Goal: Task Accomplishment & Management: Complete application form

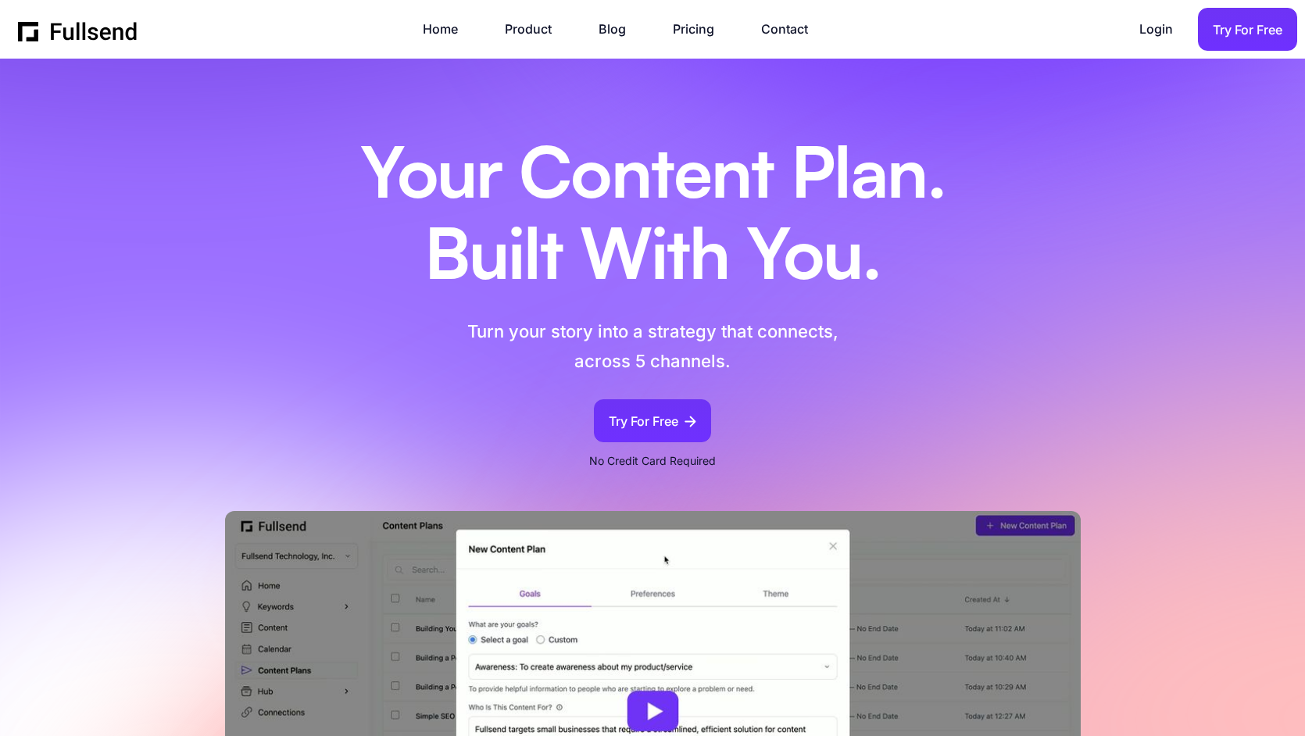
scroll to position [8648, 0]
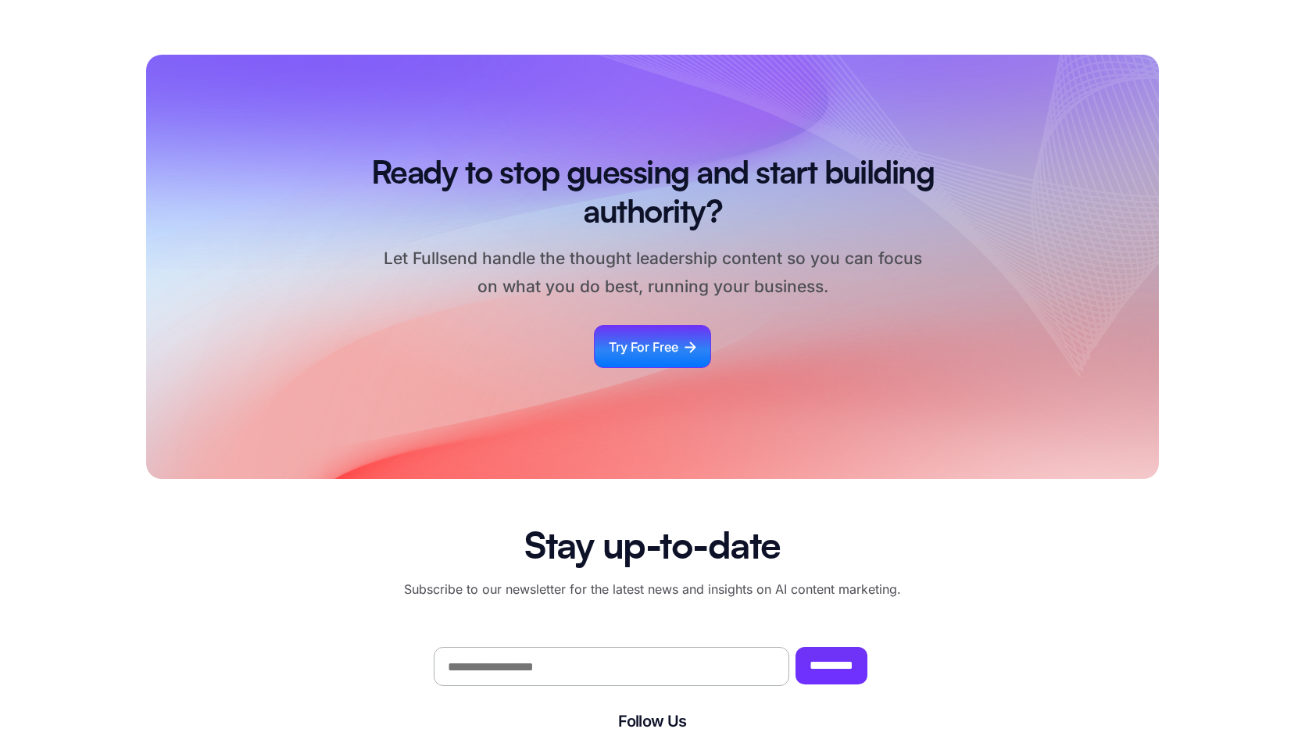
click at [627, 346] on div "Try For Free" at bounding box center [644, 347] width 70 height 21
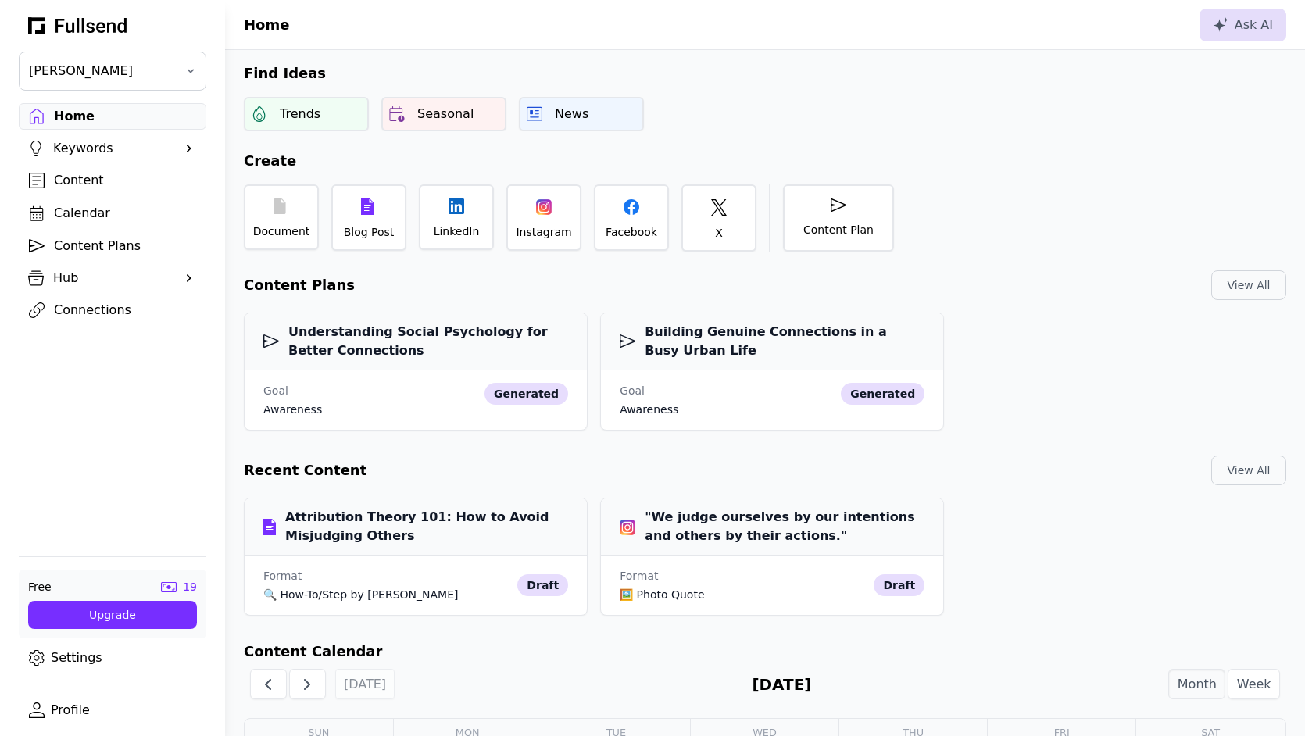
click at [80, 154] on div "Keywords" at bounding box center [112, 148] width 119 height 19
click at [91, 202] on div "Content" at bounding box center [125, 207] width 142 height 19
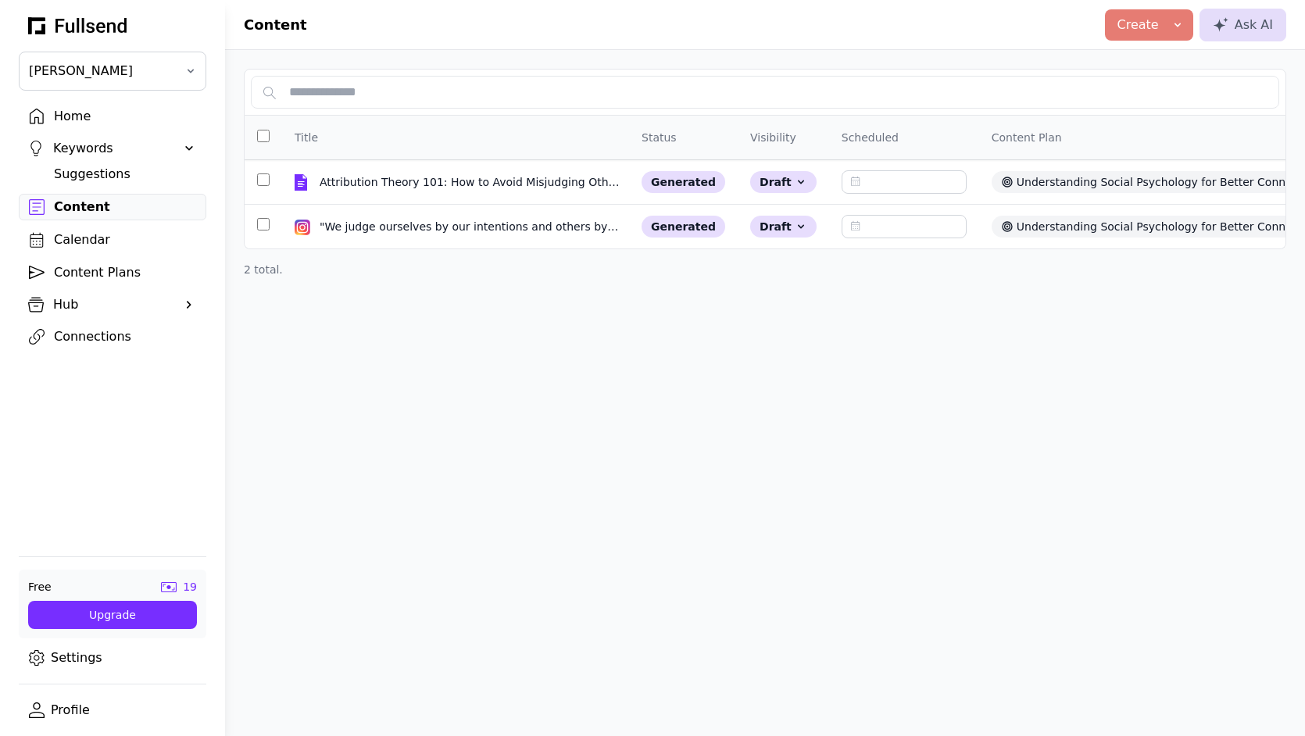
click at [1197, 23] on div "Create Blog Post LinkedIn Post Instagram Post Facebook Post X Post Ask AI" at bounding box center [1195, 25] width 181 height 33
click at [1174, 24] on icon at bounding box center [1178, 25] width 13 height 13
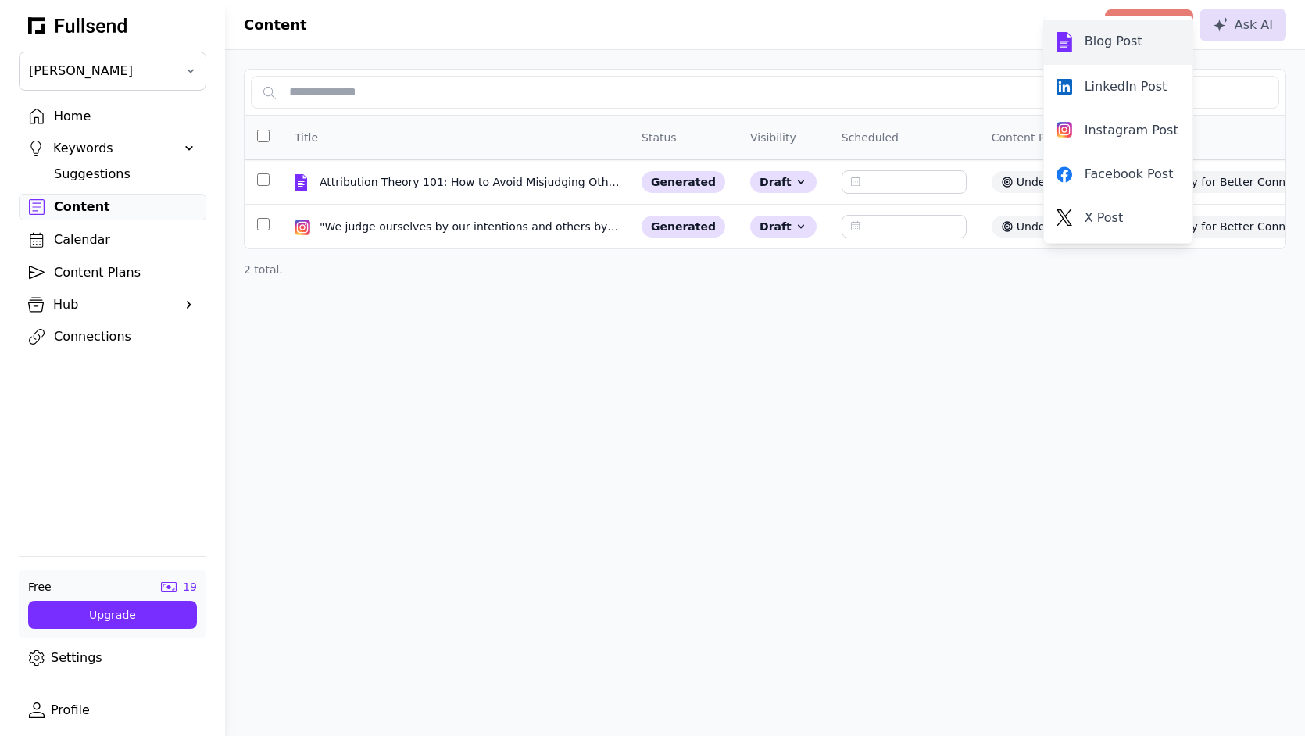
click at [1162, 51] on div "Blog Post" at bounding box center [1118, 42] width 123 height 20
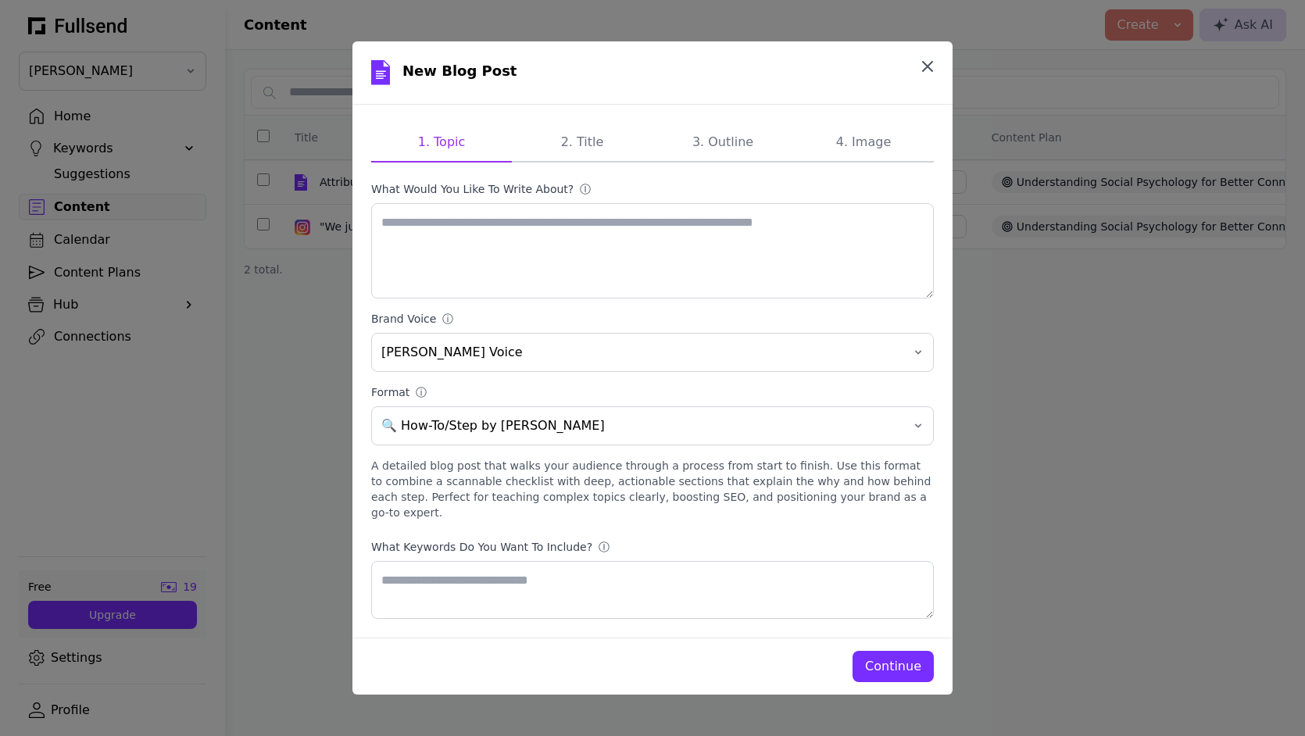
click at [932, 76] on icon "button" at bounding box center [927, 66] width 19 height 19
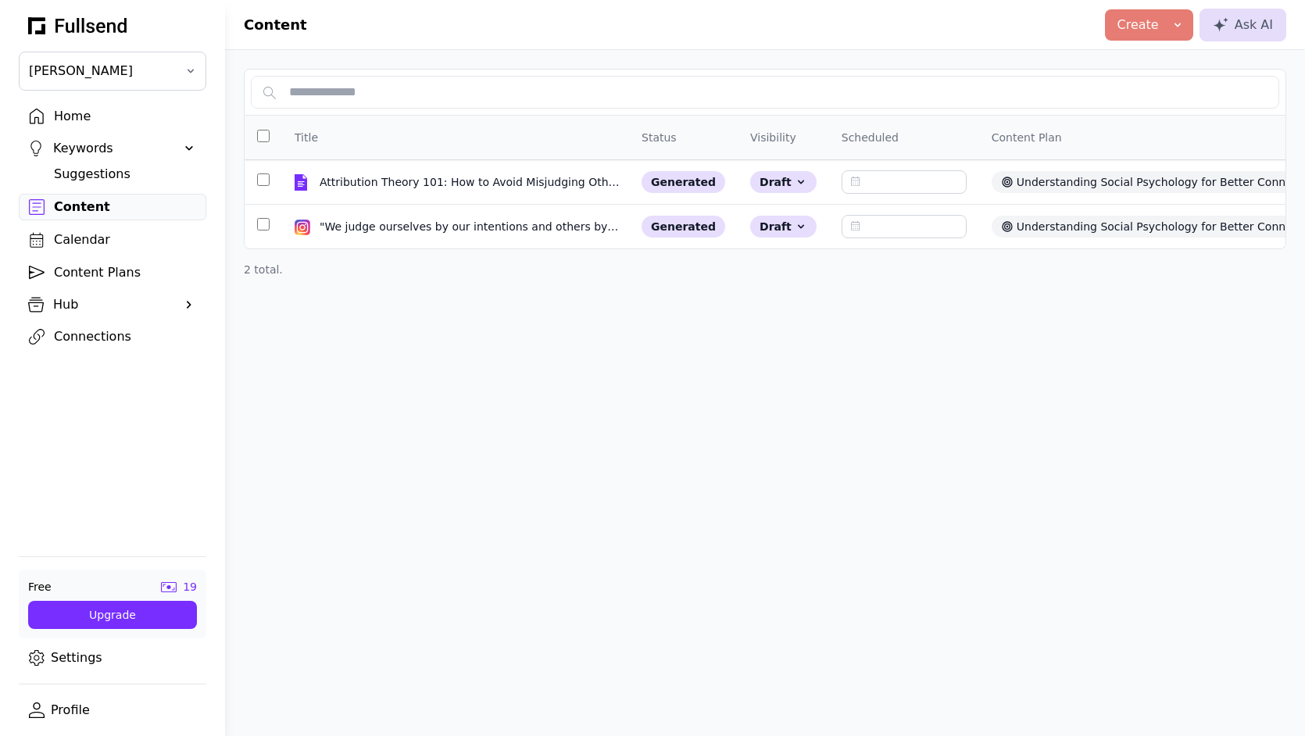
click at [105, 225] on div "Home Keywords Suggestions Content Calendar Content Plans Hub Profile Brand Voic…" at bounding box center [113, 226] width 188 height 247
click at [105, 234] on div "Calendar" at bounding box center [125, 240] width 142 height 19
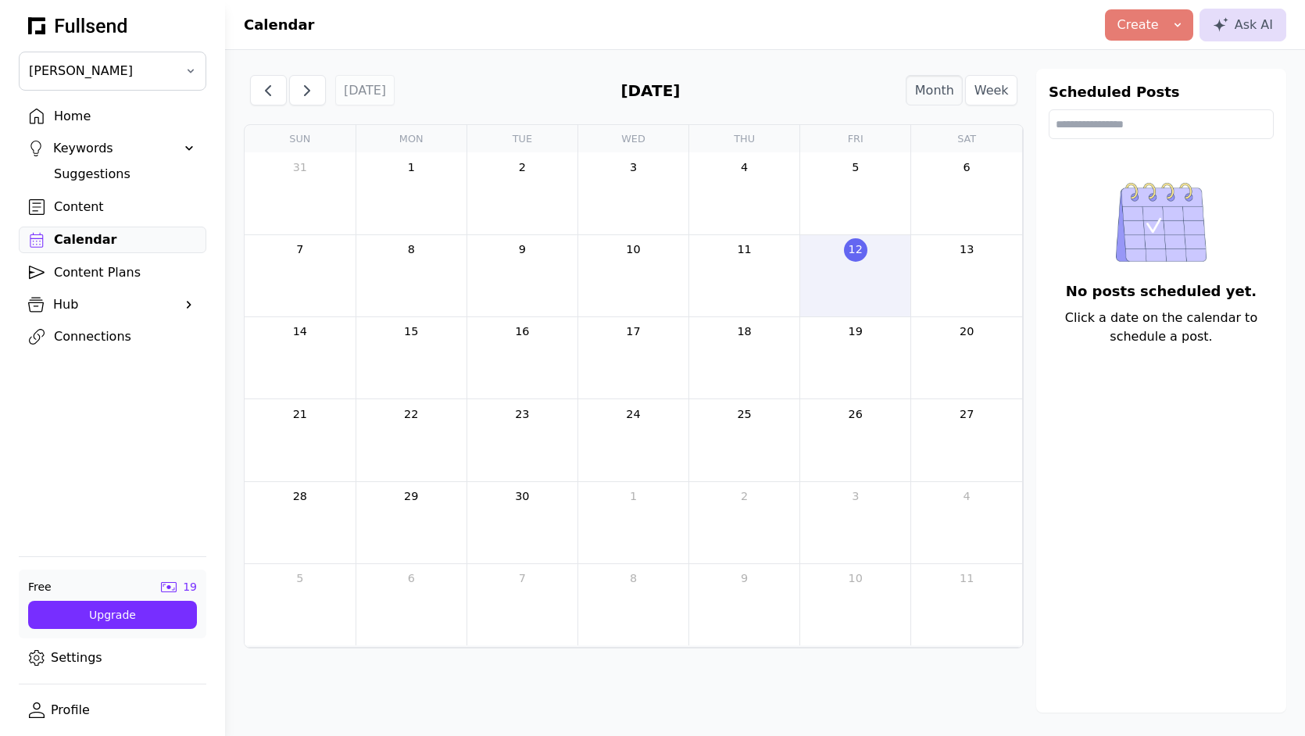
click at [125, 198] on div "Content" at bounding box center [125, 207] width 142 height 19
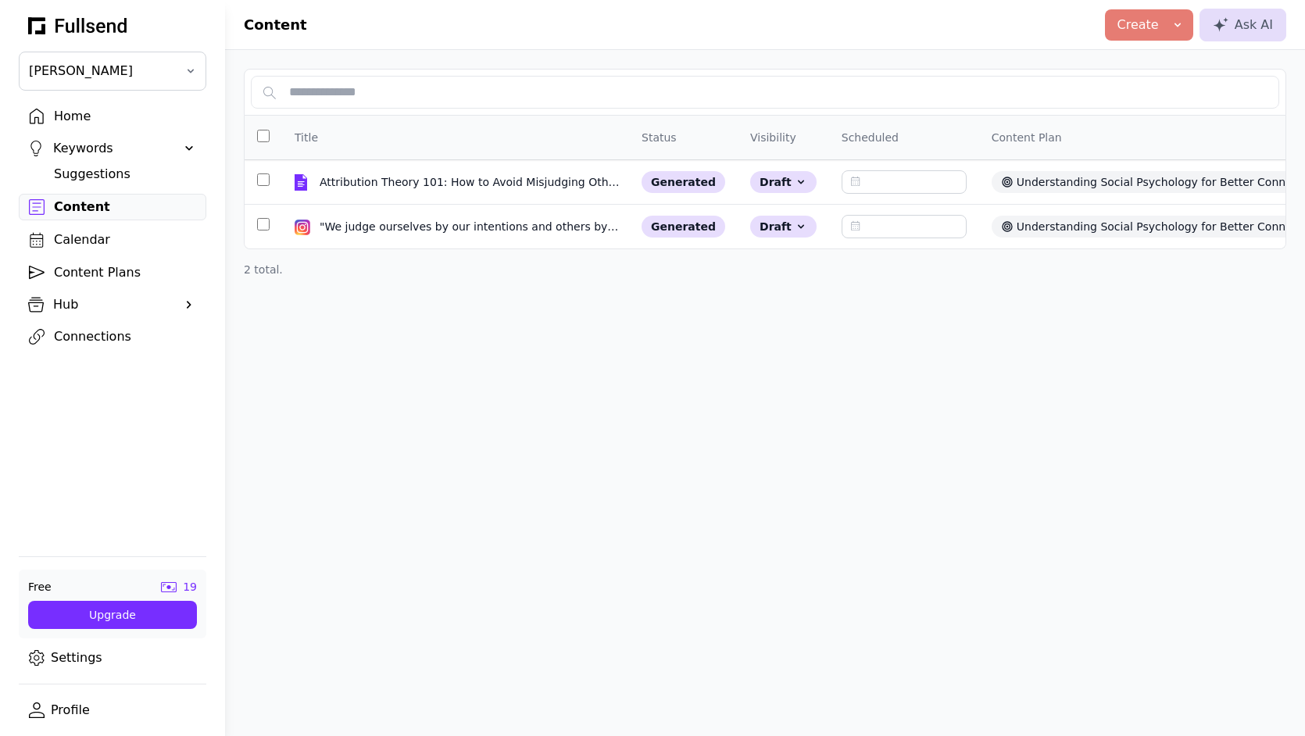
click at [104, 272] on div "Content Plans" at bounding box center [125, 272] width 142 height 19
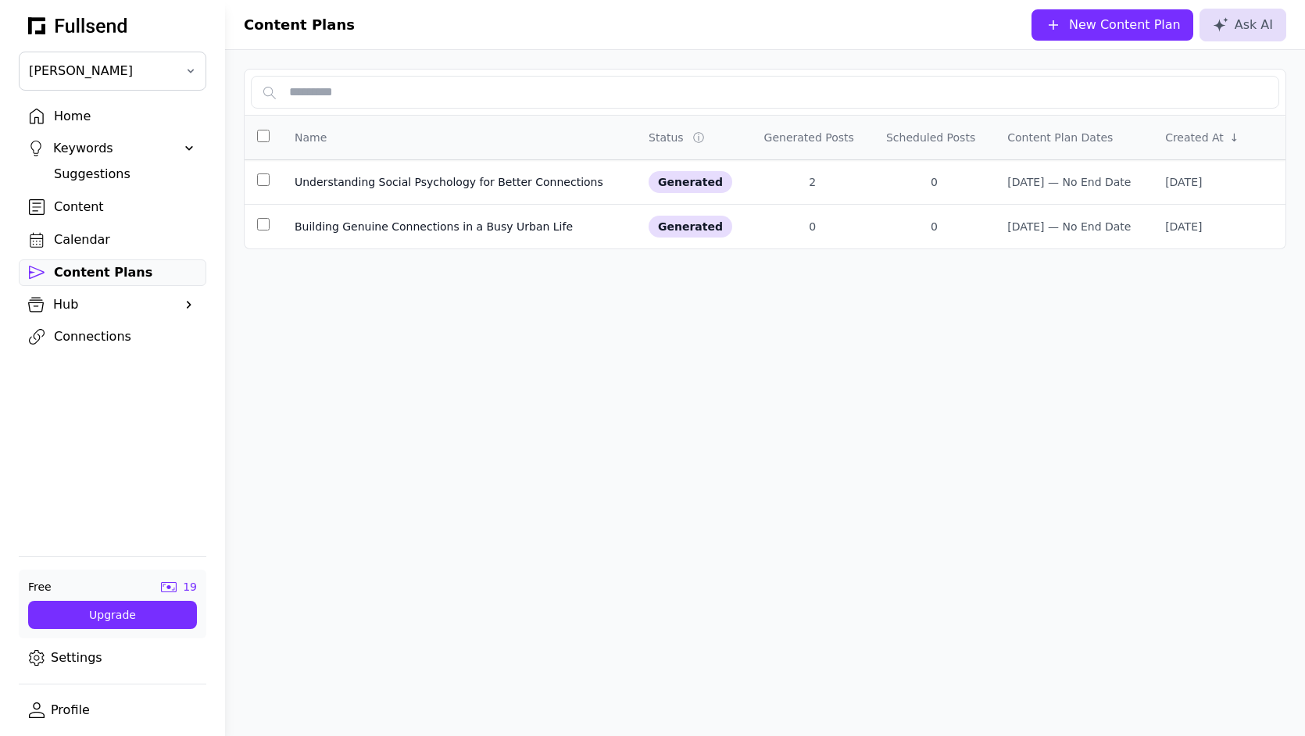
click at [84, 212] on div "Content" at bounding box center [125, 207] width 142 height 19
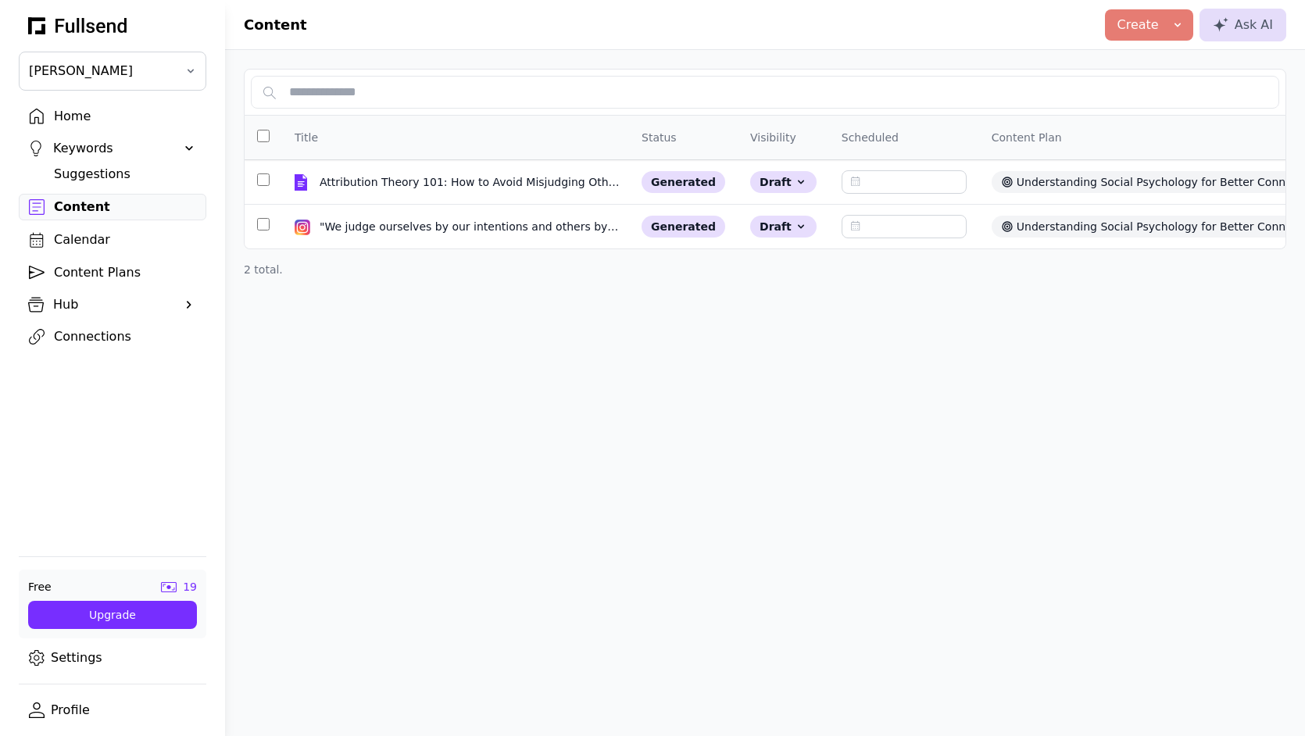
click at [127, 230] on link "Calendar" at bounding box center [113, 240] width 188 height 27
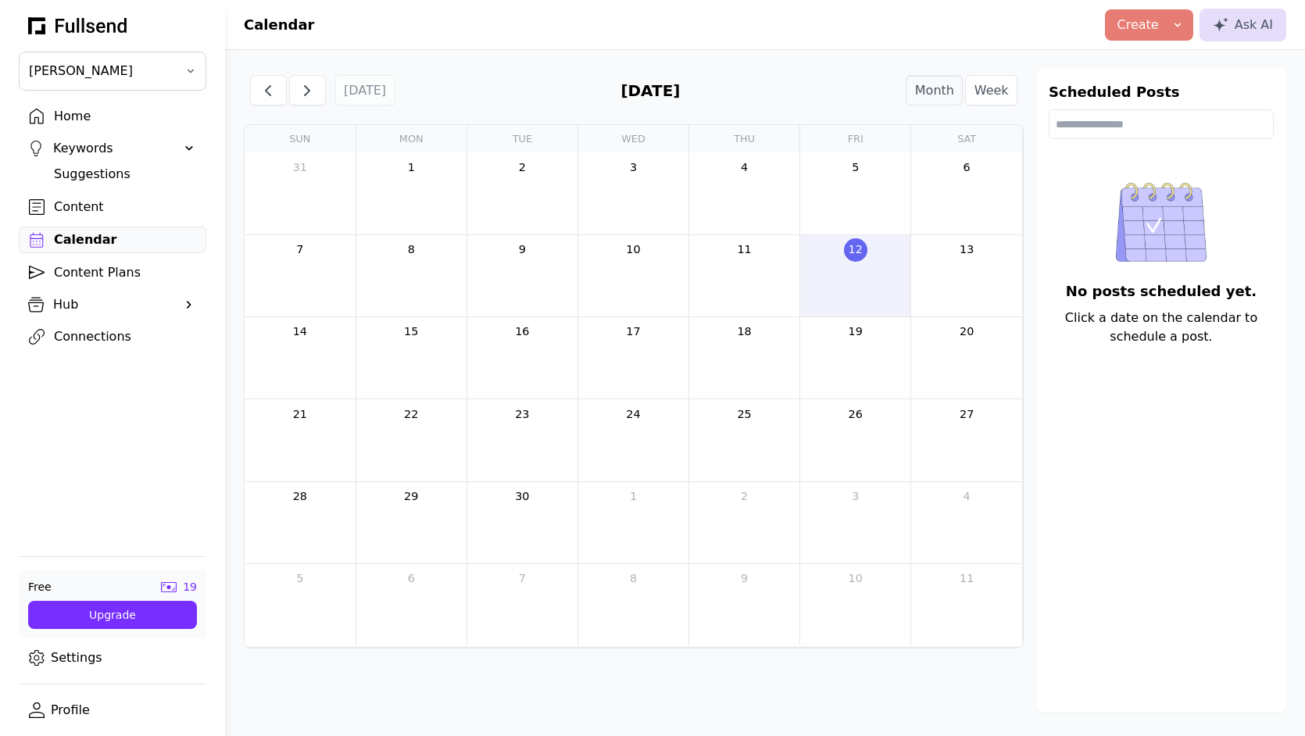
click at [112, 123] on div "Home" at bounding box center [125, 116] width 142 height 19
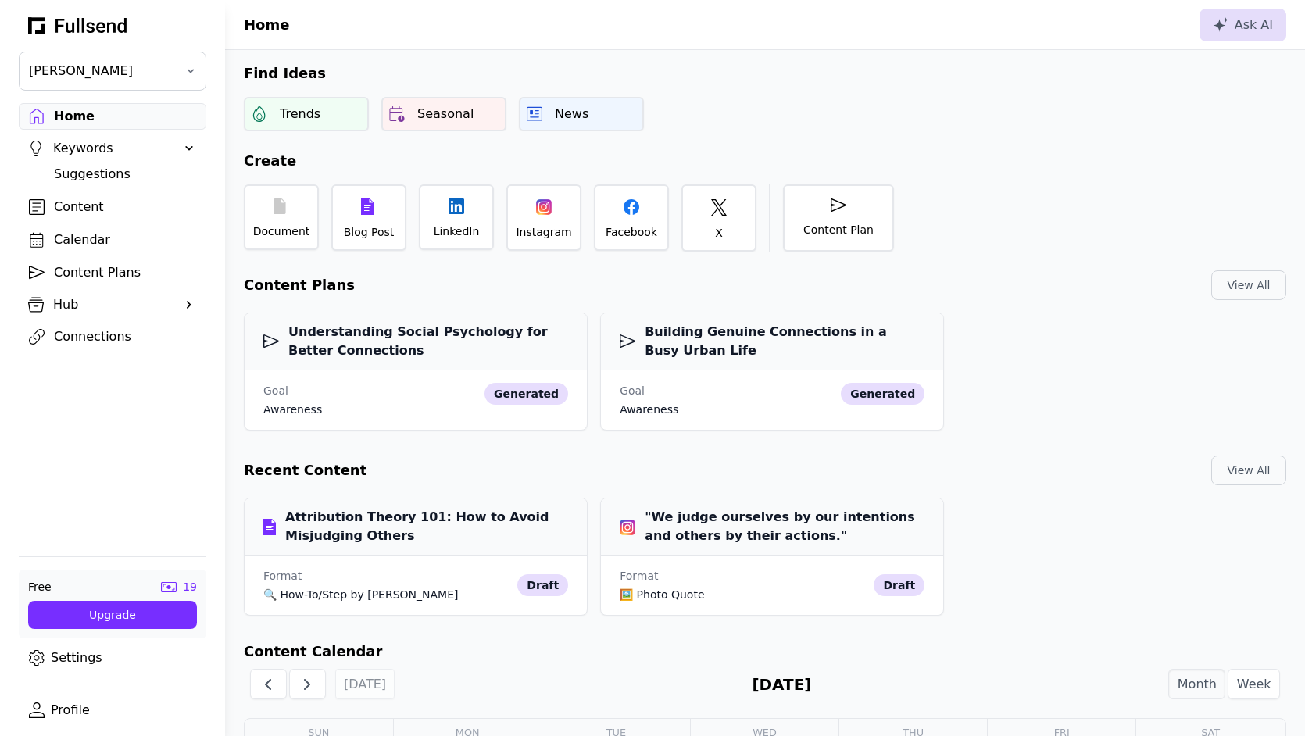
click at [156, 204] on div "Content" at bounding box center [125, 207] width 142 height 19
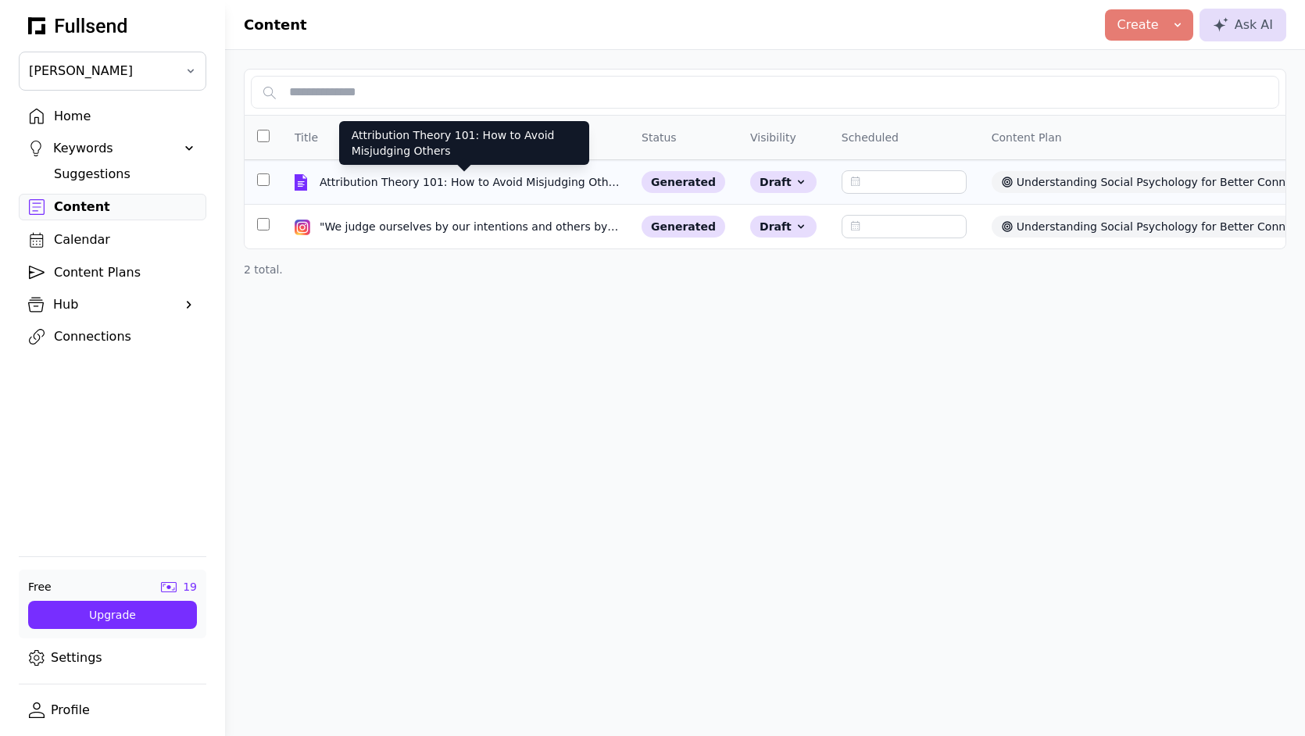
click at [420, 191] on td "Attribution Theory 101: How to Avoid Misjudging Others Attribution Theory 101: …" at bounding box center [455, 182] width 347 height 45
select select "**"
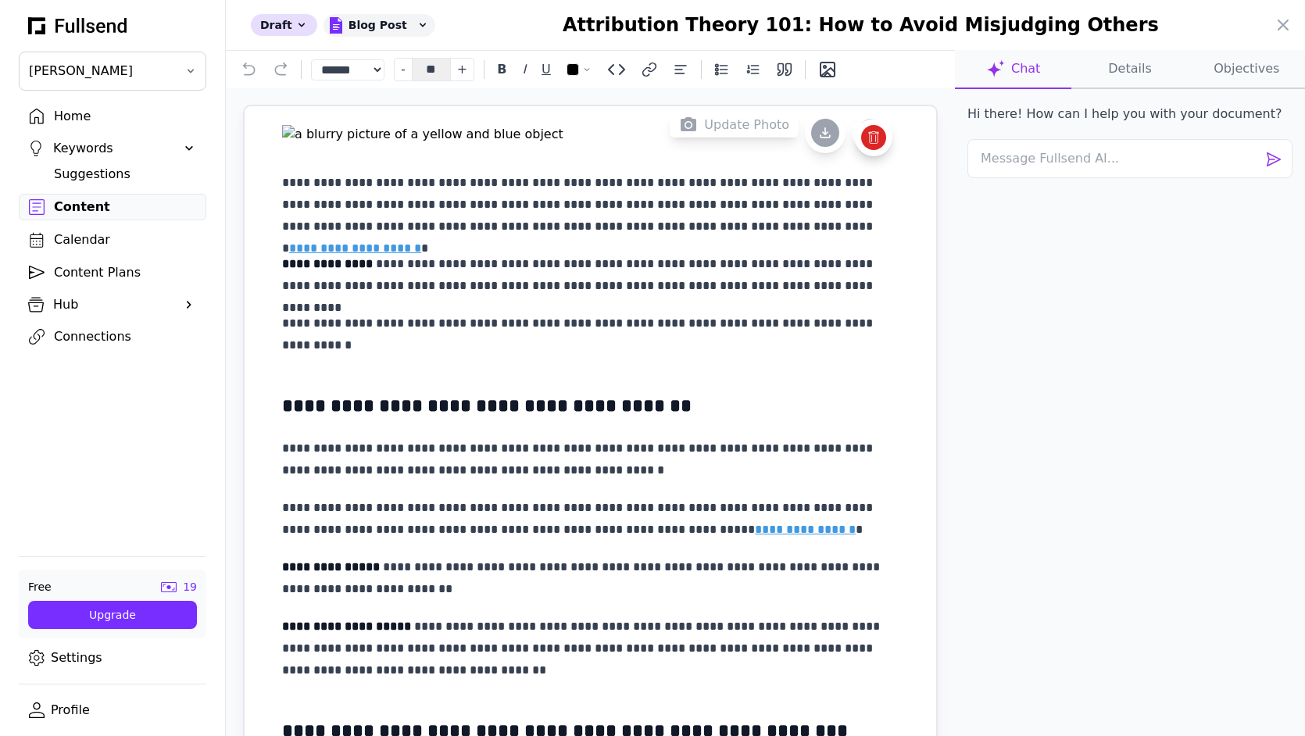
click at [757, 144] on img at bounding box center [590, 134] width 617 height 19
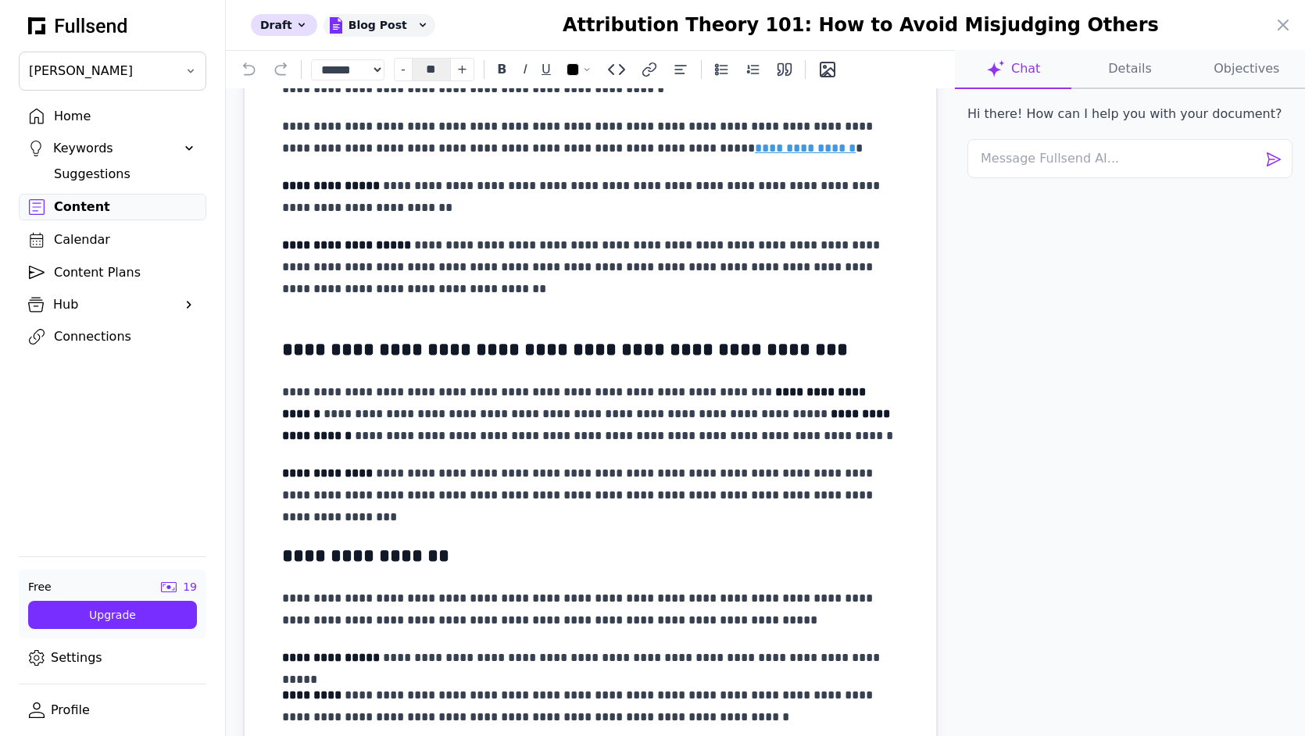
scroll to position [717, 0]
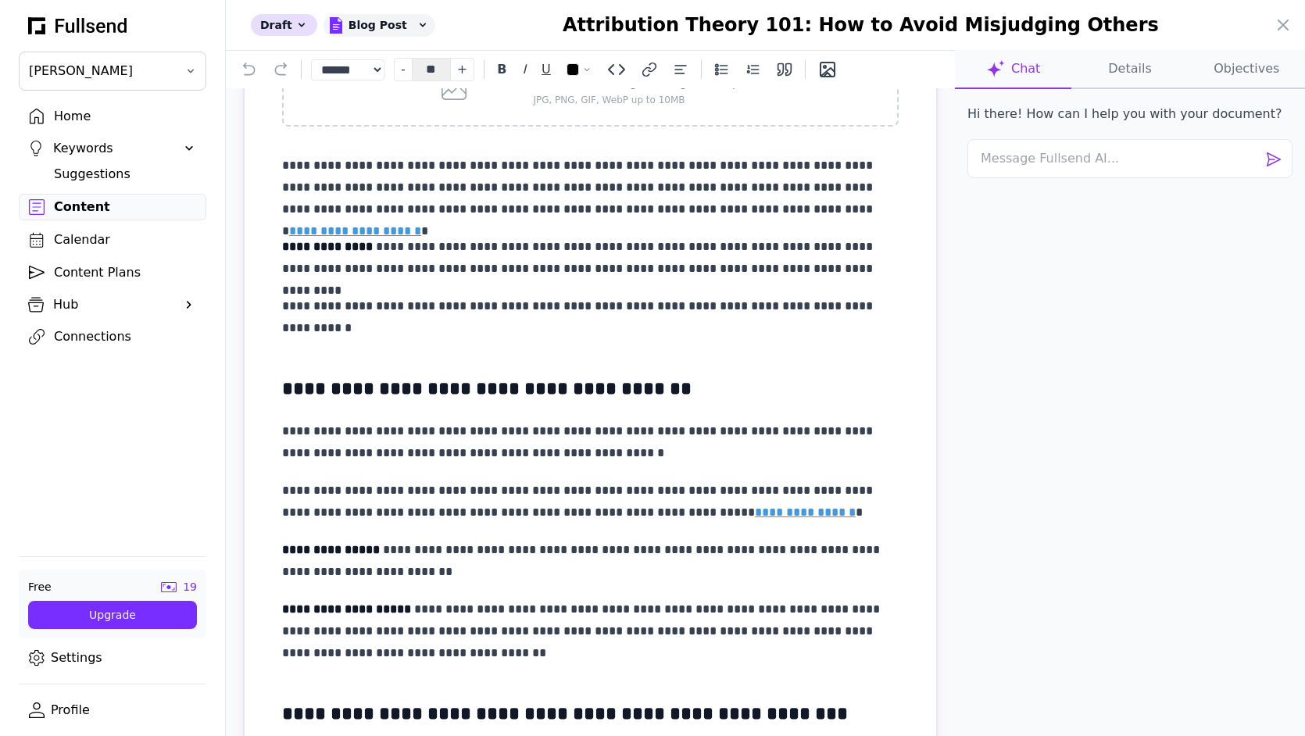
scroll to position [0, 0]
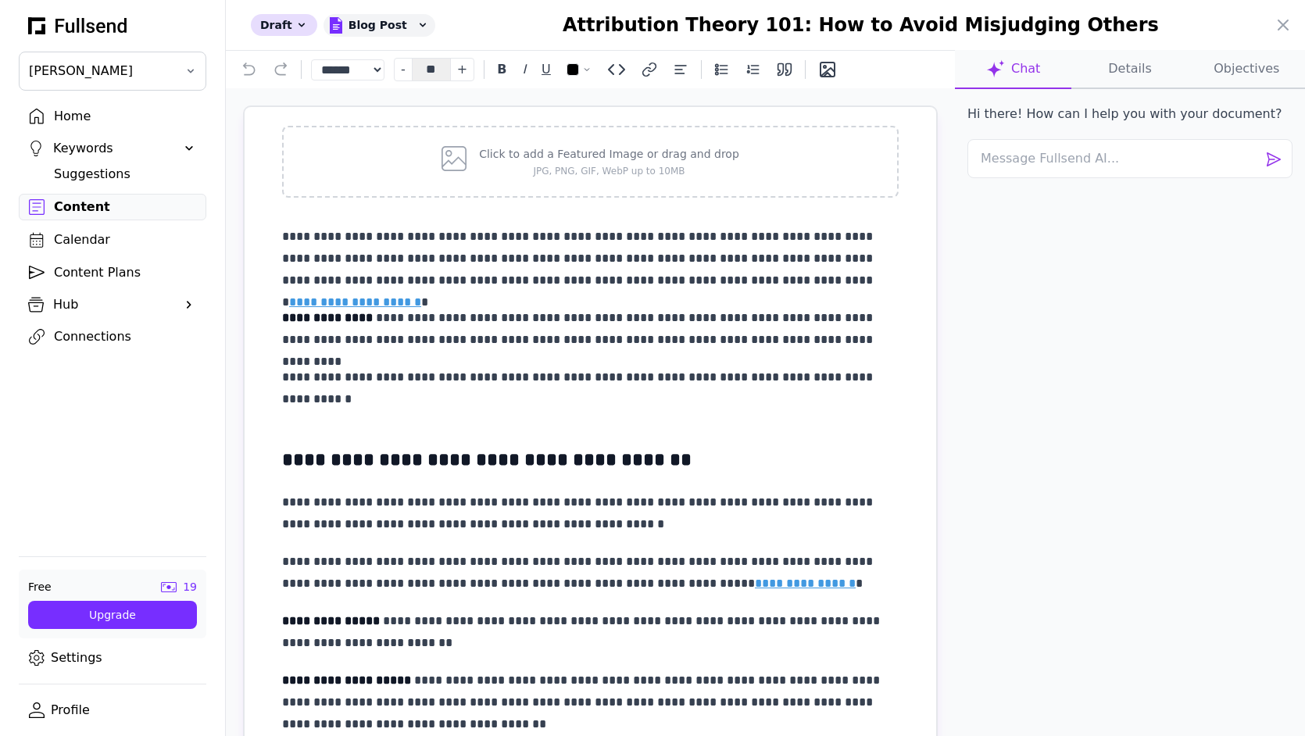
click at [130, 215] on div at bounding box center [652, 368] width 1305 height 736
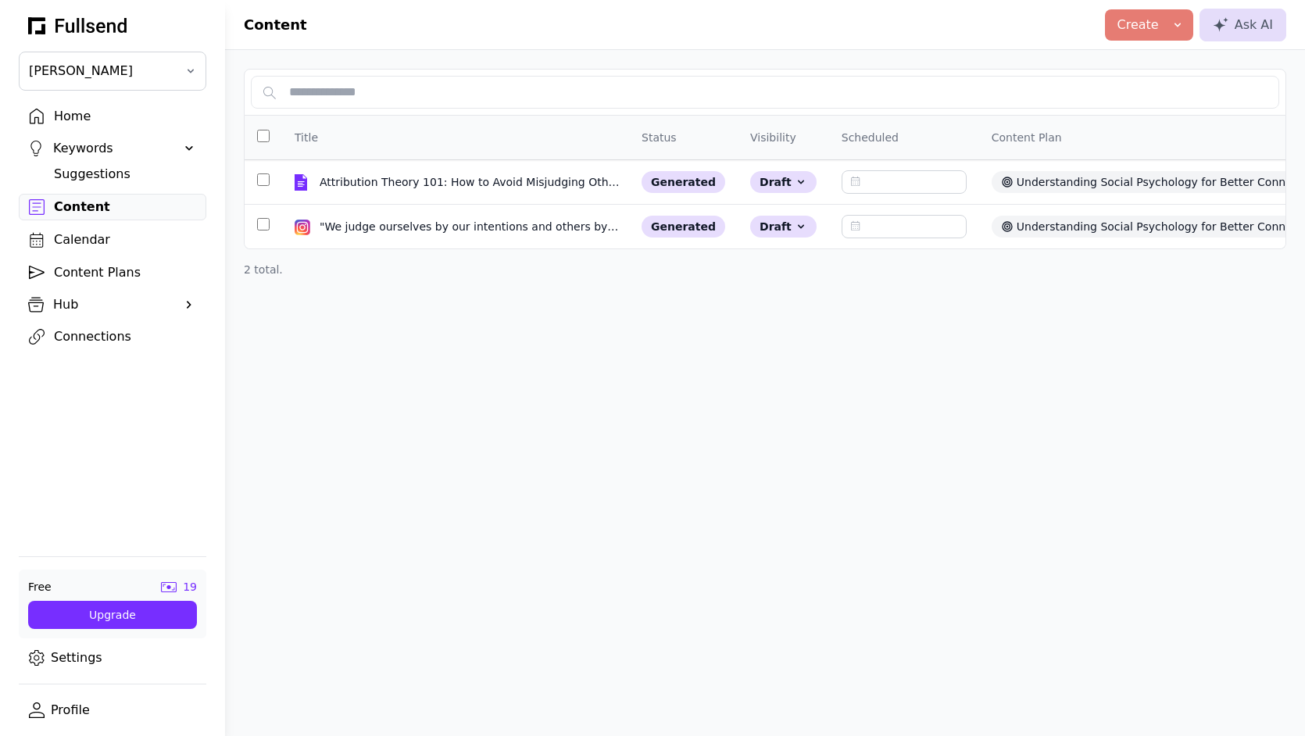
click at [1171, 33] on div "Create" at bounding box center [1149, 25] width 63 height 19
click at [1140, 298] on div "Content Create Blog Post LinkedIn Post Instagram Post Facebook Post X Post Ask …" at bounding box center [765, 368] width 1080 height 736
click at [104, 244] on div "Calendar" at bounding box center [125, 240] width 142 height 19
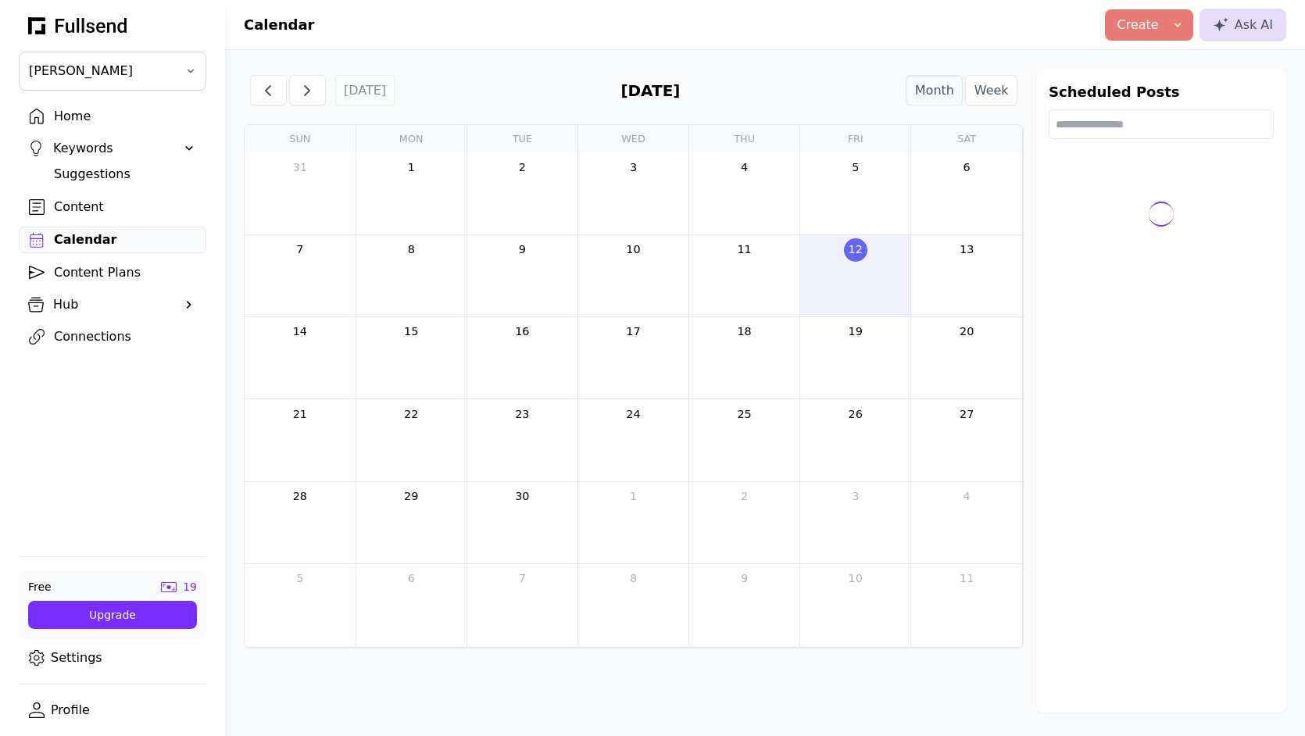
click at [111, 272] on div "Content Plans" at bounding box center [125, 272] width 142 height 19
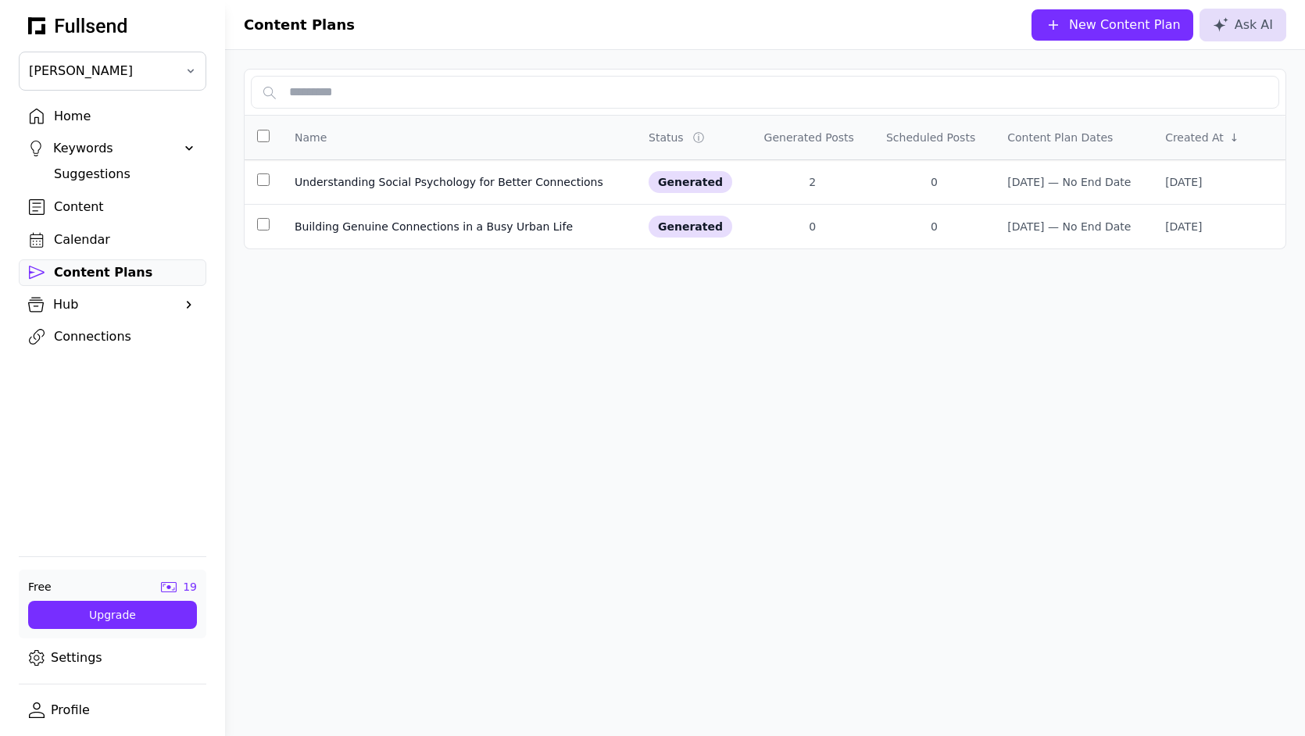
click at [99, 209] on div "Content" at bounding box center [125, 207] width 142 height 19
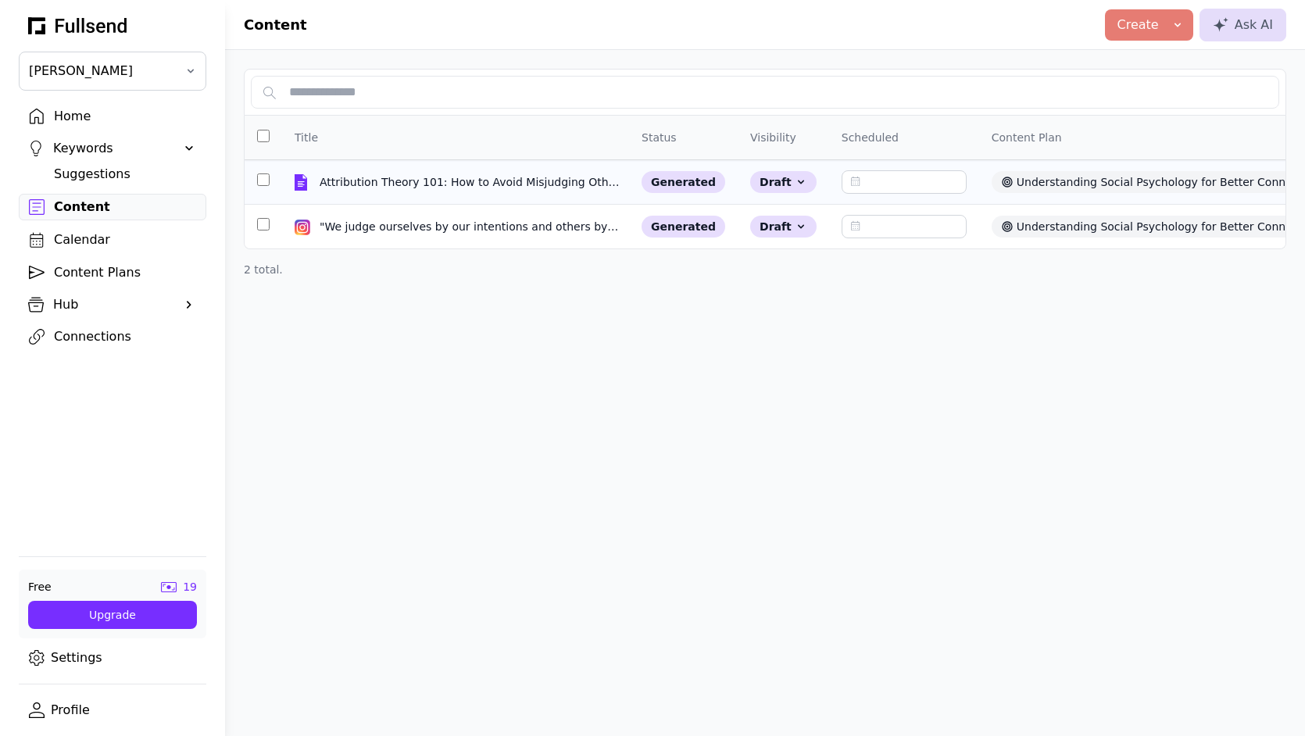
click at [417, 174] on div "Attribution Theory 101: How to Avoid Misjudging Others" at bounding box center [470, 182] width 300 height 16
select select "**"
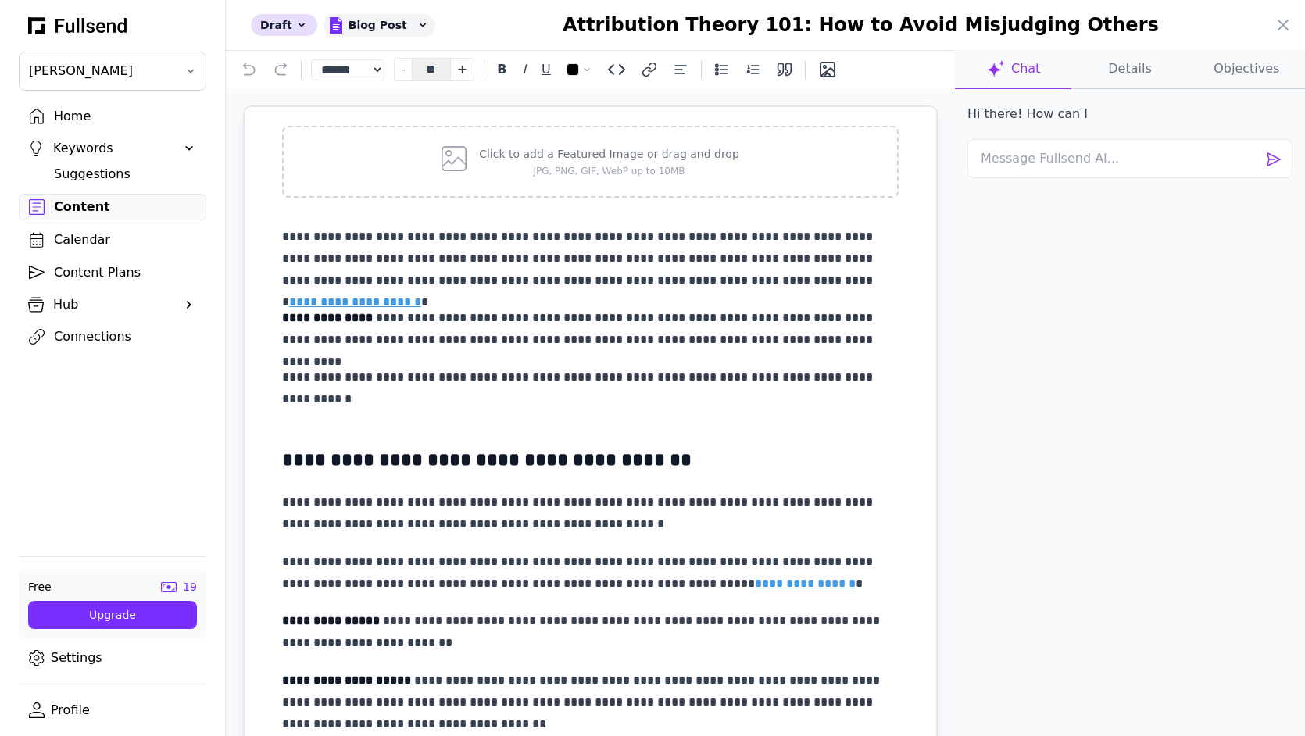
click at [134, 200] on div at bounding box center [652, 368] width 1305 height 736
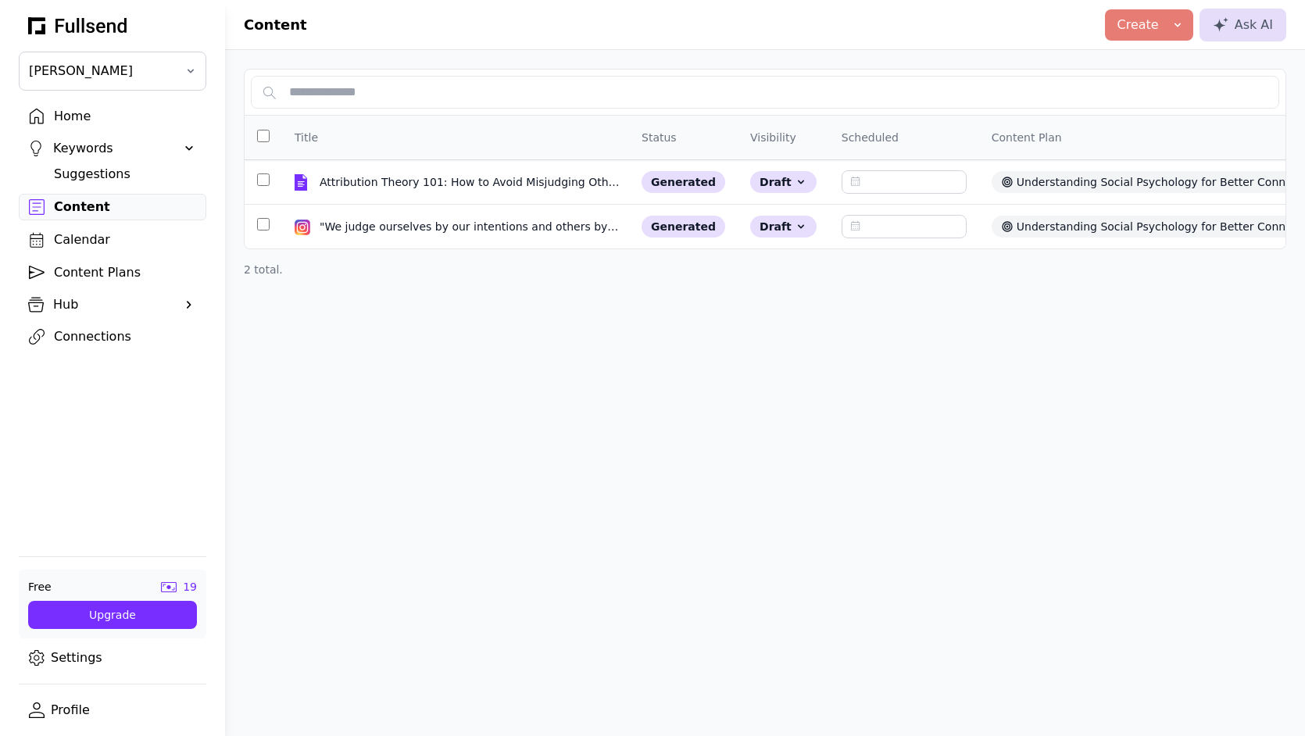
click at [1171, 29] on div "Create" at bounding box center [1149, 25] width 63 height 19
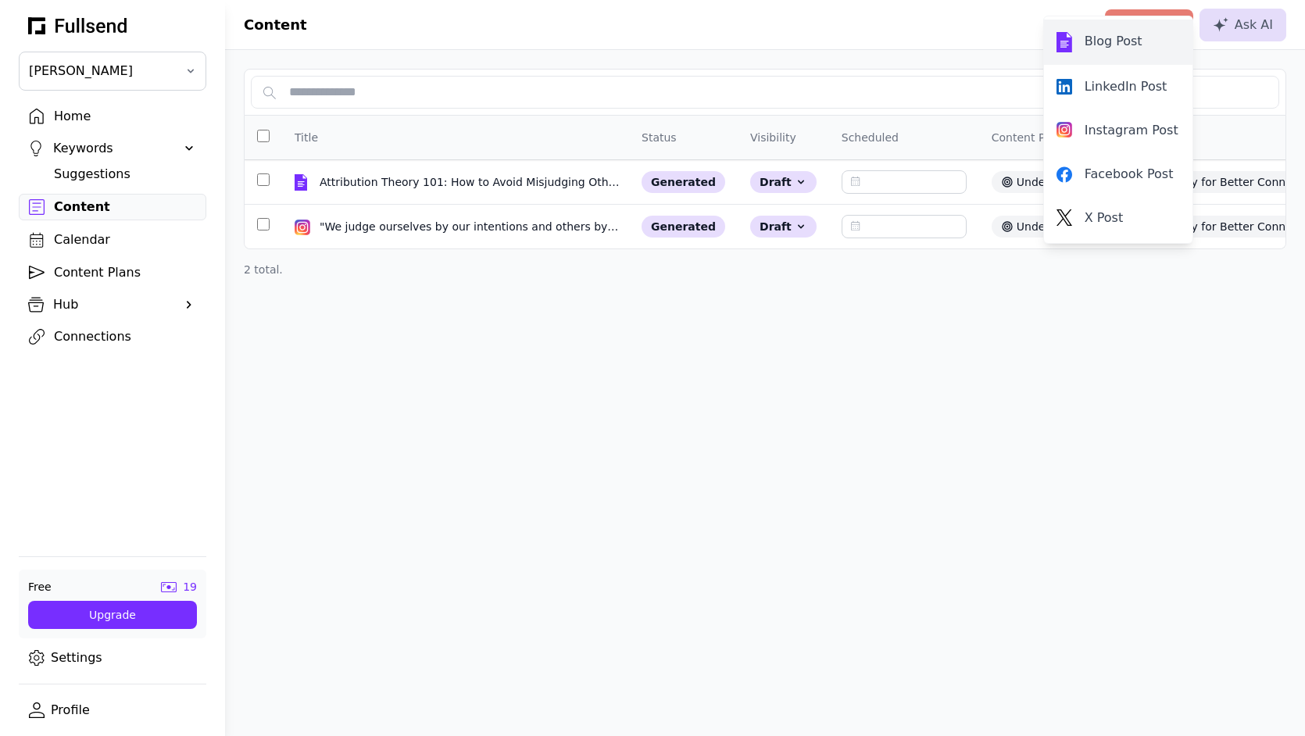
click at [1152, 52] on link "Blog Post" at bounding box center [1118, 42] width 148 height 45
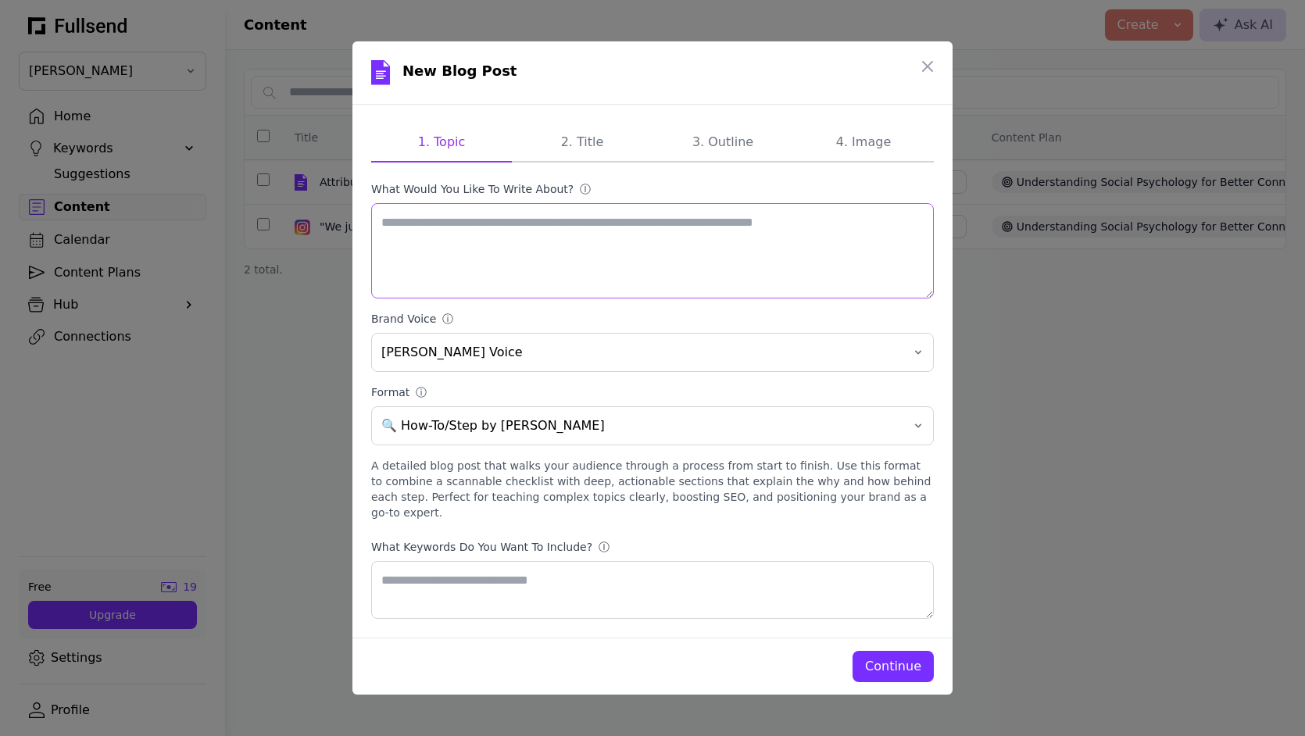
click at [632, 241] on textarea "What would you like to write about? ⓘ" at bounding box center [652, 250] width 563 height 95
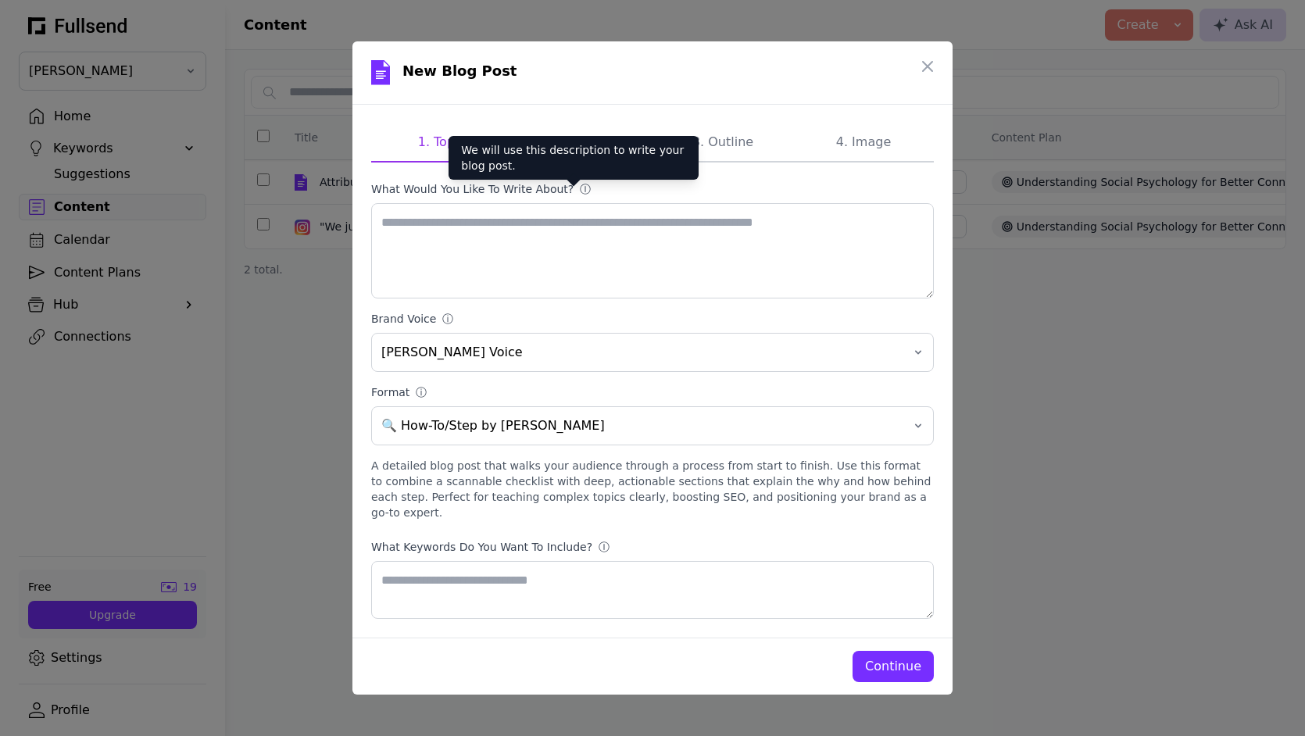
click at [580, 188] on div "ⓘ" at bounding box center [587, 189] width 14 height 16
click at [574, 203] on textarea "What would you like to write about? ⓘ" at bounding box center [652, 250] width 563 height 95
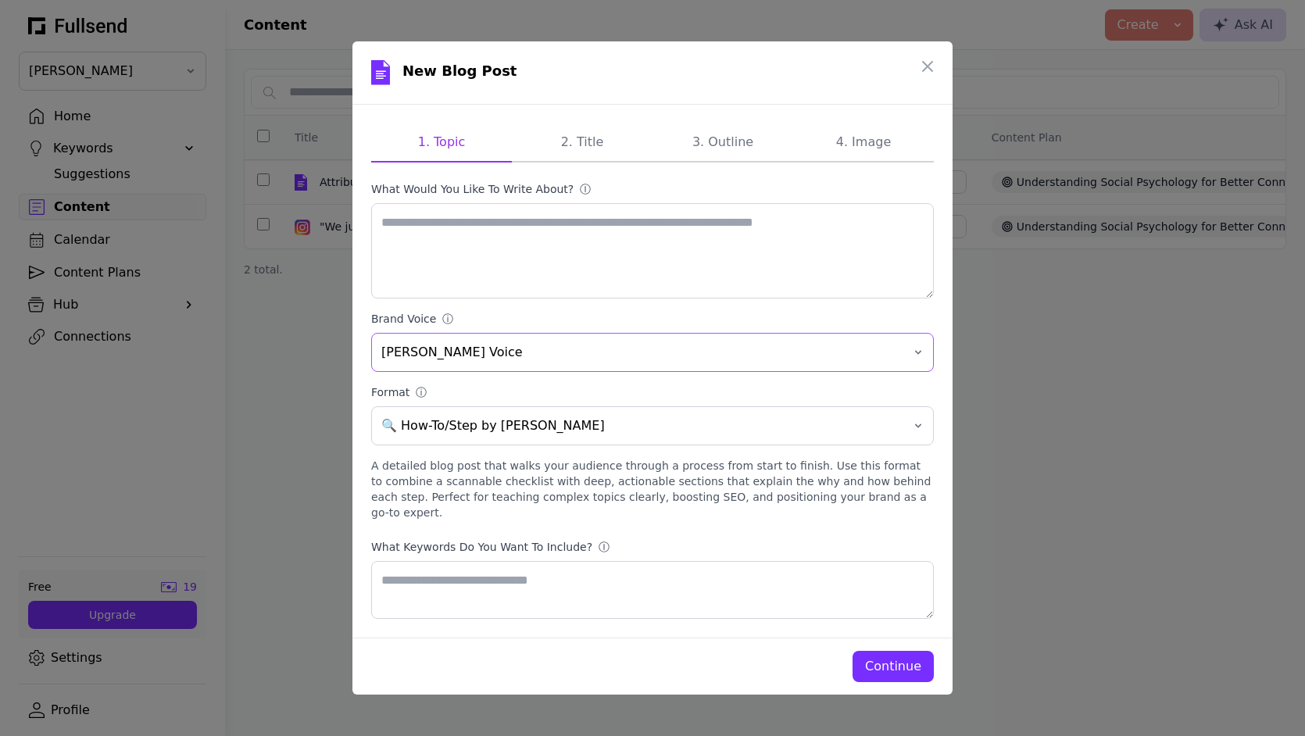
click at [606, 354] on span "[PERSON_NAME] Voice" at bounding box center [641, 352] width 521 height 19
click at [556, 445] on button "🔍 How-To/Step by [PERSON_NAME]" at bounding box center [652, 425] width 563 height 39
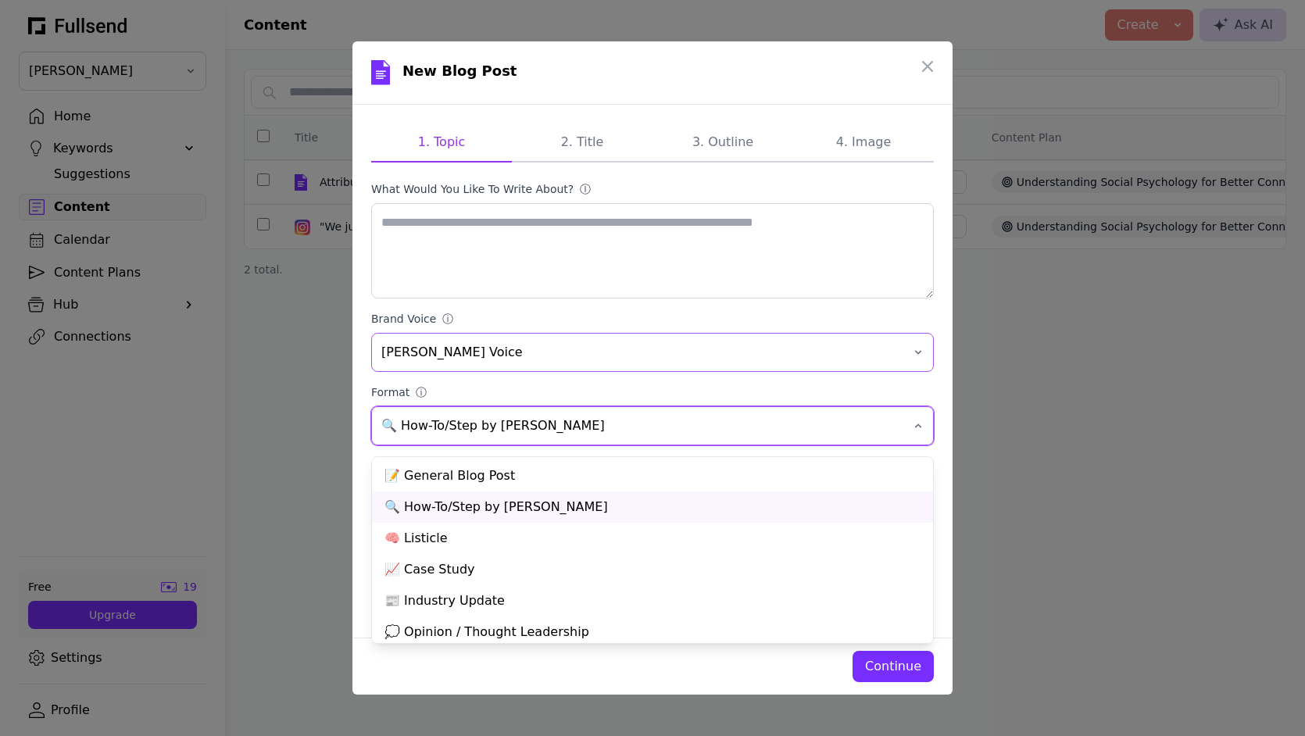
click at [564, 352] on span "[PERSON_NAME] Voice" at bounding box center [641, 352] width 521 height 19
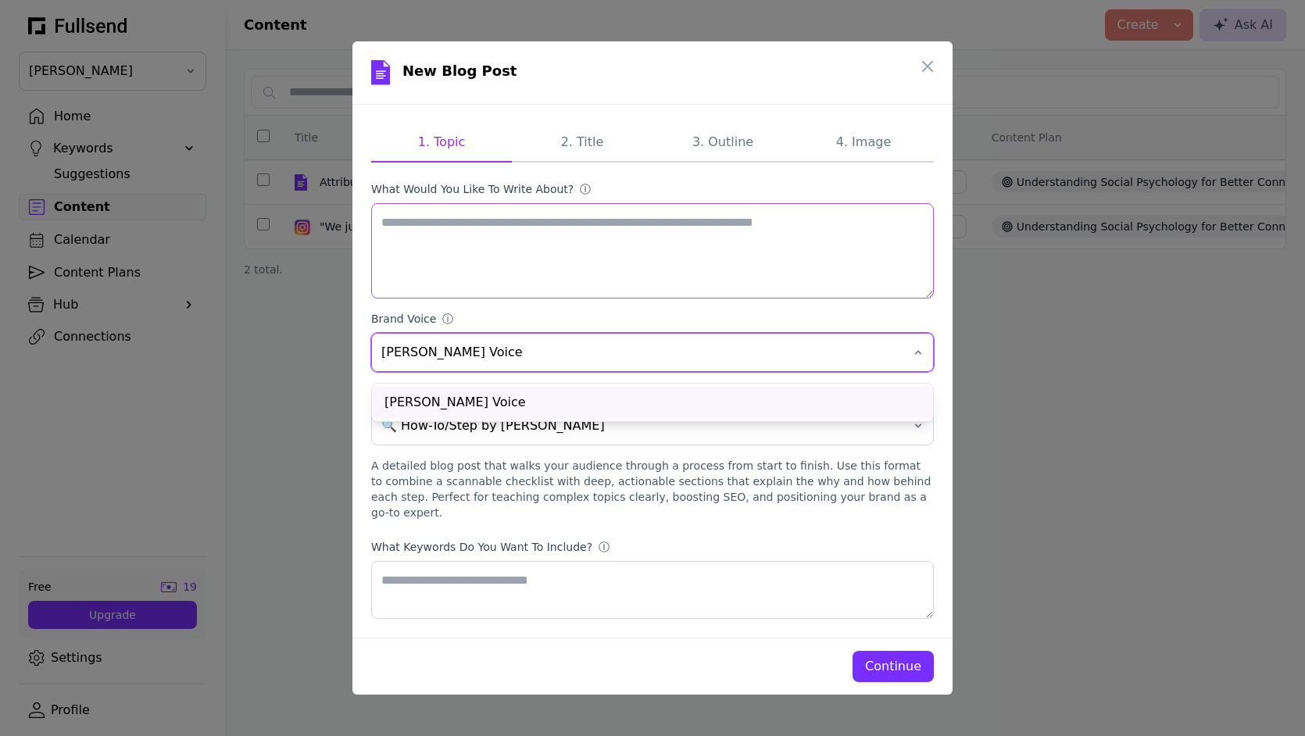
click at [642, 218] on textarea "What would you like to write about? ⓘ" at bounding box center [652, 250] width 563 height 95
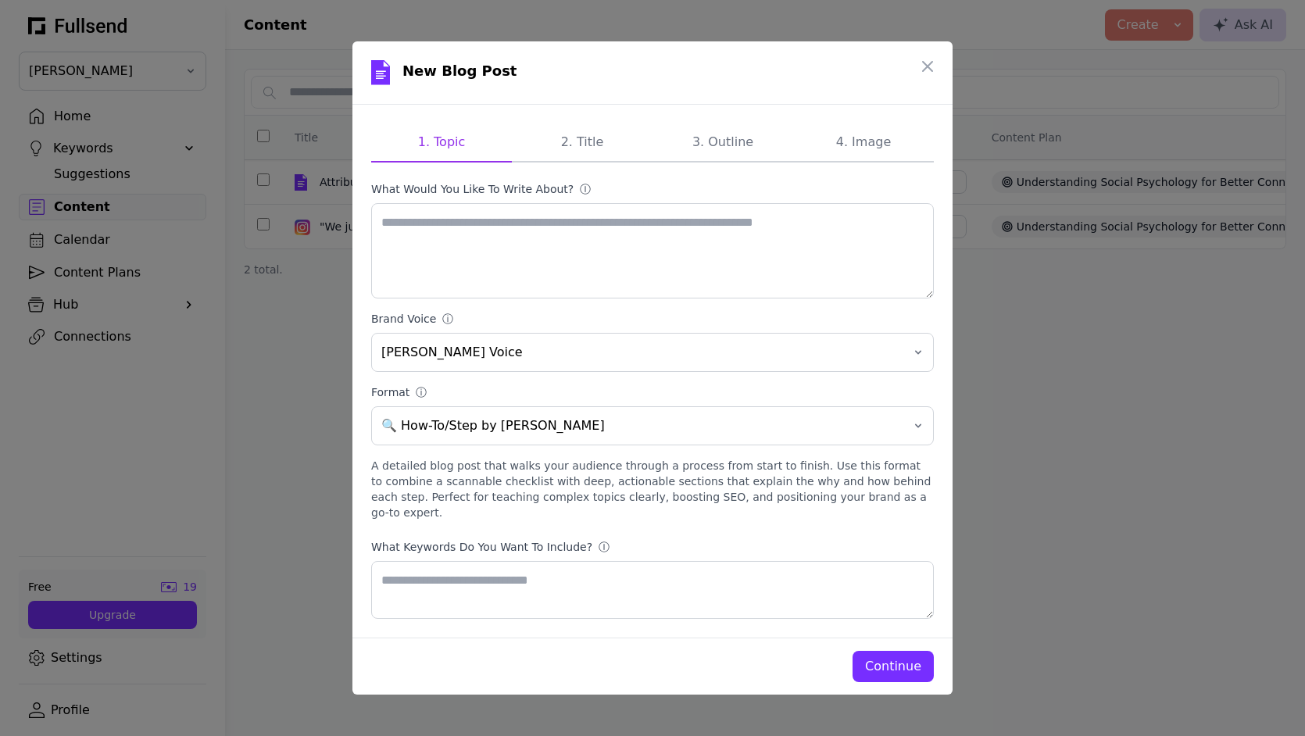
click at [909, 664] on div "Continue" at bounding box center [893, 666] width 56 height 19
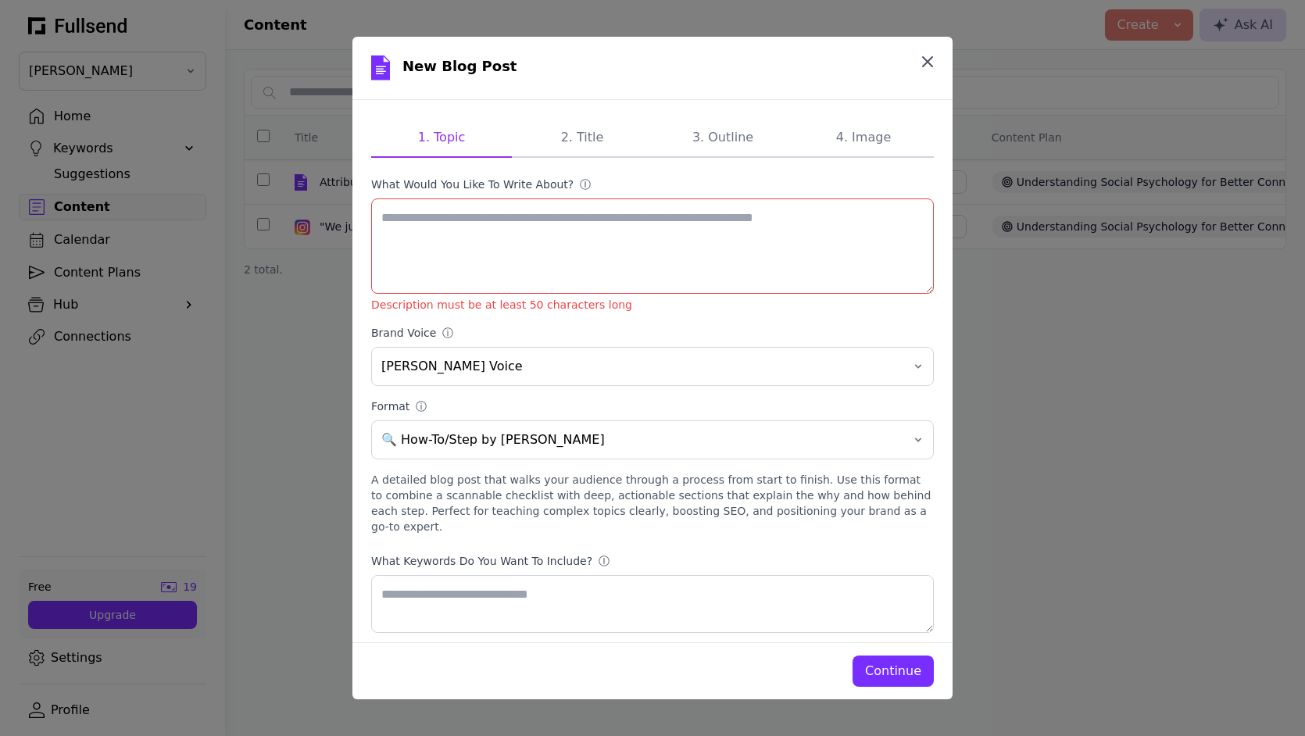
click at [928, 57] on icon "button" at bounding box center [927, 61] width 19 height 19
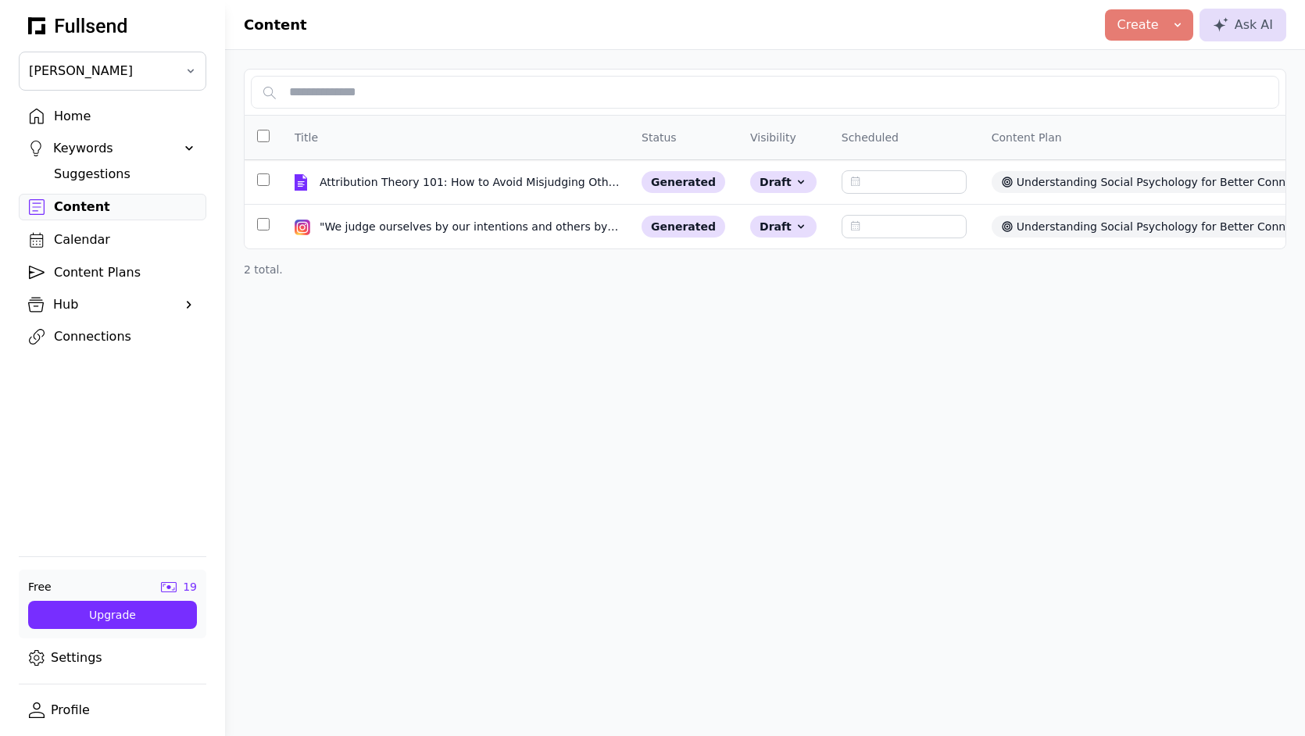
click at [1176, 27] on icon at bounding box center [1178, 25] width 13 height 13
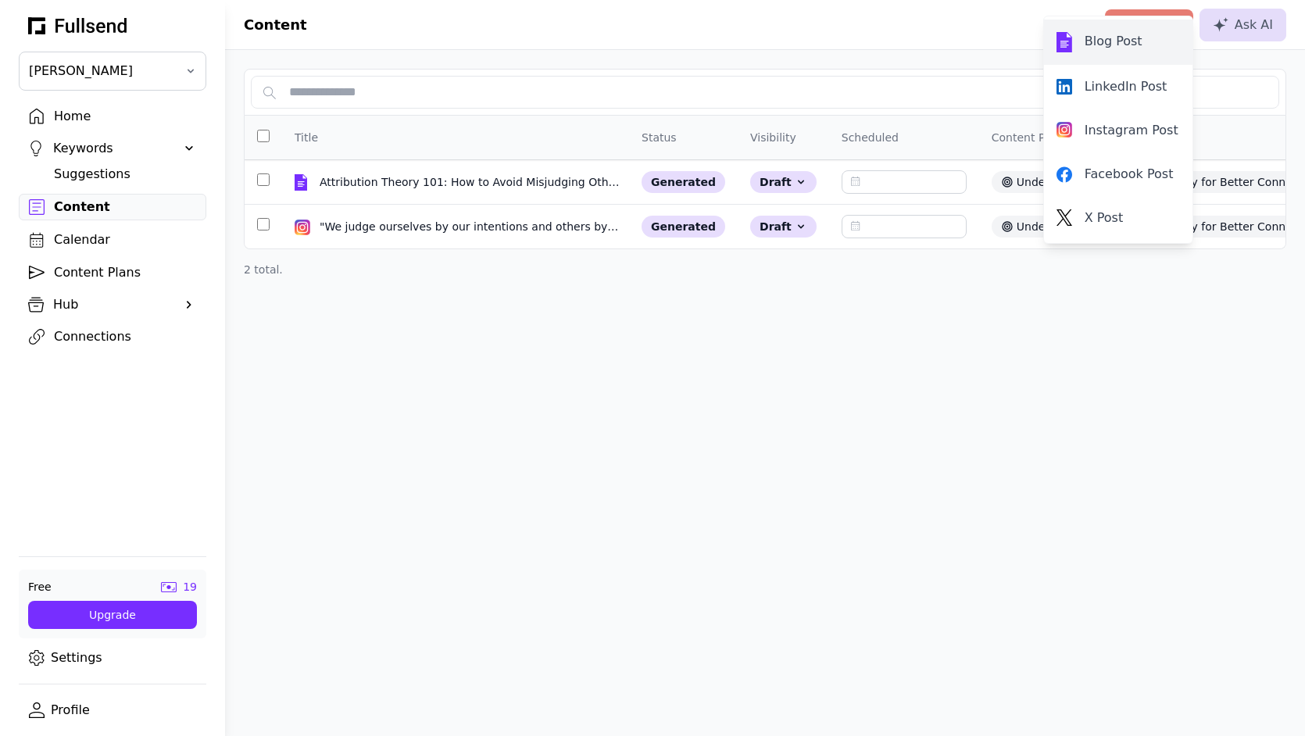
click at [1108, 30] on link "Blog Post" at bounding box center [1118, 42] width 148 height 45
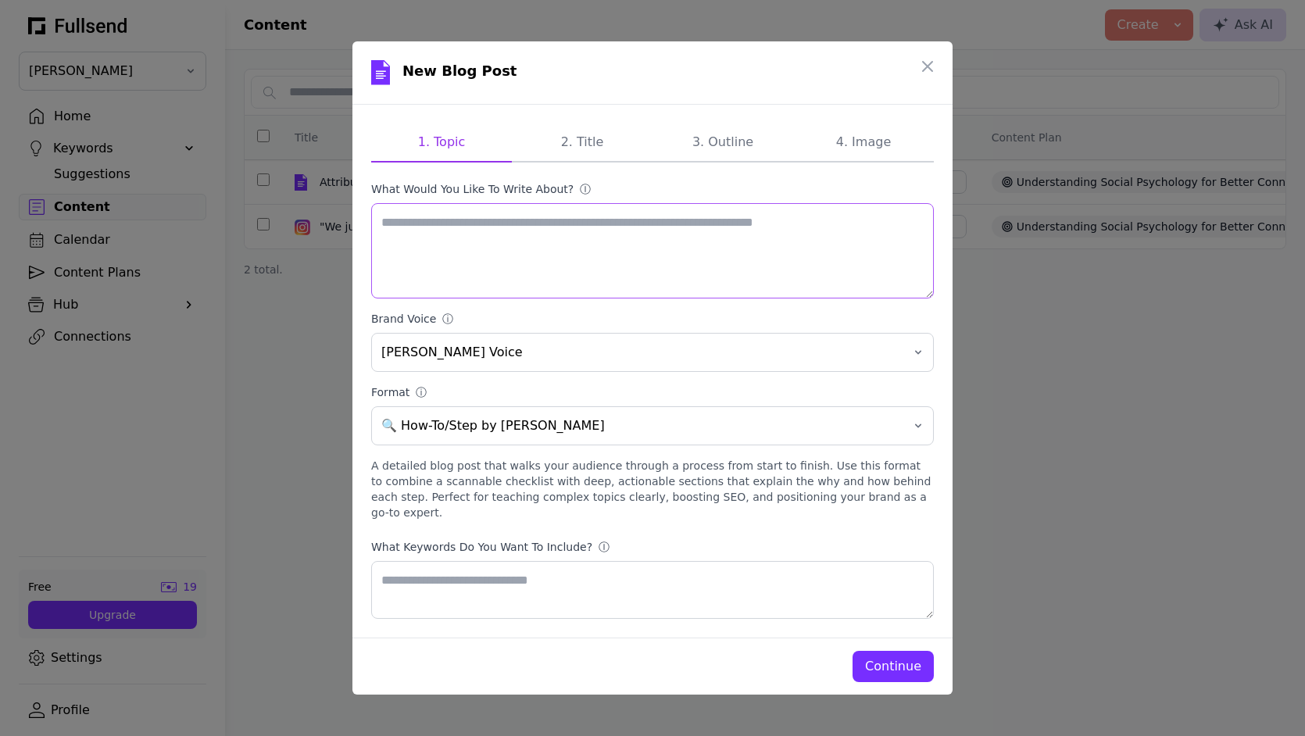
click at [518, 246] on textarea "What would you like to write about? ⓘ" at bounding box center [652, 250] width 563 height 95
type textarea "**********"
click at [899, 657] on div "Continue" at bounding box center [893, 666] width 56 height 19
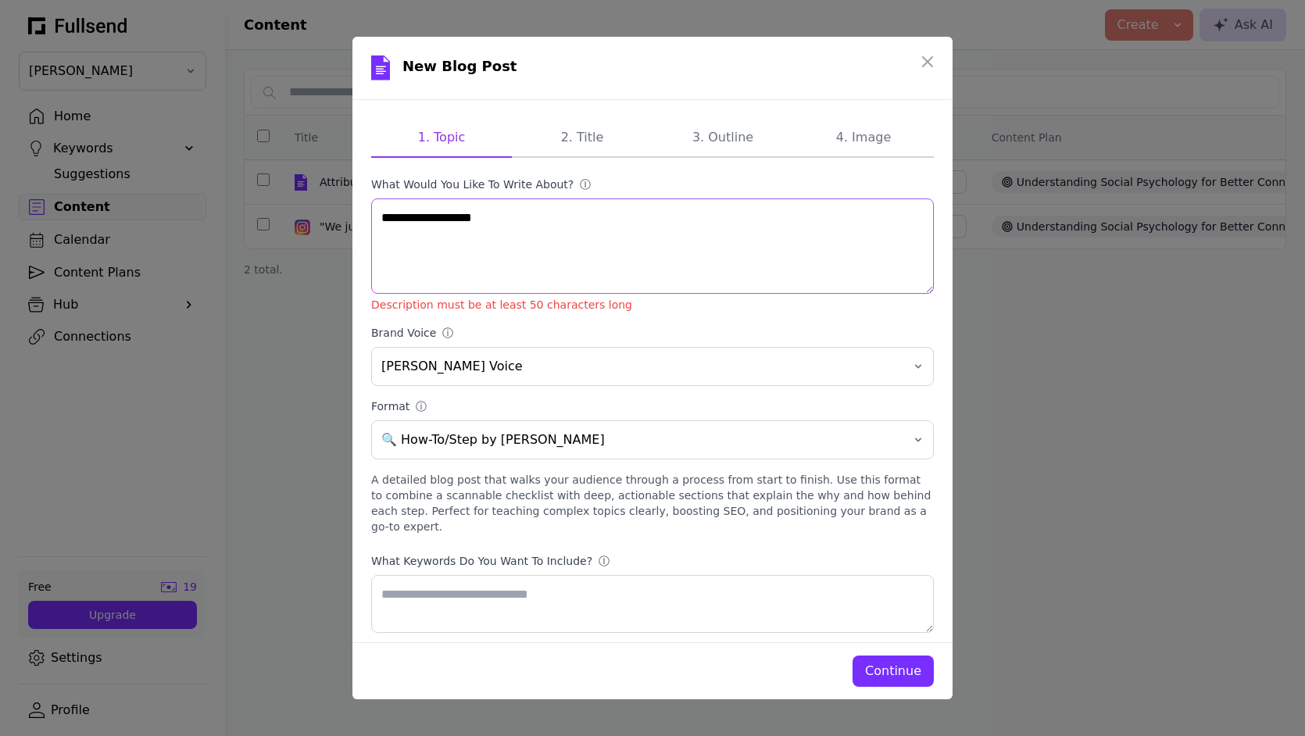
click at [720, 256] on textarea "**********" at bounding box center [652, 246] width 563 height 95
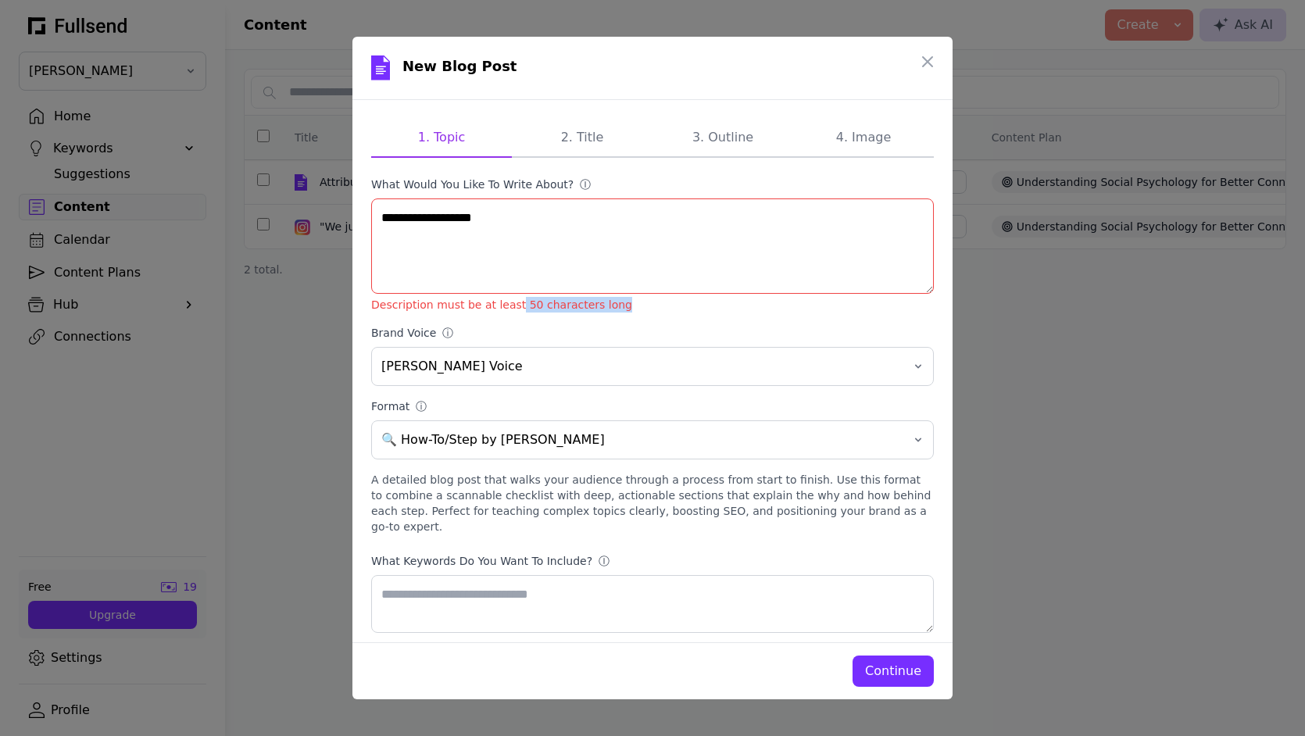
drag, startPoint x: 511, startPoint y: 306, endPoint x: 637, endPoint y: 305, distance: 125.8
click at [637, 305] on p "Description must be at least 50 characters long" at bounding box center [652, 305] width 563 height 16
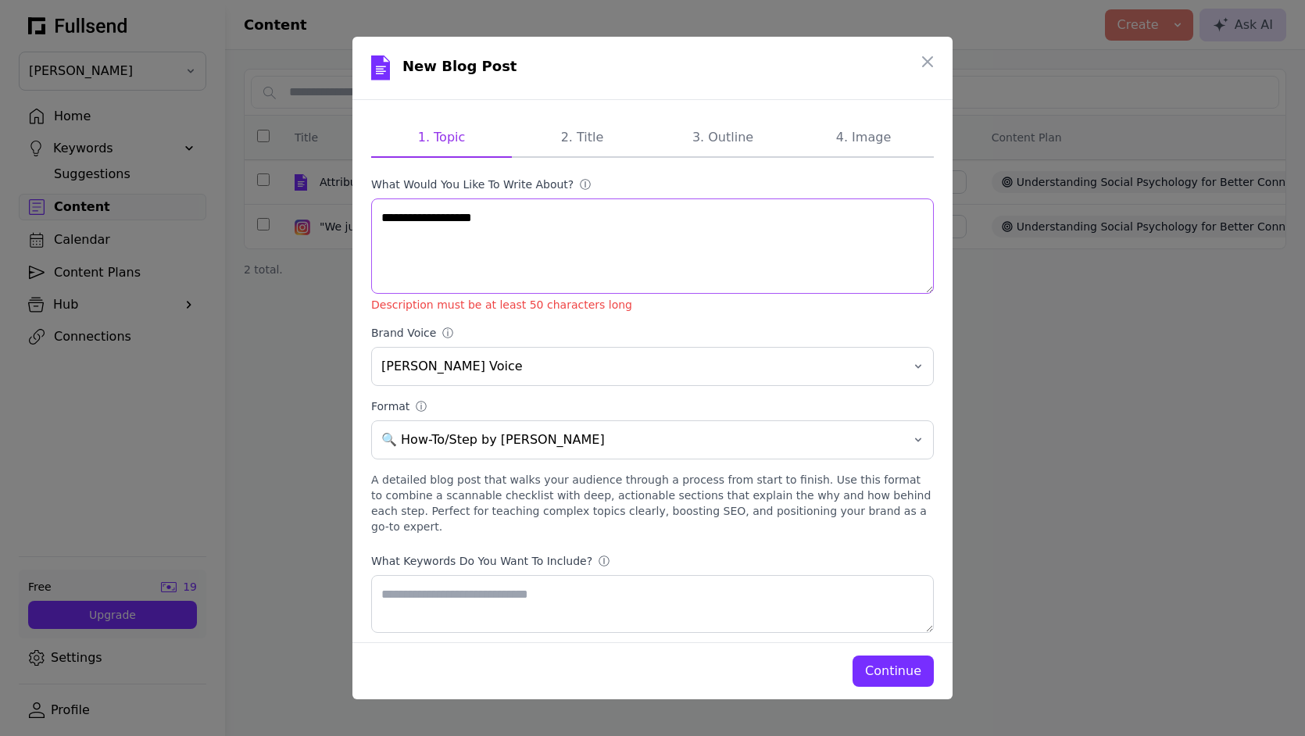
click at [582, 267] on textarea "**********" at bounding box center [652, 246] width 563 height 95
drag, startPoint x: 622, startPoint y: 219, endPoint x: 350, endPoint y: 220, distance: 272.0
click at [350, 220] on div "**********" at bounding box center [652, 368] width 1305 height 736
click at [497, 269] on textarea "What would you like to write about? ⓘ" at bounding box center [652, 246] width 563 height 95
paste textarea "**********"
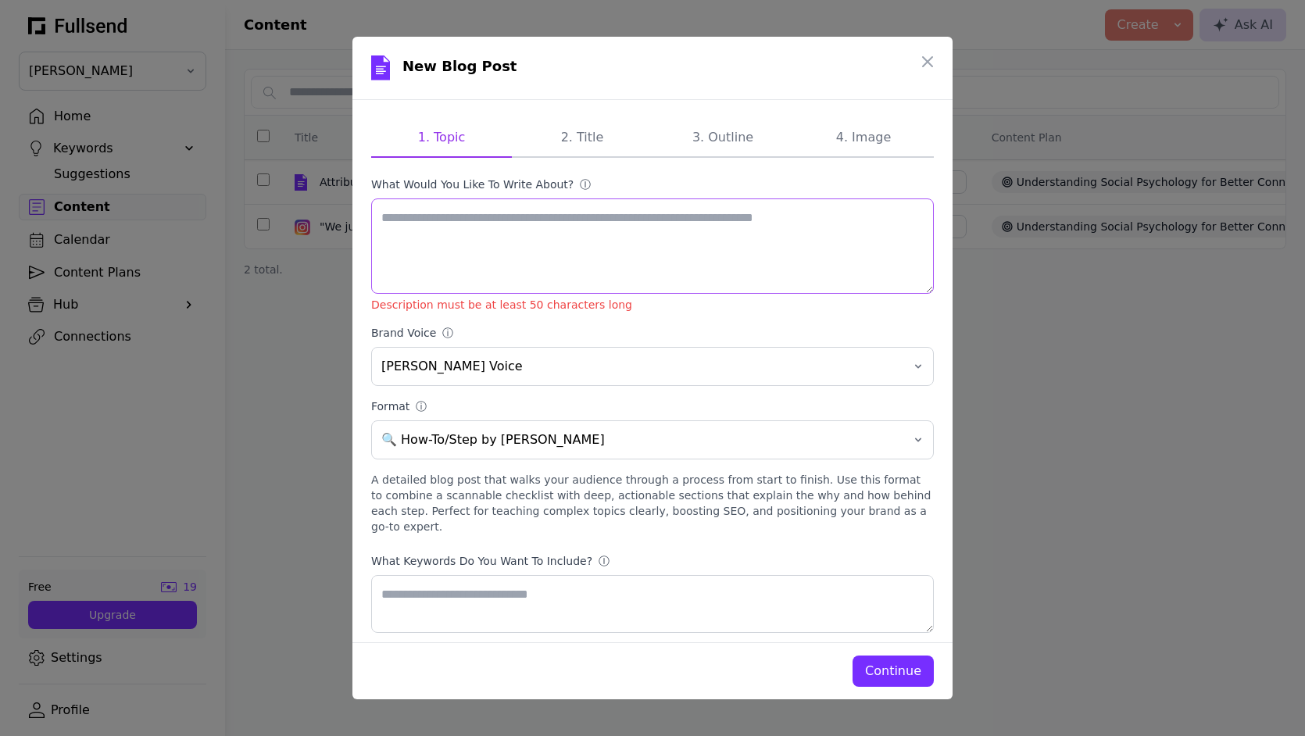
type textarea "**********"
click at [611, 211] on textarea "**********" at bounding box center [652, 246] width 563 height 95
type textarea "**********"
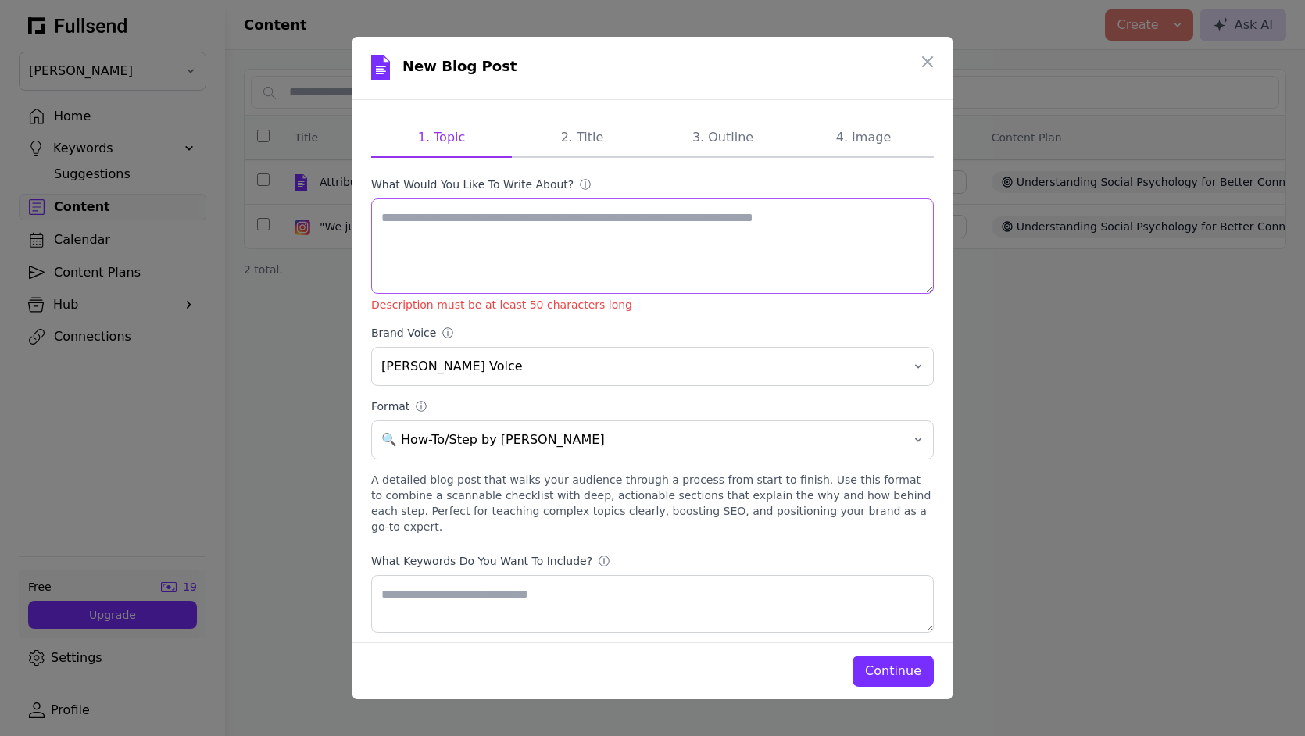
click at [522, 283] on textarea "What would you like to write about? ⓘ" at bounding box center [652, 246] width 563 height 95
paste textarea "**********"
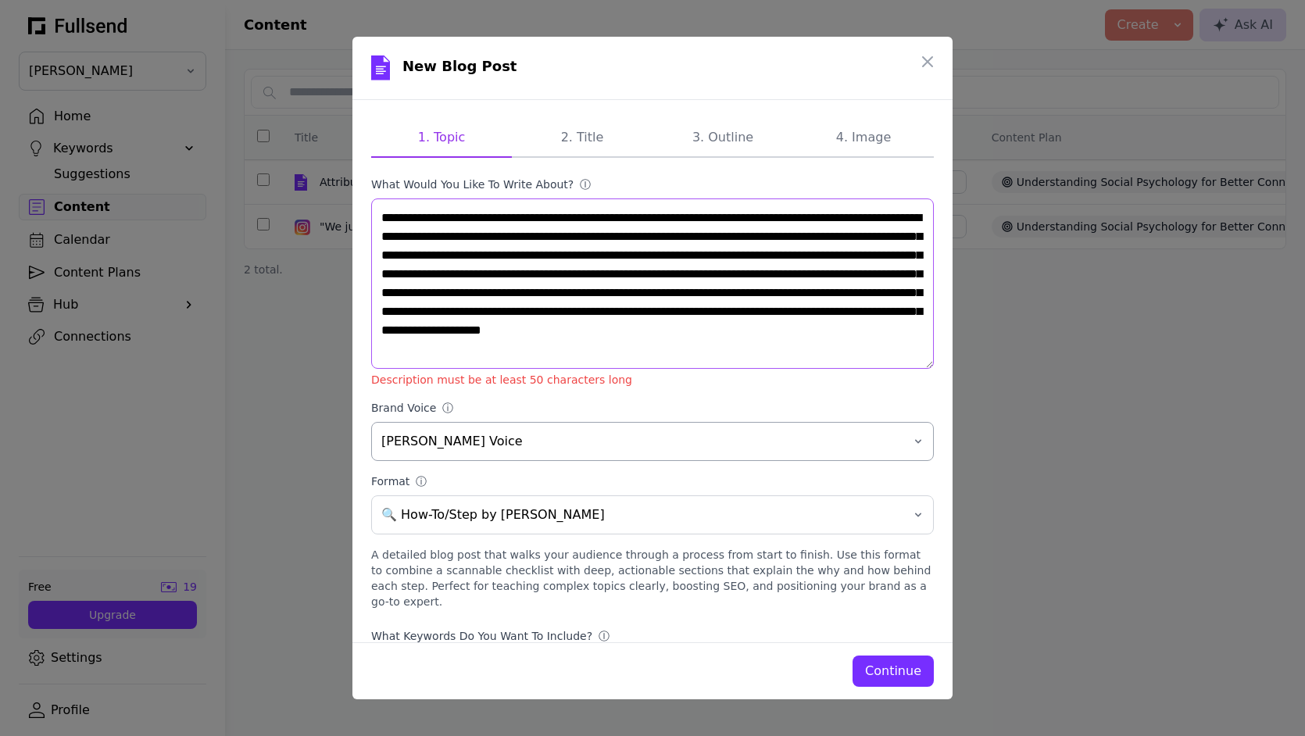
scroll to position [135, 0]
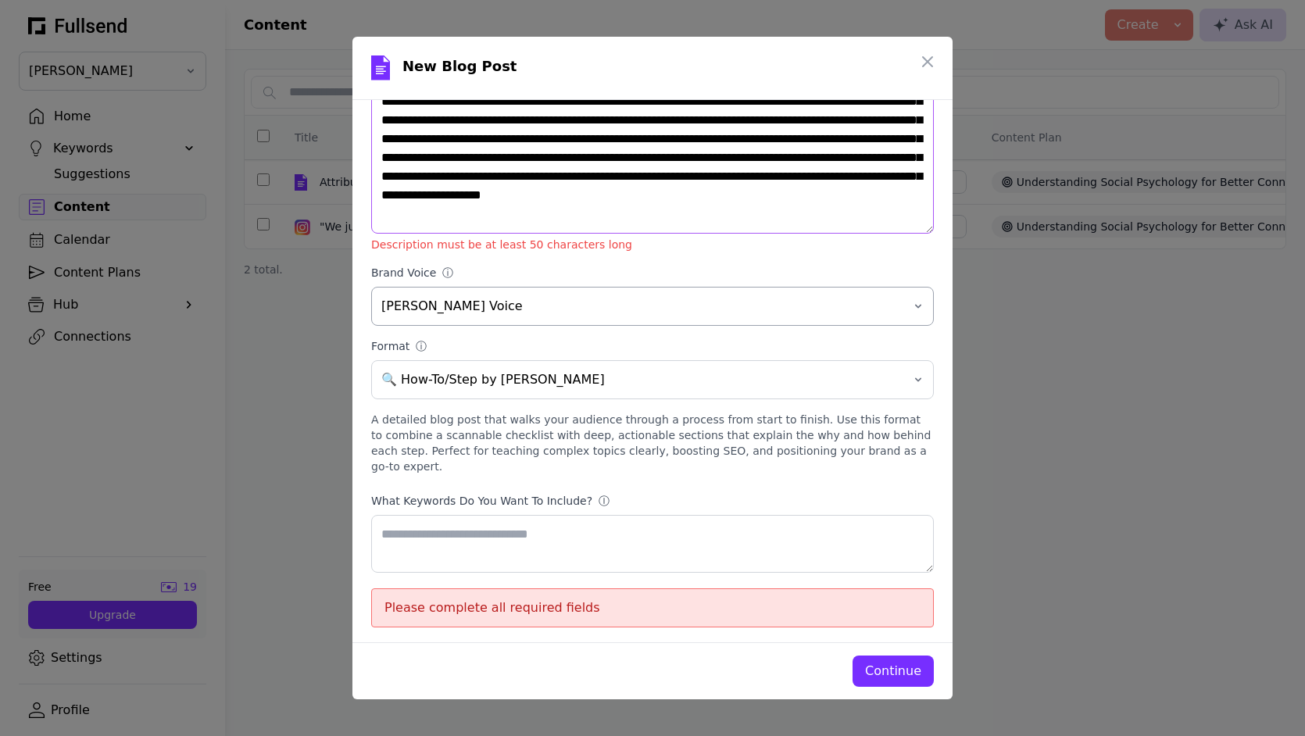
type textarea "**********"
click at [605, 320] on button "[PERSON_NAME] Voice" at bounding box center [652, 306] width 563 height 39
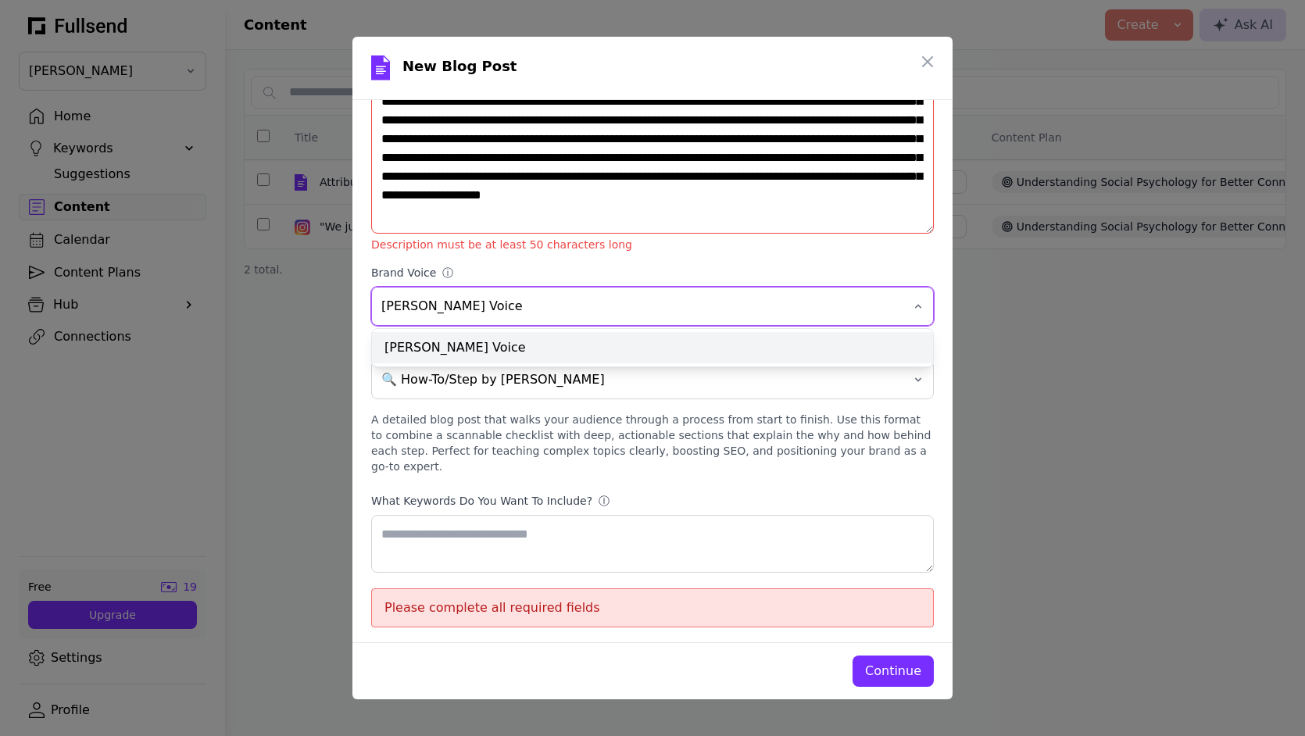
click at [602, 340] on div "[PERSON_NAME] Voice" at bounding box center [652, 347] width 561 height 31
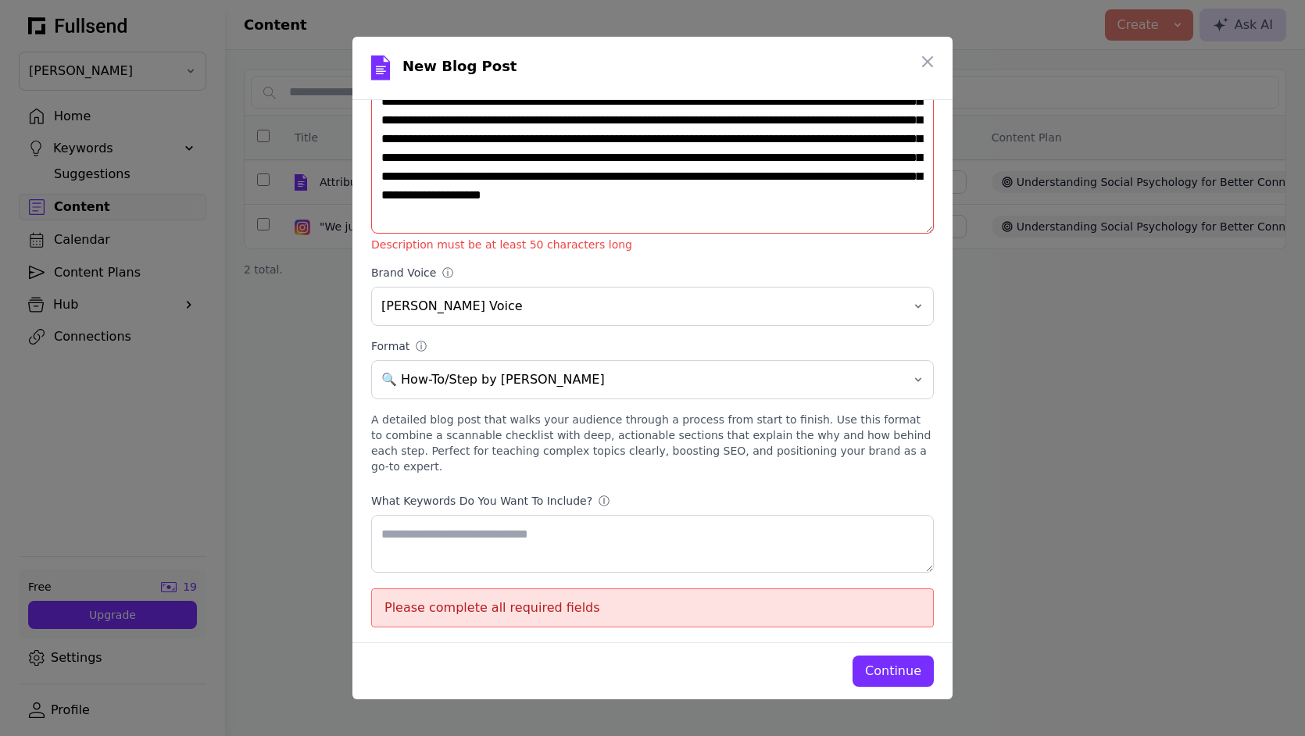
click at [905, 673] on div "Continue" at bounding box center [893, 671] width 56 height 19
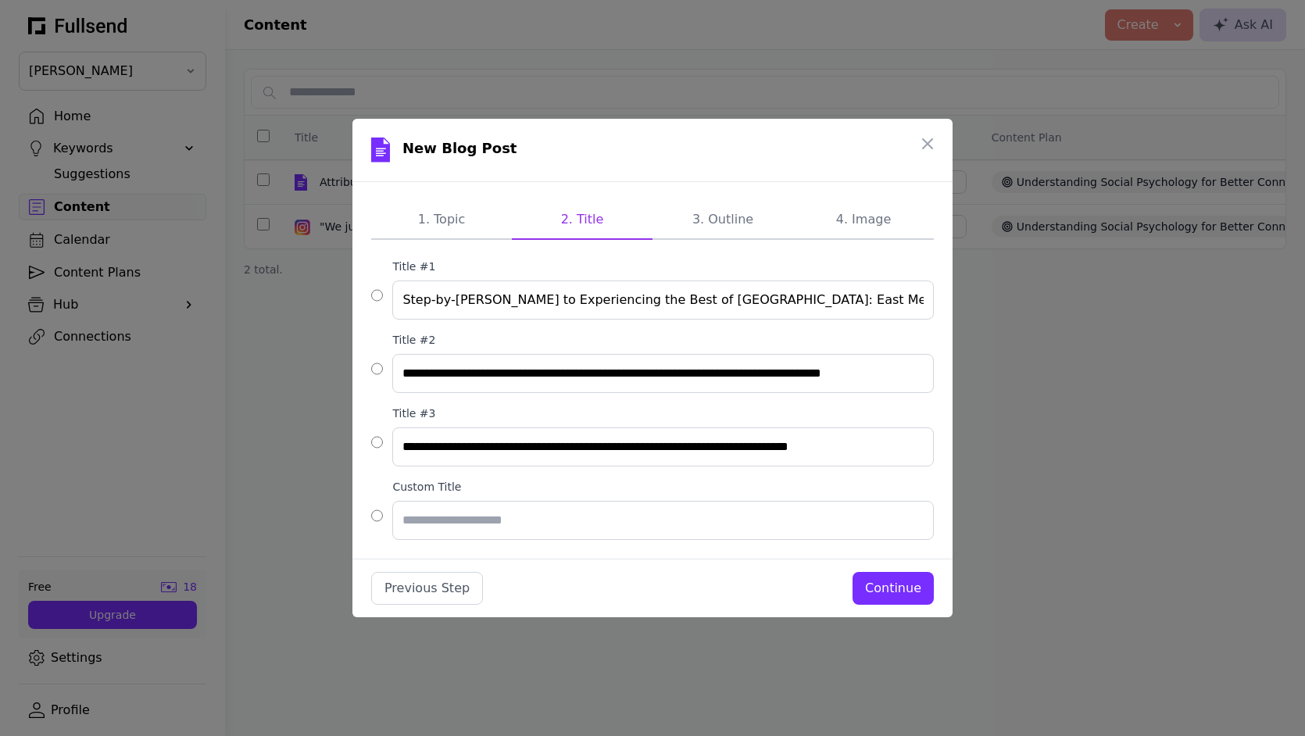
scroll to position [0, 0]
click at [543, 309] on input "Step-by-[PERSON_NAME] to Experiencing the Best of [GEOGRAPHIC_DATA]: East Meets…" at bounding box center [663, 300] width 542 height 39
click at [542, 301] on input "Step-by-[PERSON_NAME] to Experiencing the Best of [GEOGRAPHIC_DATA]: East Meets…" at bounding box center [663, 300] width 542 height 39
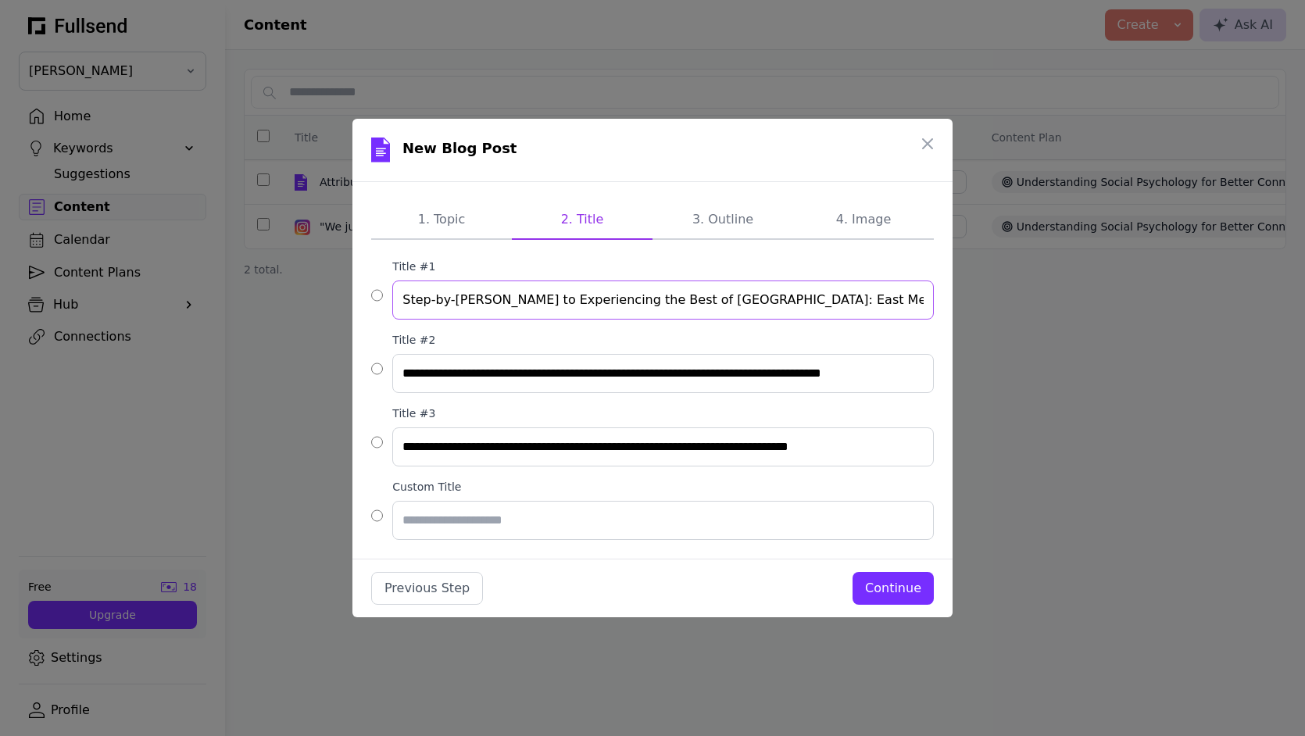
drag, startPoint x: 534, startPoint y: 295, endPoint x: 339, endPoint y: 299, distance: 194.6
click at [341, 299] on div "**********" at bounding box center [652, 368] width 1305 height 736
type input "Experiencing the Best of [GEOGRAPHIC_DATA]: East Meets West in Style"
click at [896, 598] on button "Continue" at bounding box center [893, 588] width 81 height 33
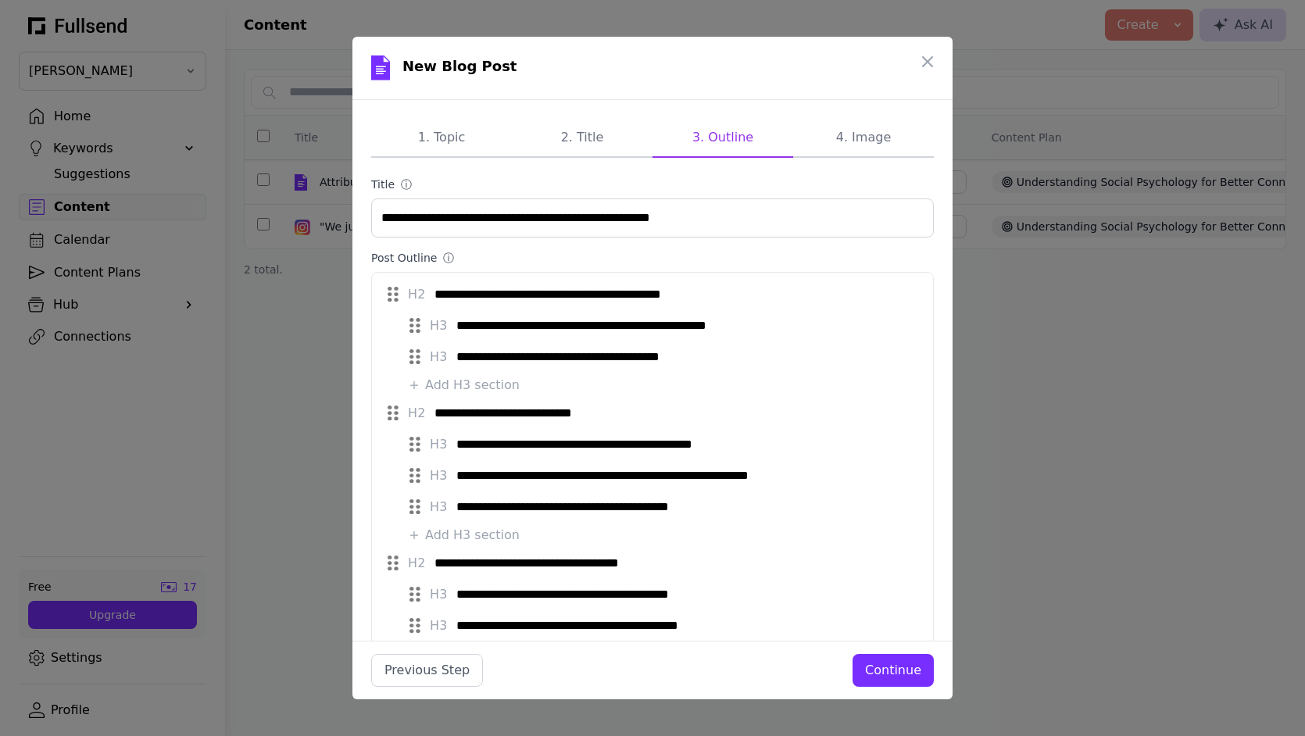
click at [891, 669] on div "Continue" at bounding box center [893, 670] width 56 height 19
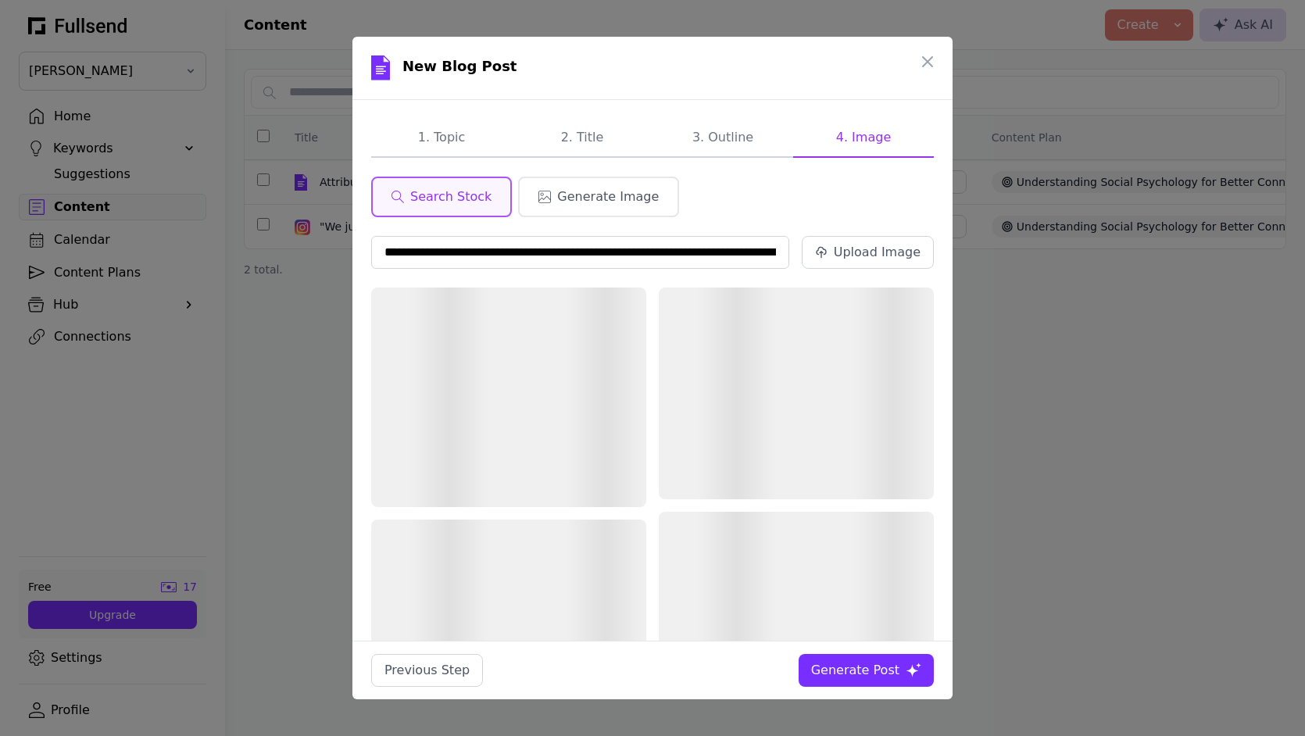
scroll to position [0, 252]
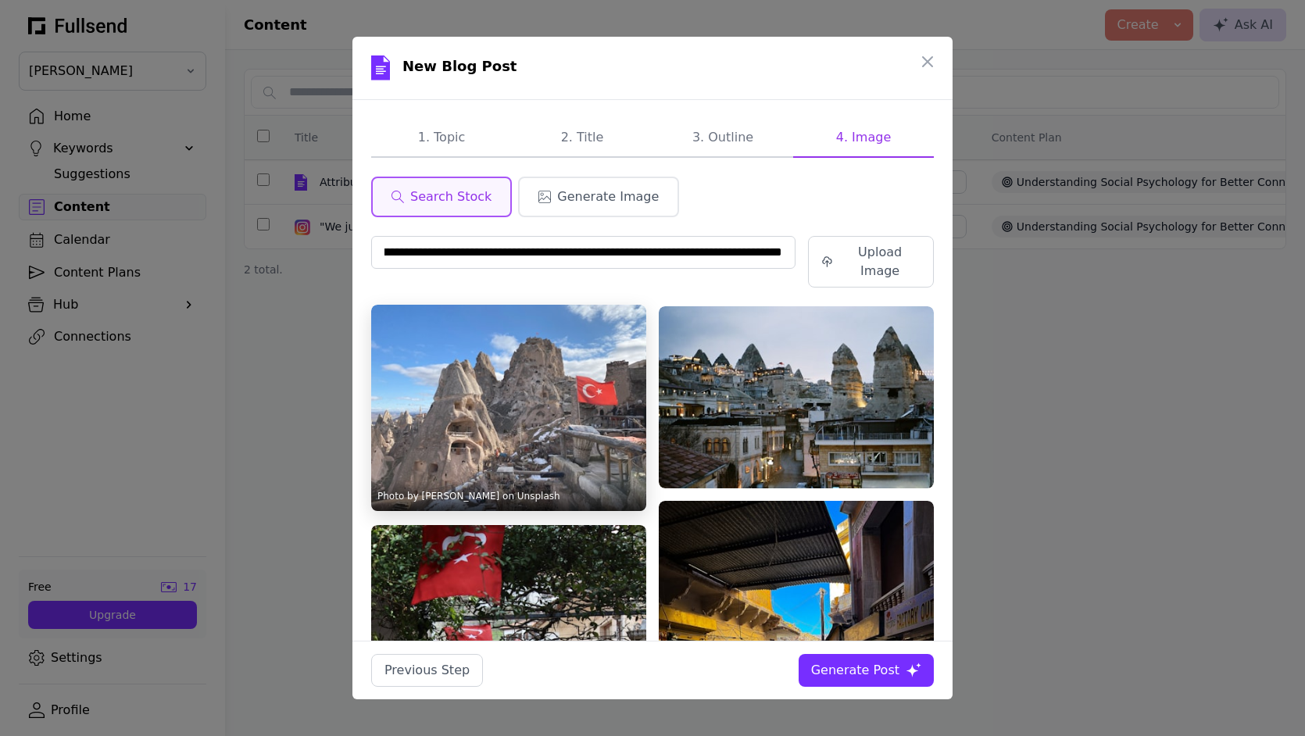
click at [535, 386] on img at bounding box center [508, 408] width 275 height 206
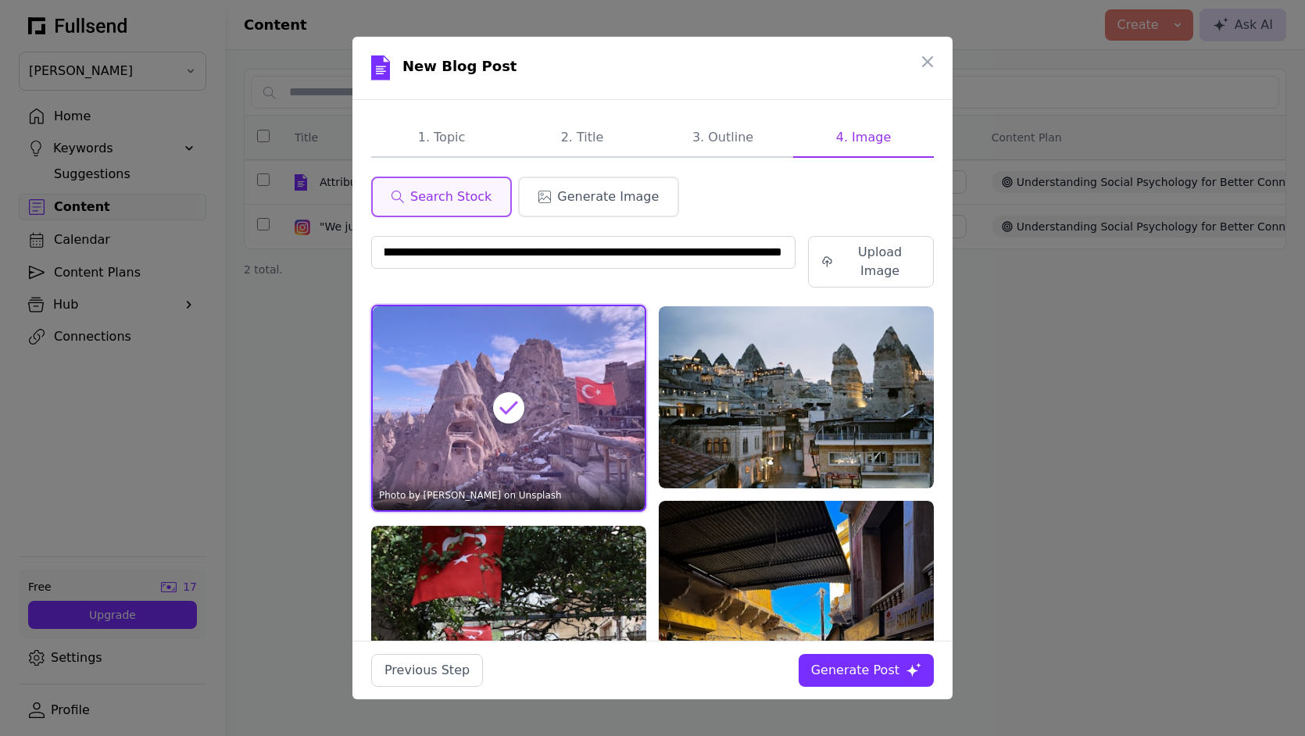
scroll to position [0, 0]
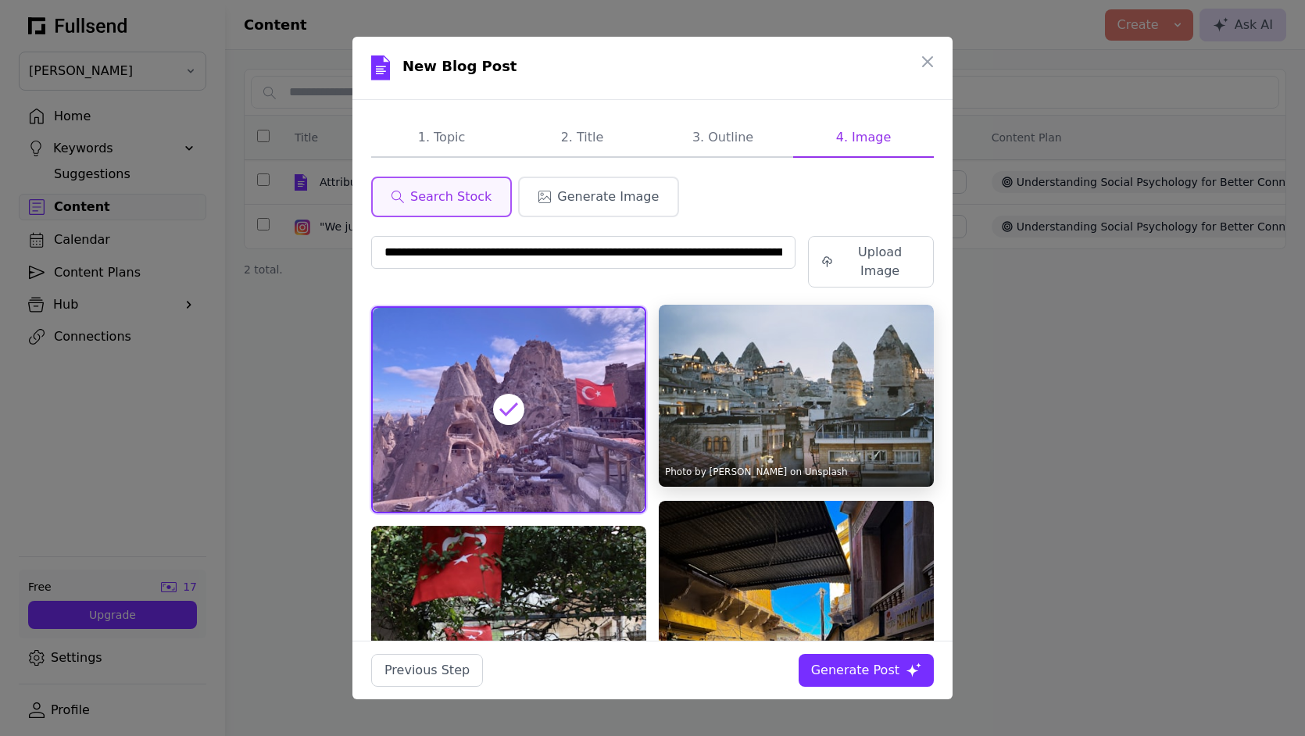
click at [834, 361] on img at bounding box center [796, 396] width 275 height 182
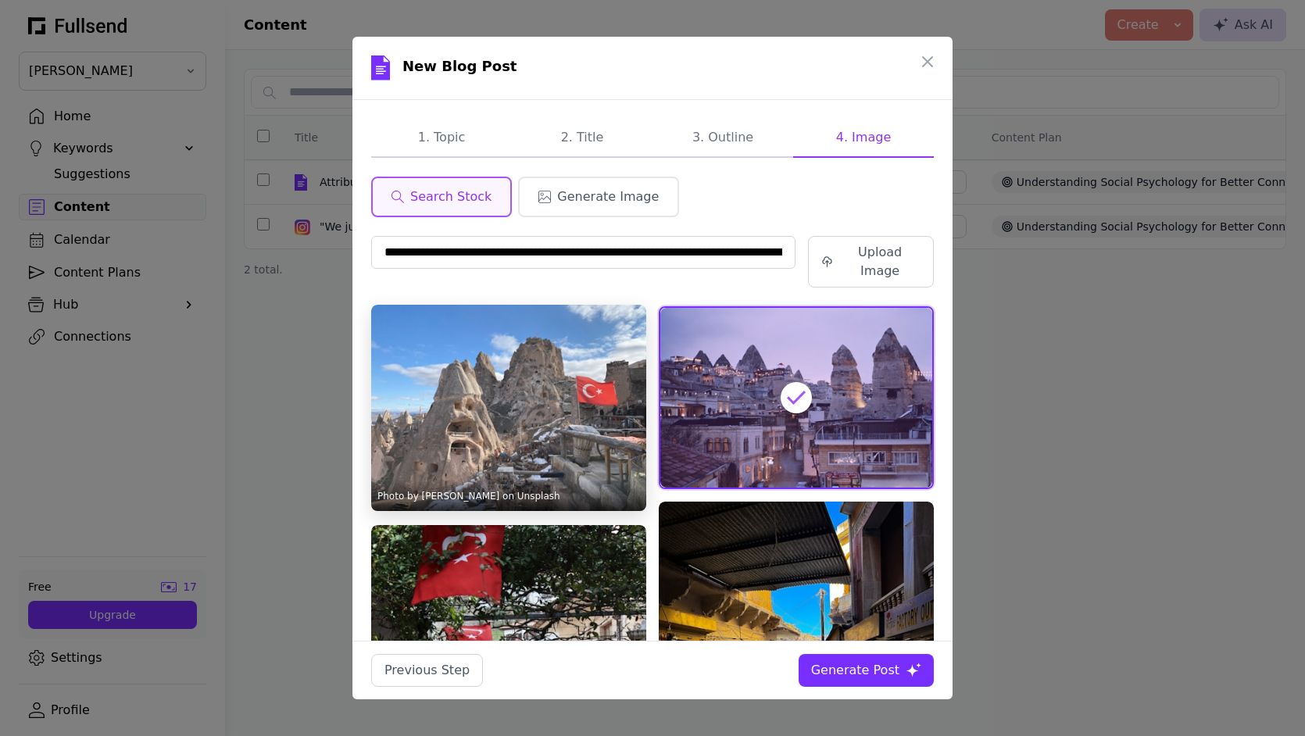
click at [464, 399] on img at bounding box center [508, 408] width 275 height 206
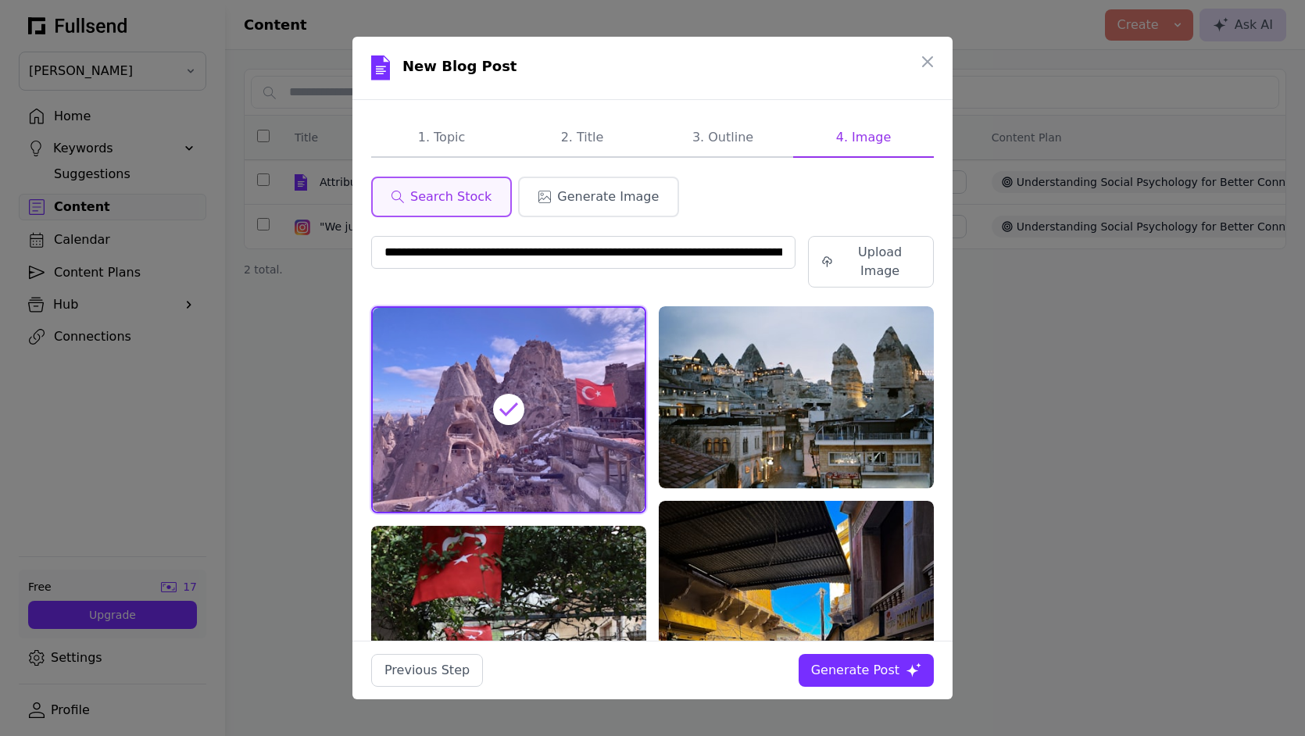
click at [875, 671] on div "Generate Post" at bounding box center [855, 670] width 88 height 19
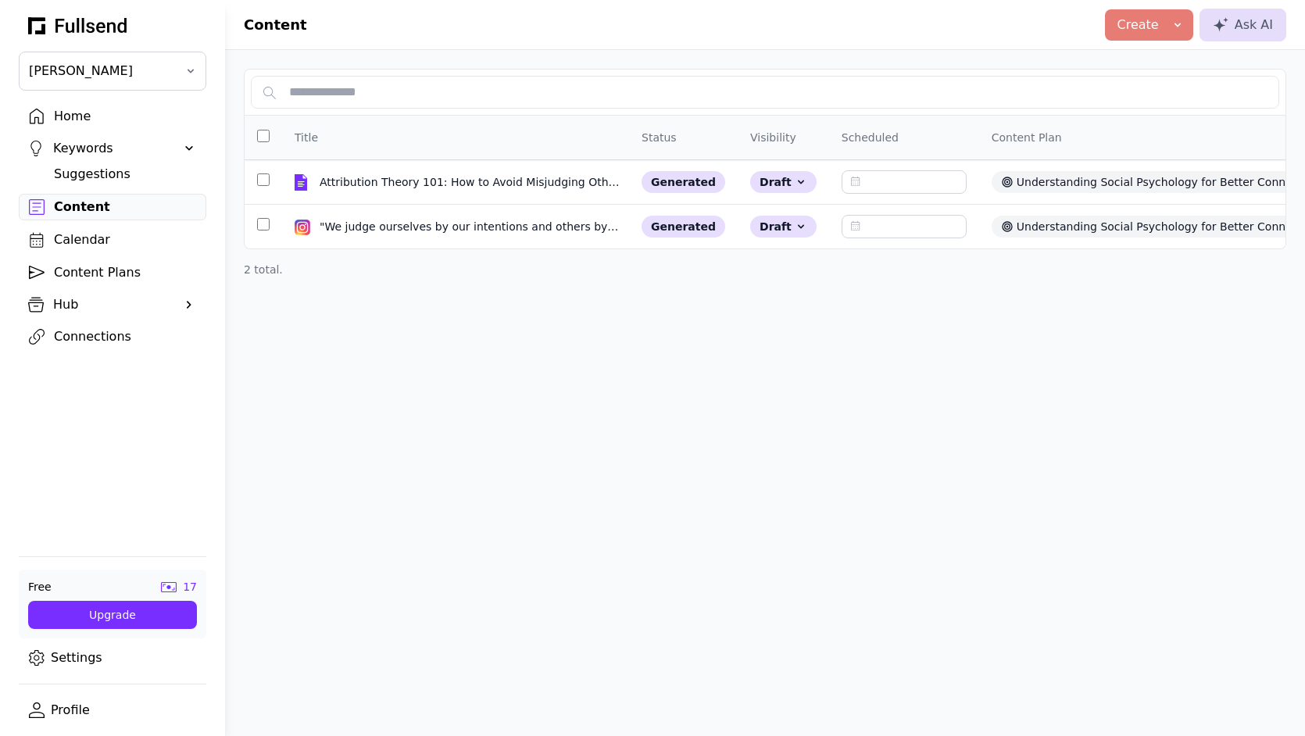
click at [1168, 19] on div "Create" at bounding box center [1149, 25] width 63 height 19
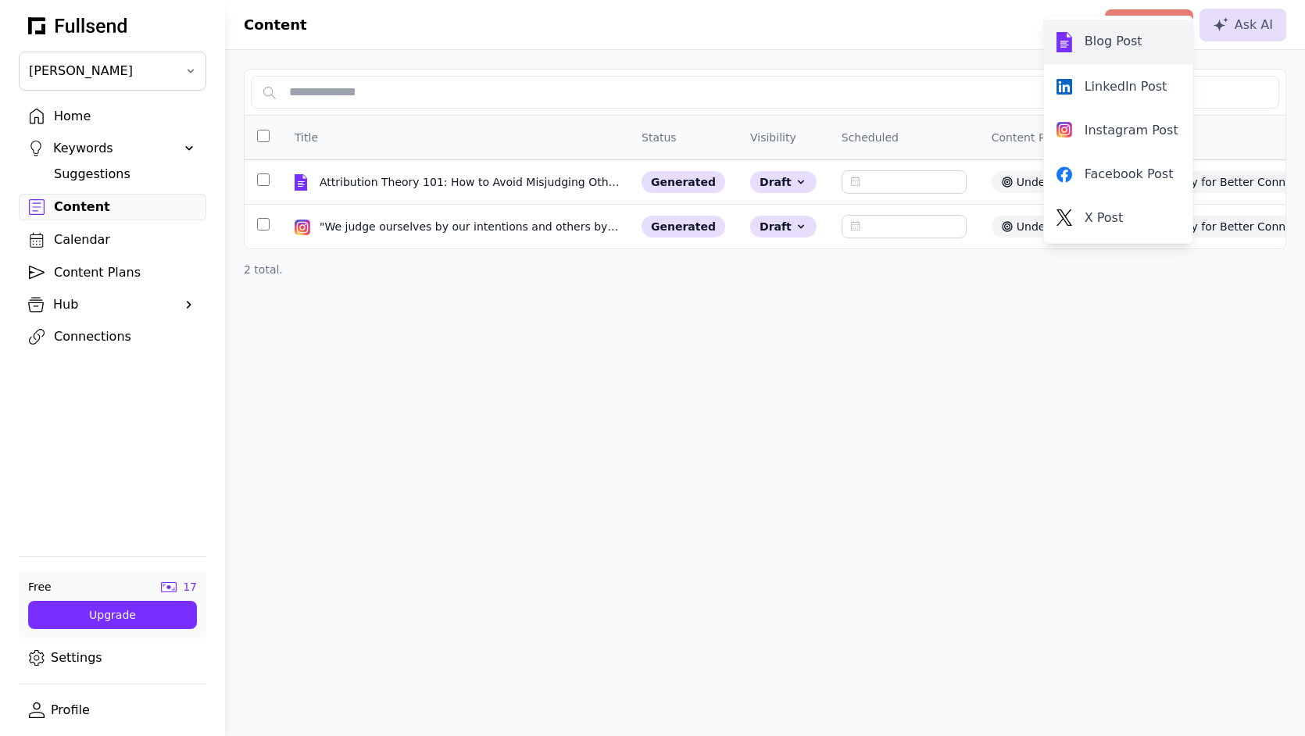
click at [1112, 41] on div "Blog Post" at bounding box center [1118, 42] width 123 height 20
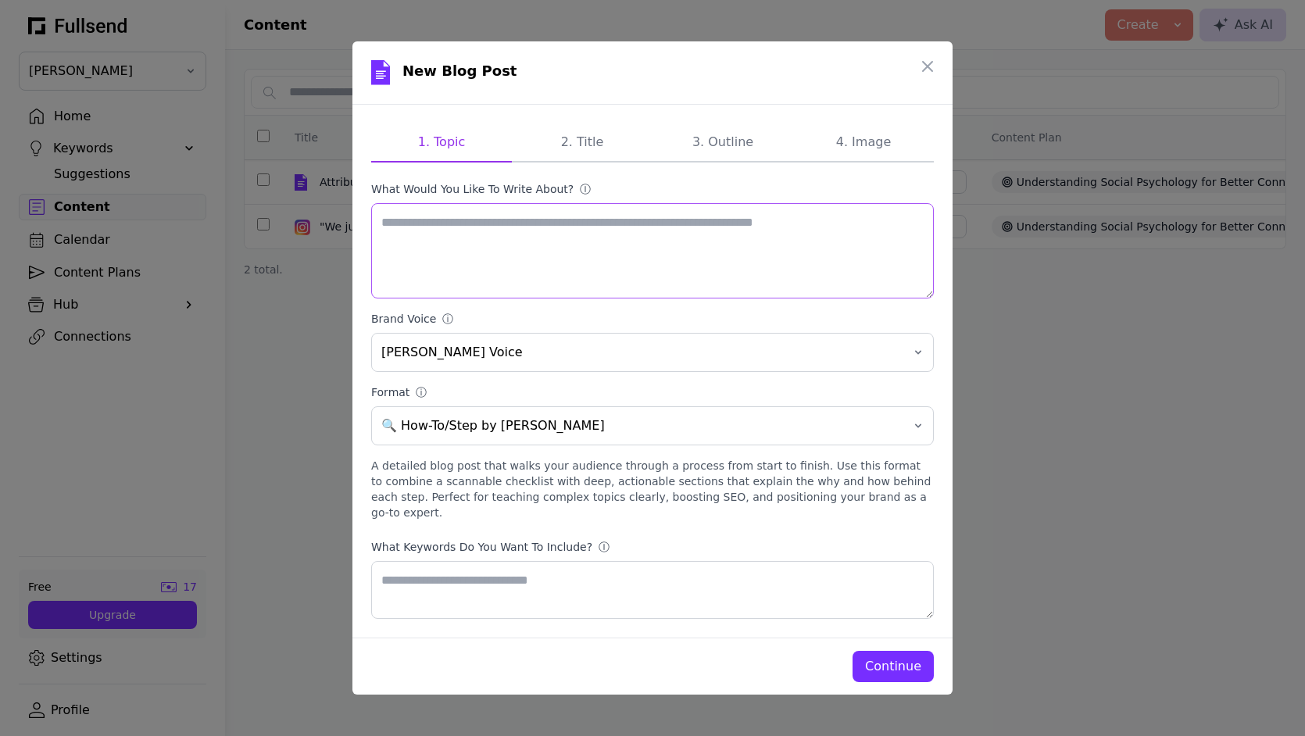
click at [549, 268] on textarea "What would you like to write about? ⓘ" at bounding box center [652, 250] width 563 height 95
click at [553, 587] on textarea "What keywords do you want to include? ⓘ" at bounding box center [652, 590] width 563 height 58
click at [569, 569] on textarea "What keywords do you want to include? ⓘ" at bounding box center [652, 590] width 563 height 58
click at [413, 561] on textarea "What keywords do you want to include? ⓘ" at bounding box center [652, 590] width 563 height 58
click at [932, 76] on icon "button" at bounding box center [927, 66] width 19 height 19
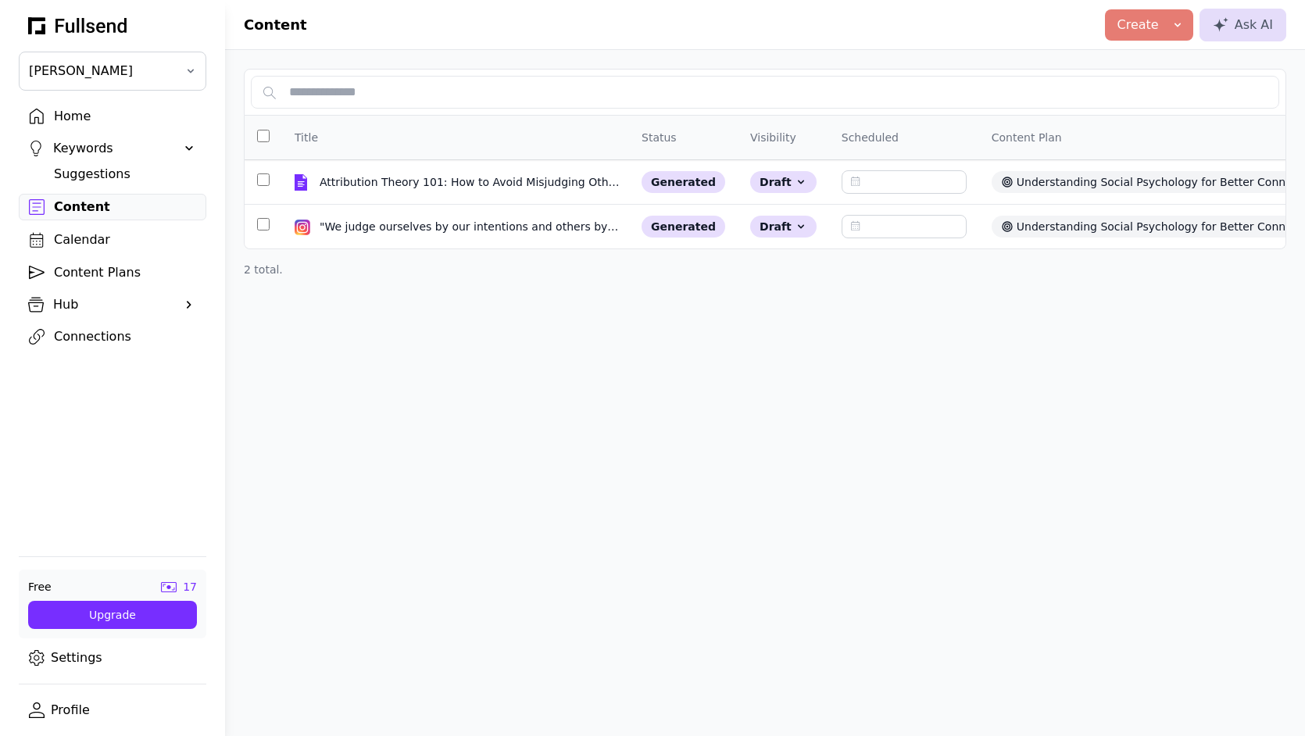
click at [132, 263] on link "Content Plans" at bounding box center [113, 272] width 188 height 27
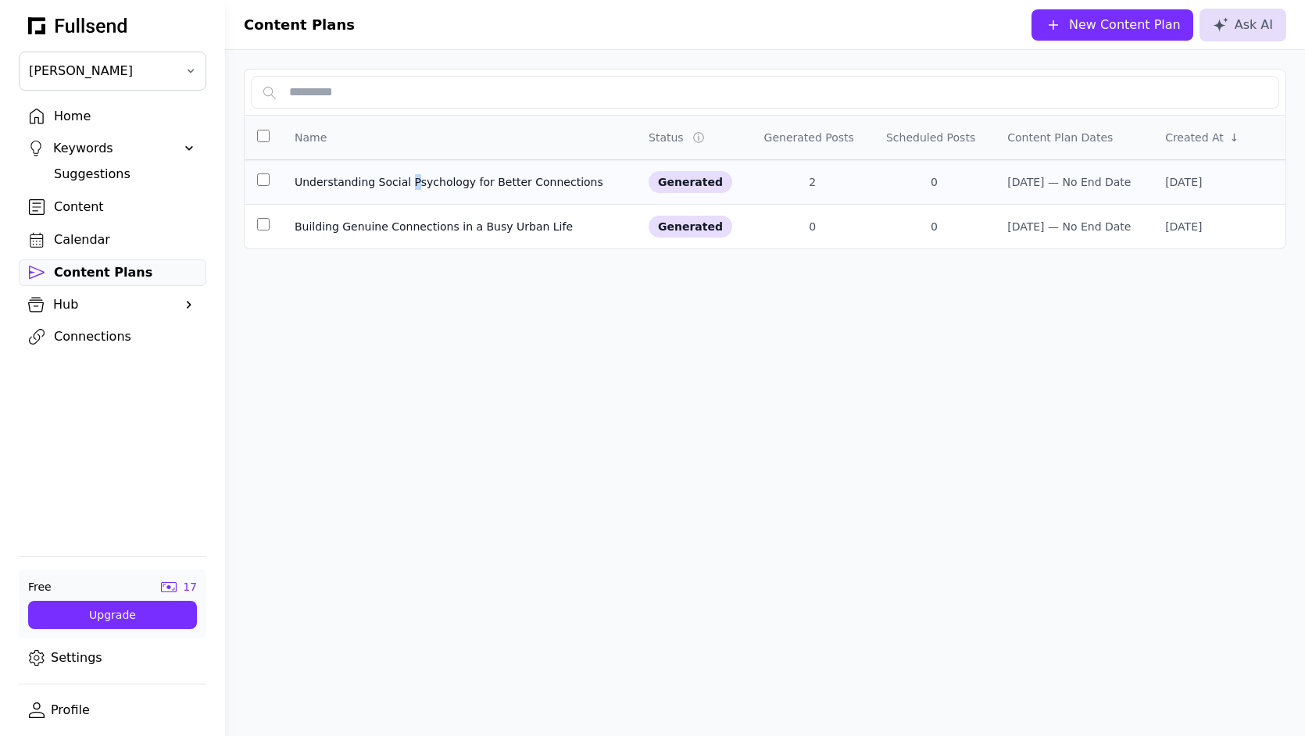
click at [411, 183] on div "Understanding Social Psychology for Better Connections" at bounding box center [459, 182] width 329 height 16
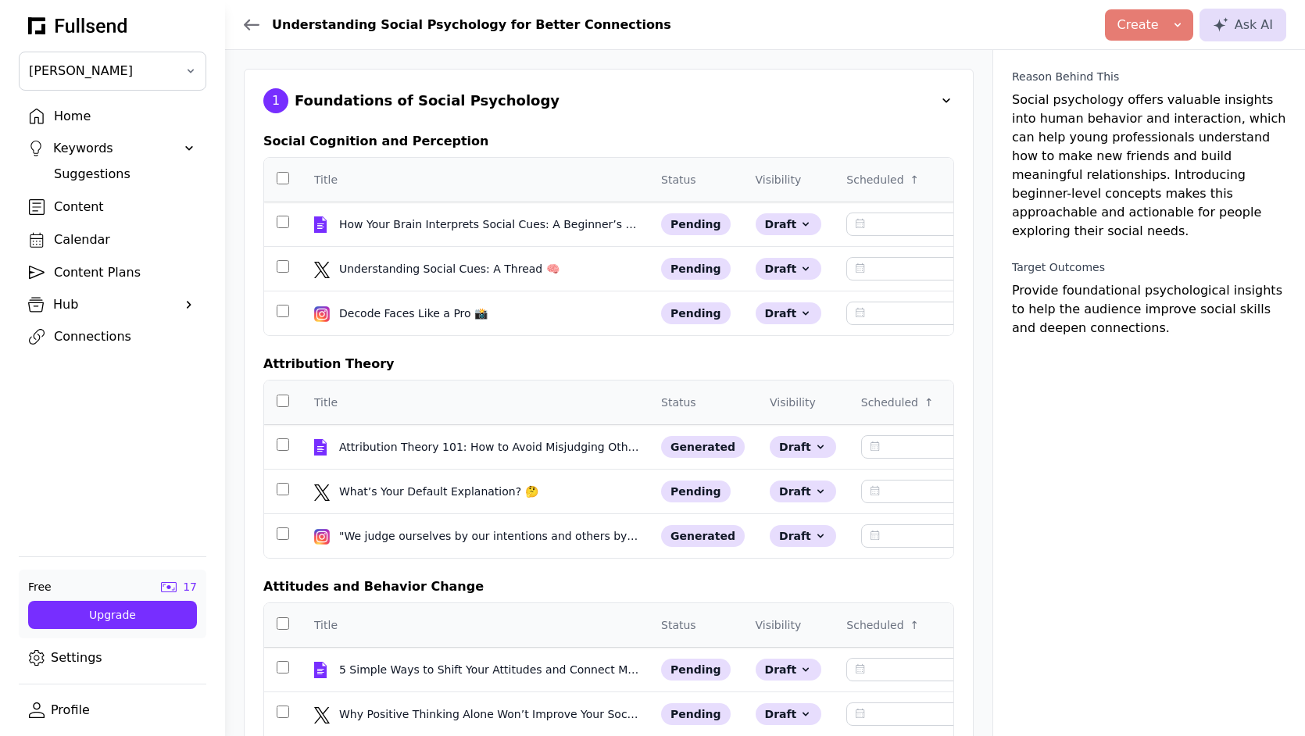
click at [257, 26] on icon at bounding box center [252, 25] width 16 height 13
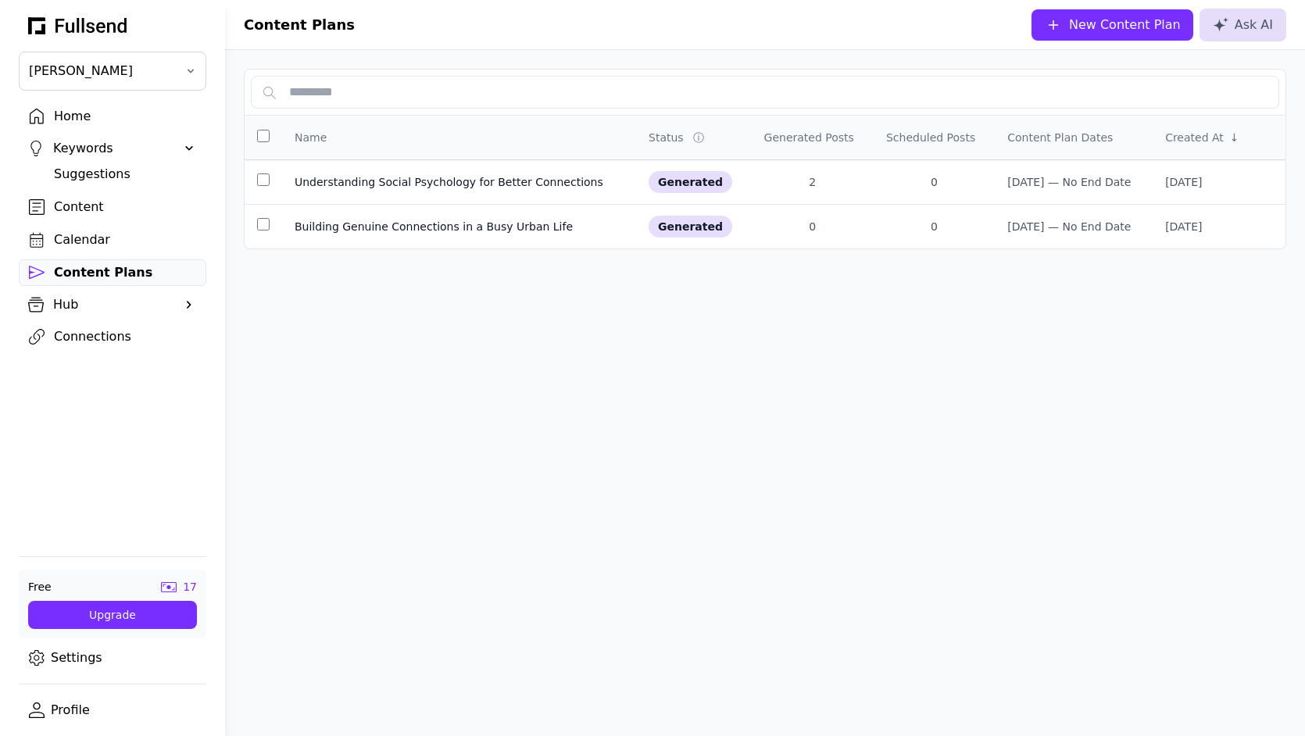
click at [84, 215] on div "Content" at bounding box center [125, 207] width 142 height 19
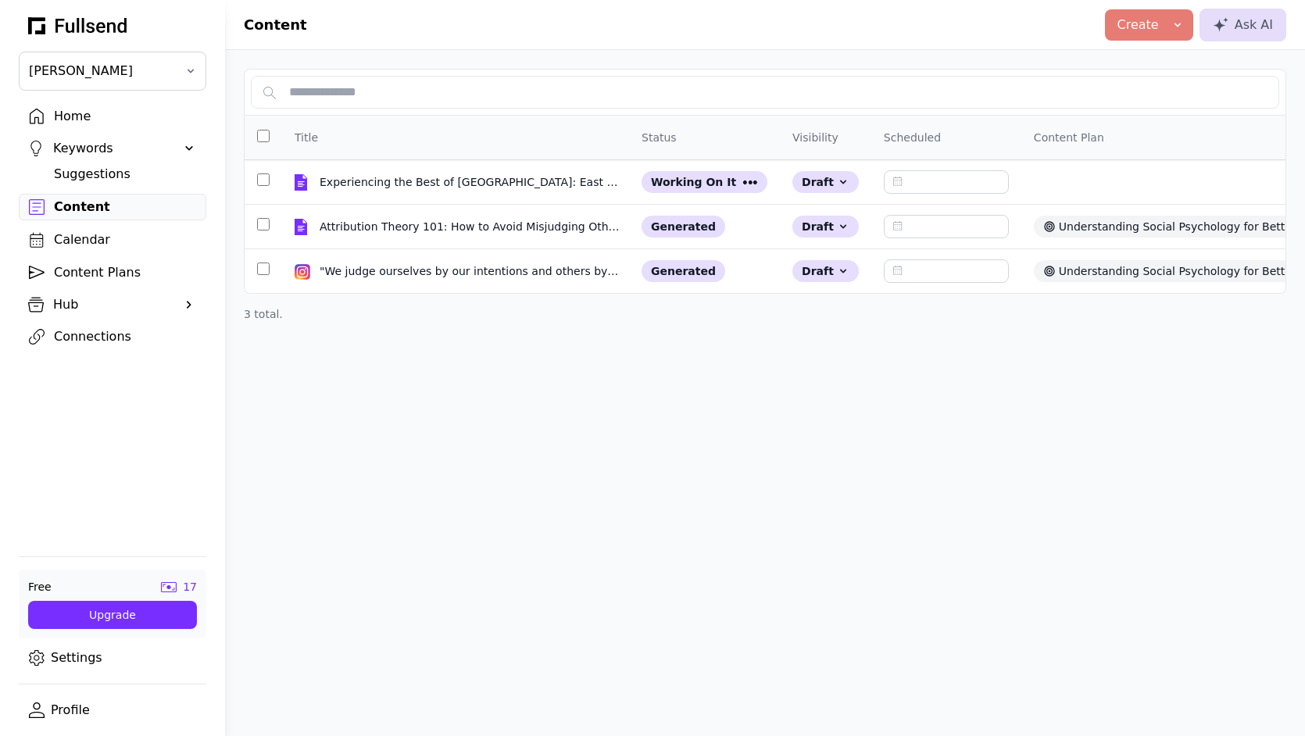
click at [133, 273] on div "Content Plans" at bounding box center [125, 272] width 142 height 19
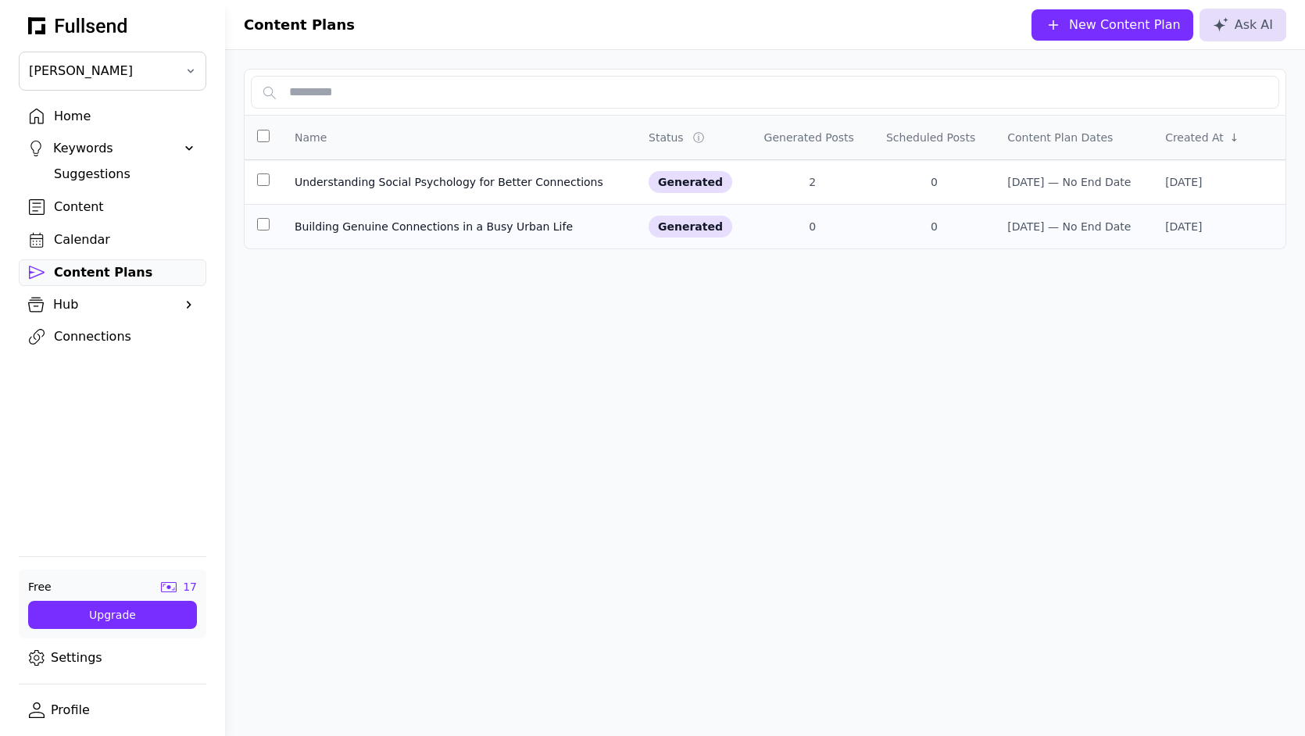
click at [408, 220] on div "Building Genuine Connections in a Busy Urban Life" at bounding box center [459, 227] width 329 height 16
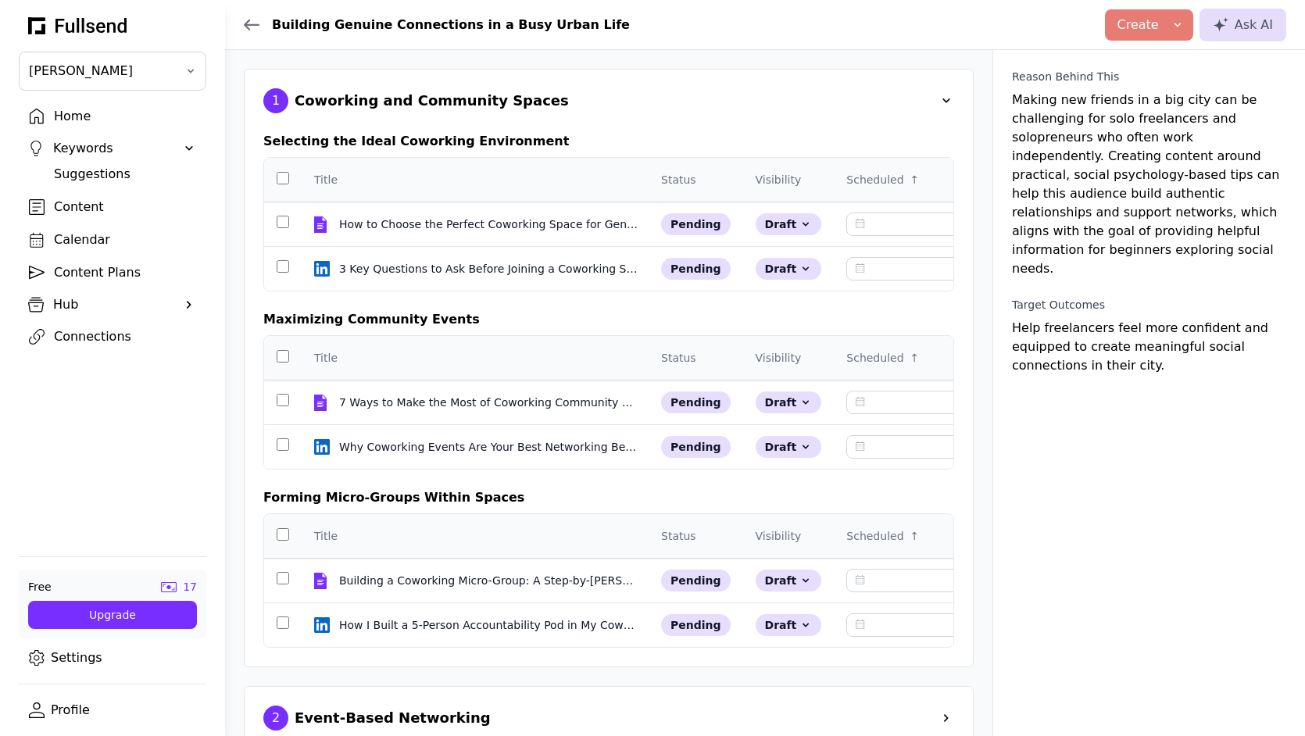
click at [75, 207] on div "Content" at bounding box center [125, 207] width 142 height 19
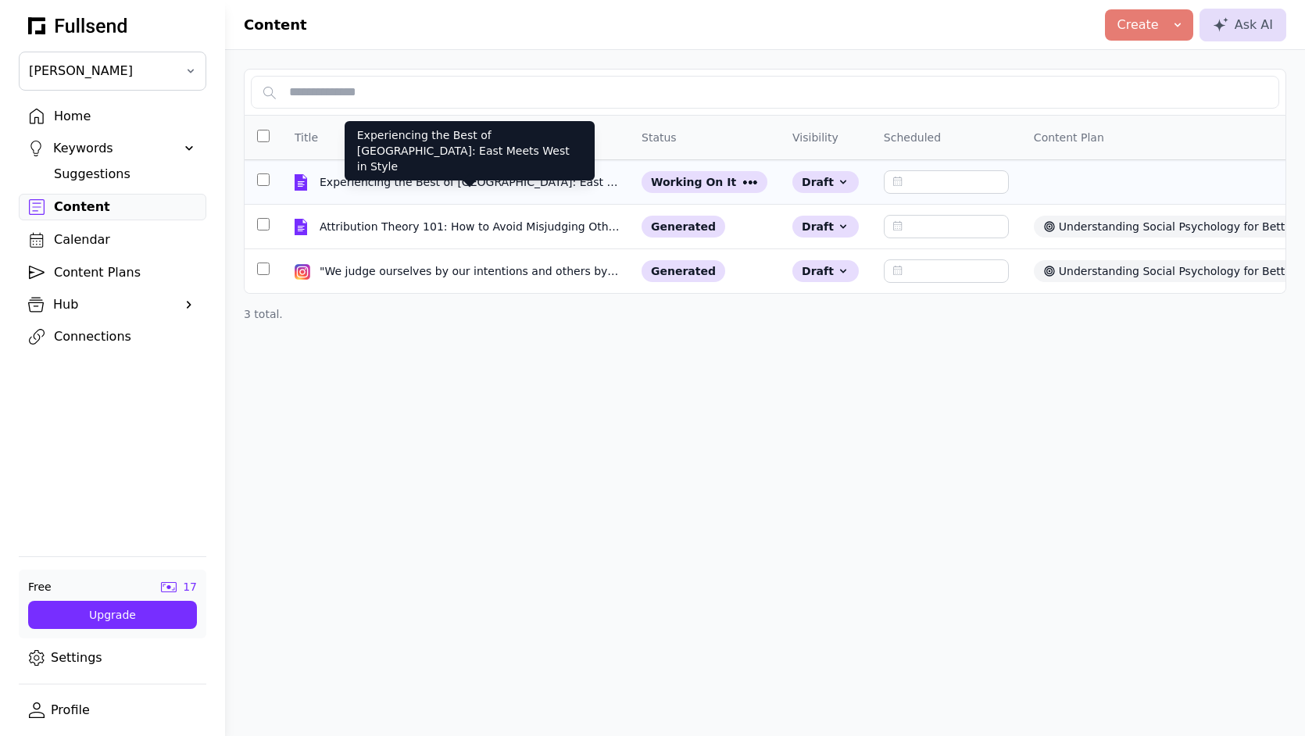
click at [458, 178] on div "Experiencing the Best of [GEOGRAPHIC_DATA]: East Meets West in Style" at bounding box center [470, 182] width 300 height 16
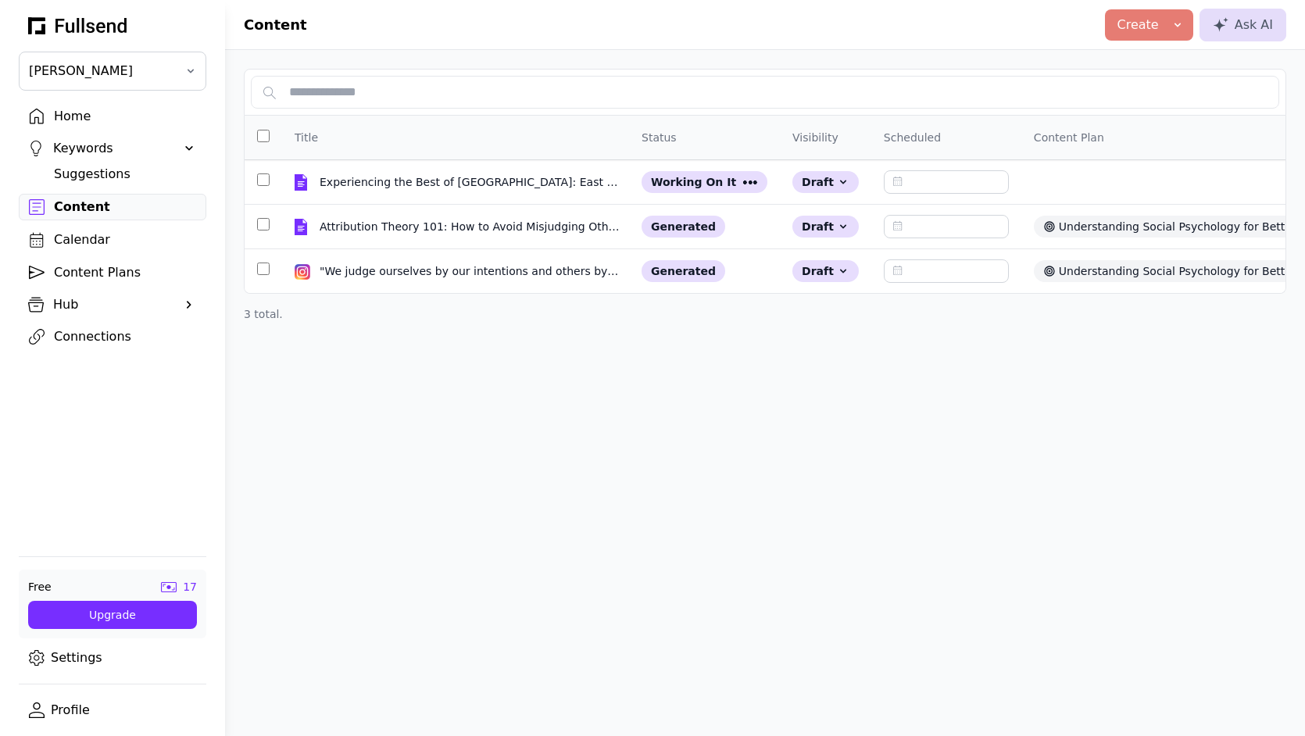
click at [103, 276] on div "Content Plans" at bounding box center [125, 272] width 142 height 19
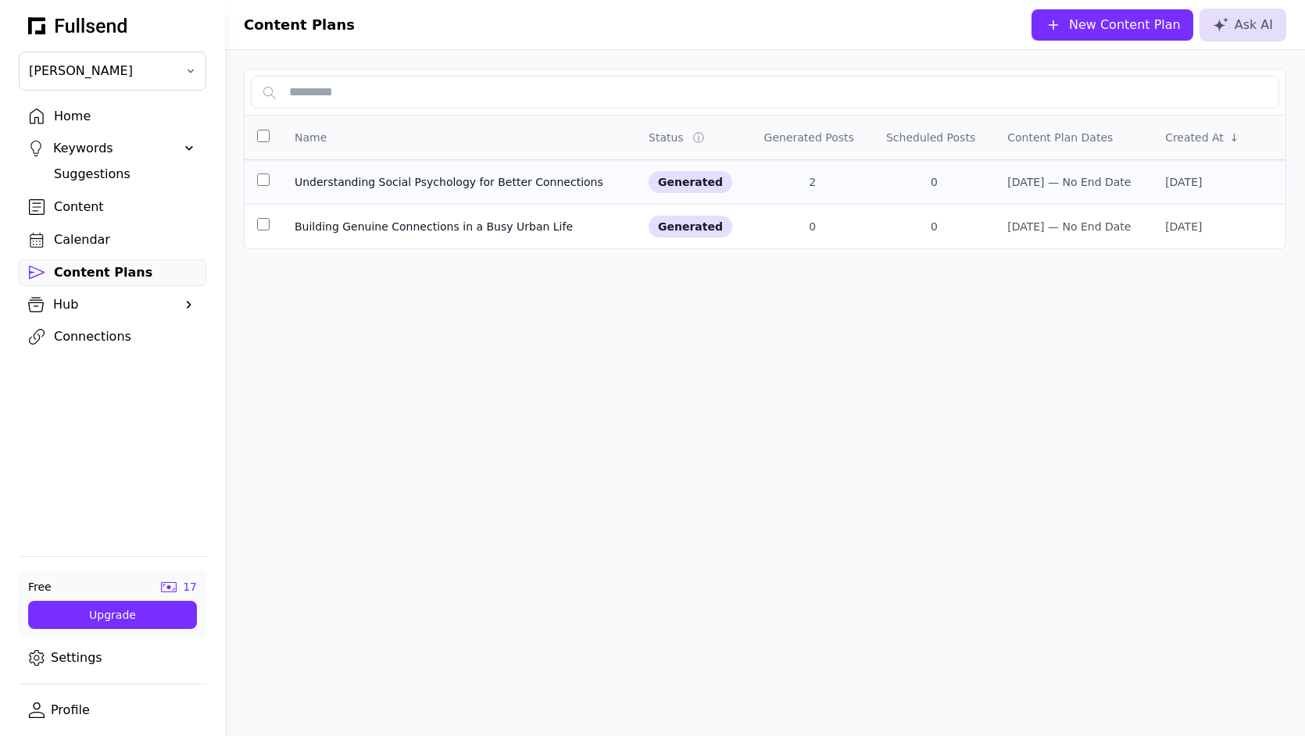
click at [377, 174] on div "Understanding Social Psychology for Better Connections" at bounding box center [459, 182] width 329 height 16
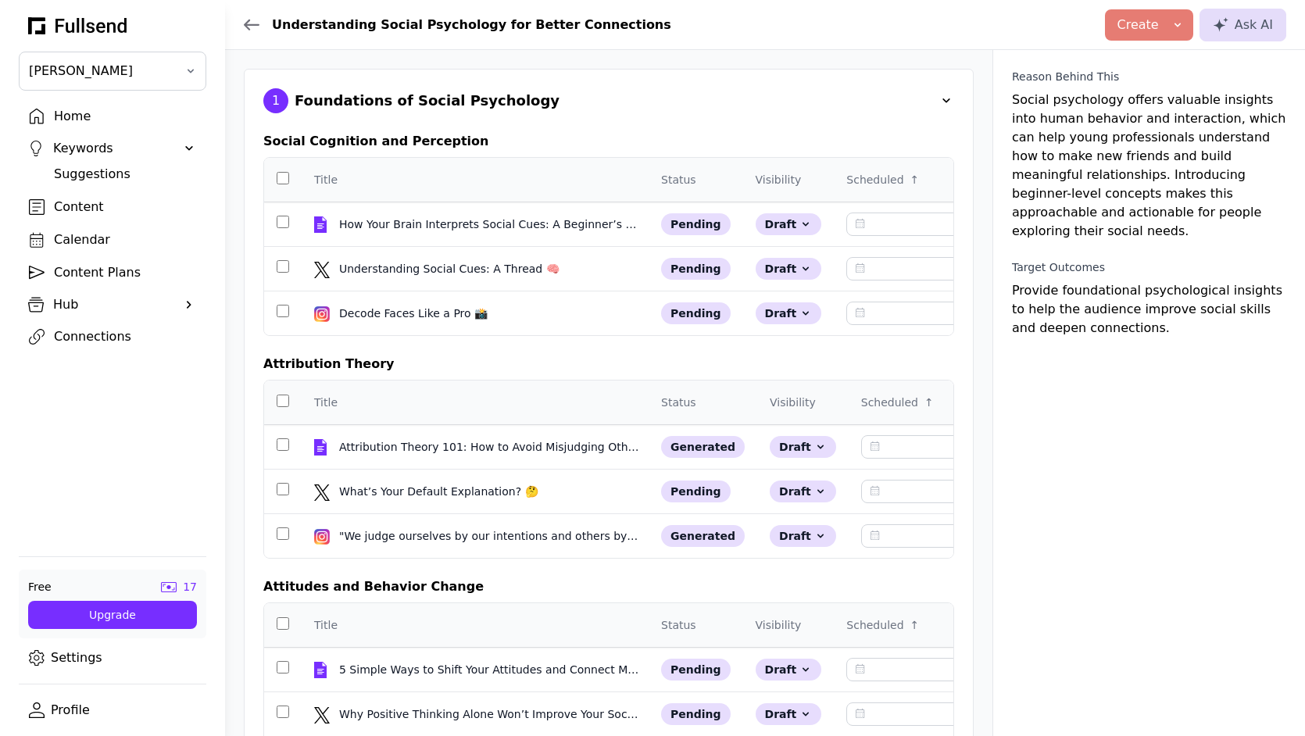
click at [767, 88] on div "1 Foundations of Social Psychology" at bounding box center [608, 100] width 691 height 25
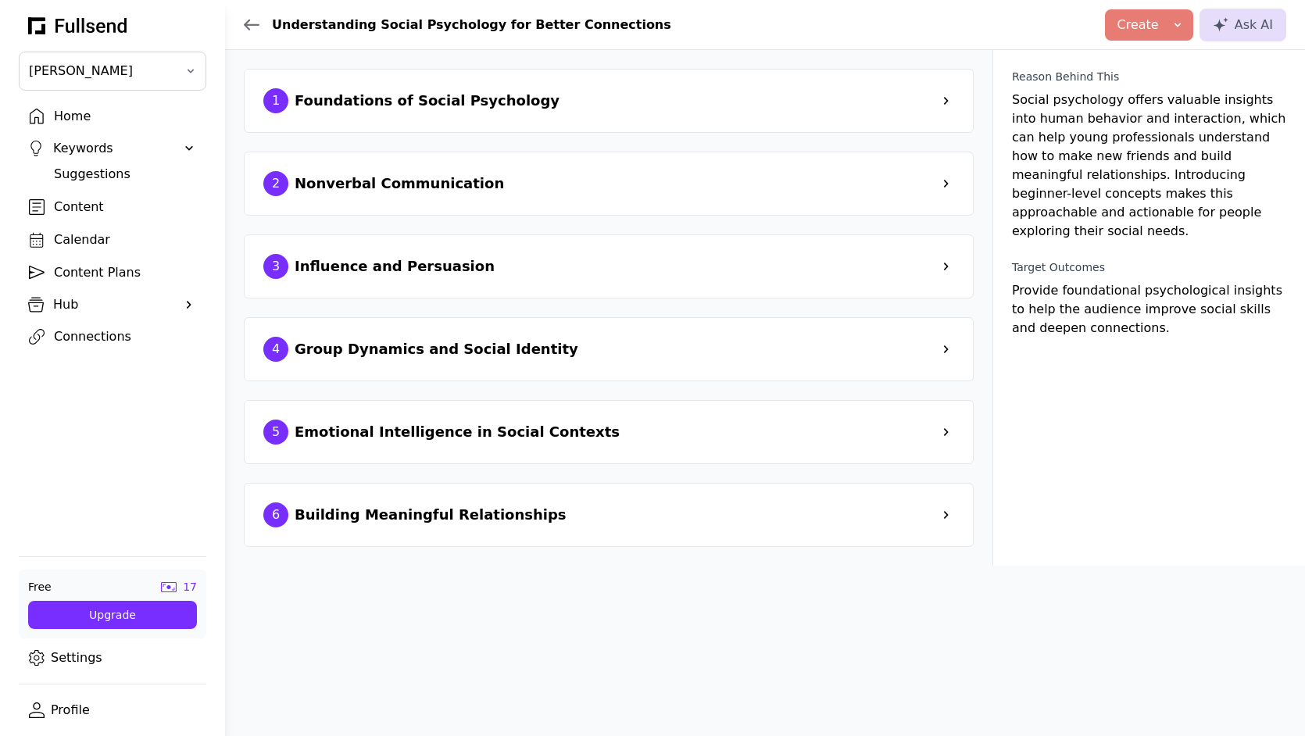
click at [767, 88] on div "1 Foundations of Social Psychology" at bounding box center [608, 100] width 691 height 25
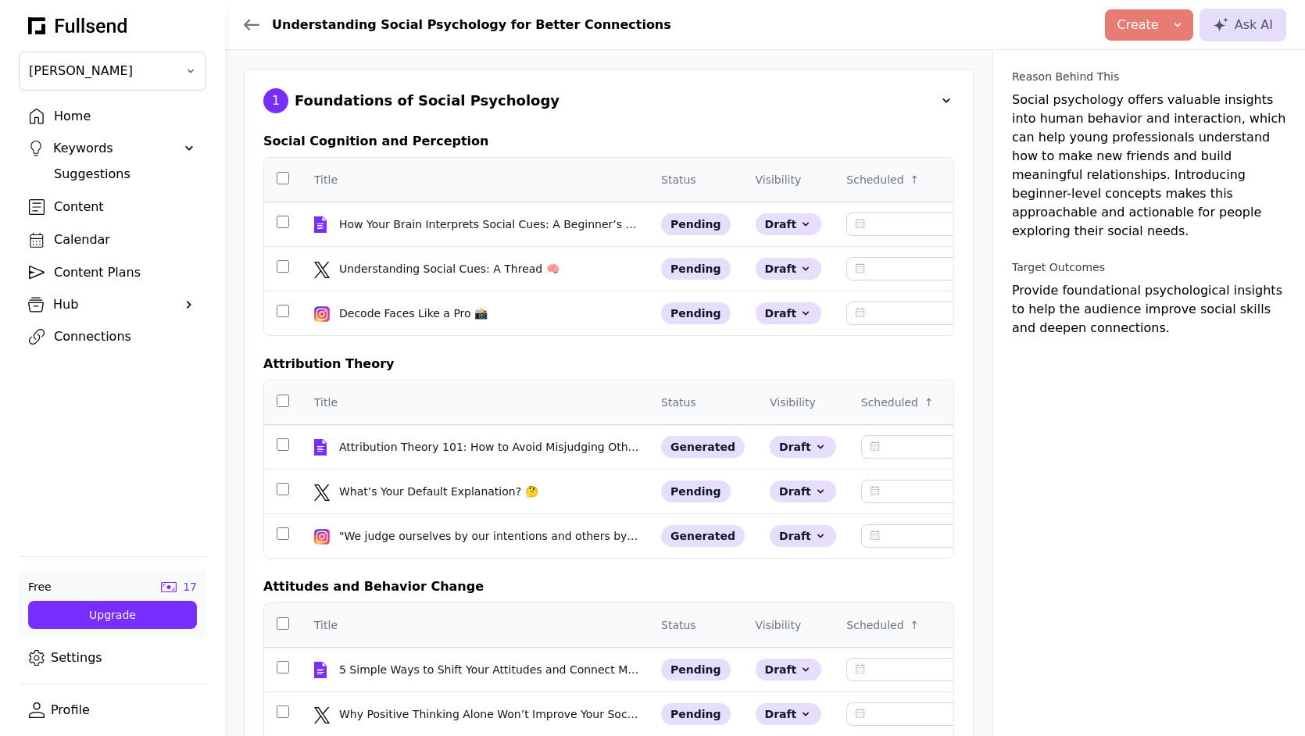
click at [638, 99] on div "1 Foundations of Social Psychology" at bounding box center [608, 100] width 691 height 25
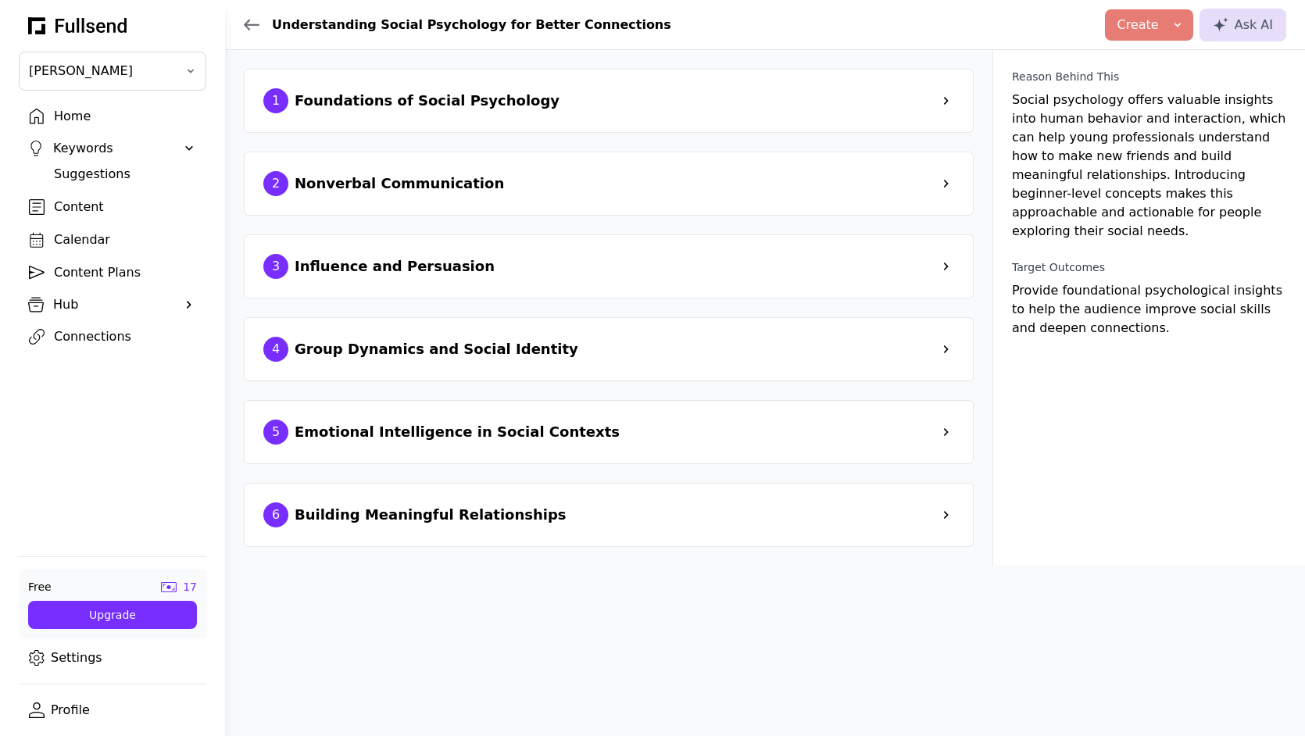
click at [101, 199] on div "Content" at bounding box center [125, 207] width 142 height 19
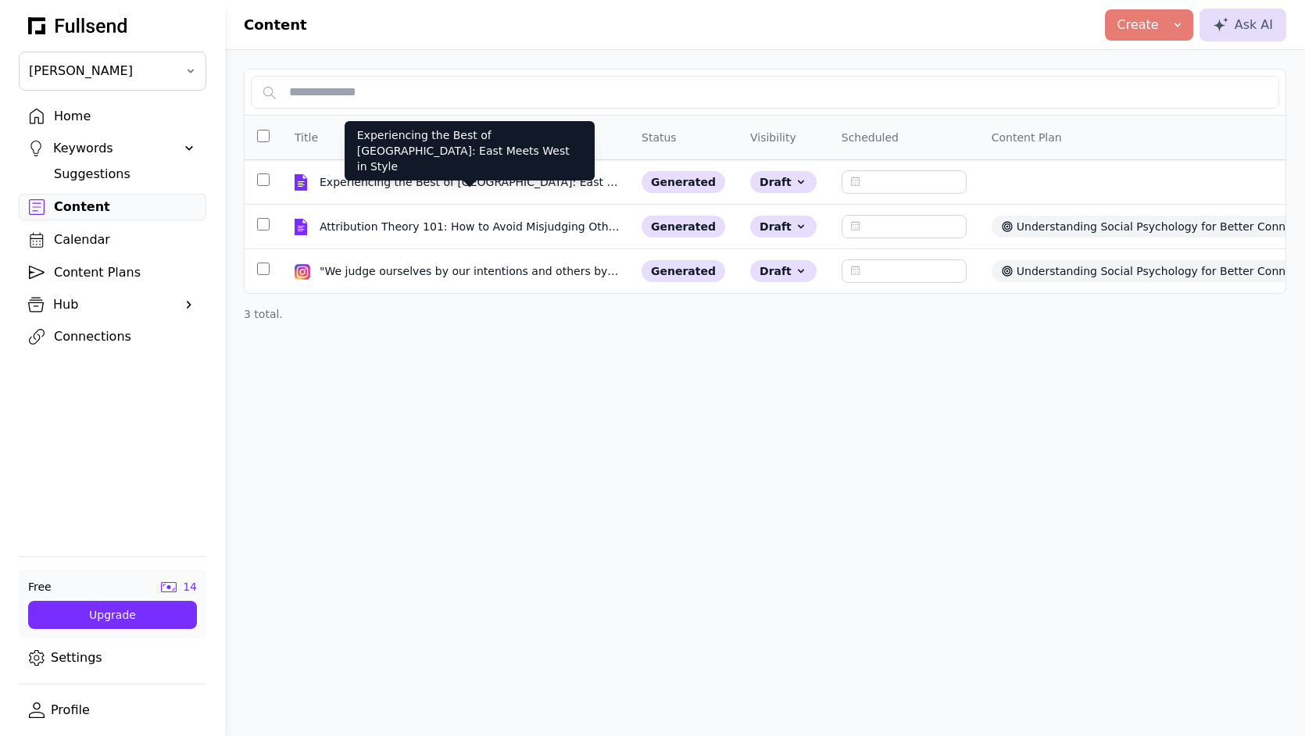
click at [488, 174] on div "Experiencing the Best of [GEOGRAPHIC_DATA]: East Meets West in Style" at bounding box center [470, 182] width 300 height 16
select select "**"
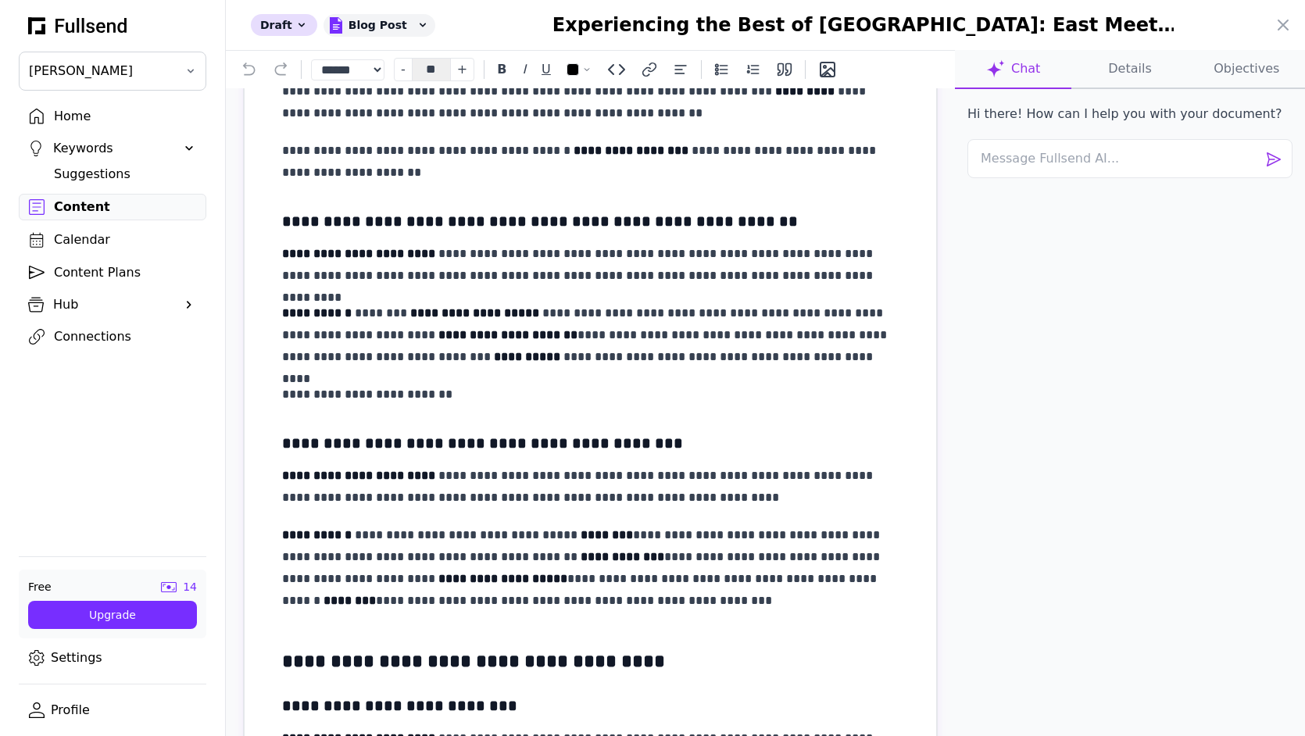
scroll to position [991, 0]
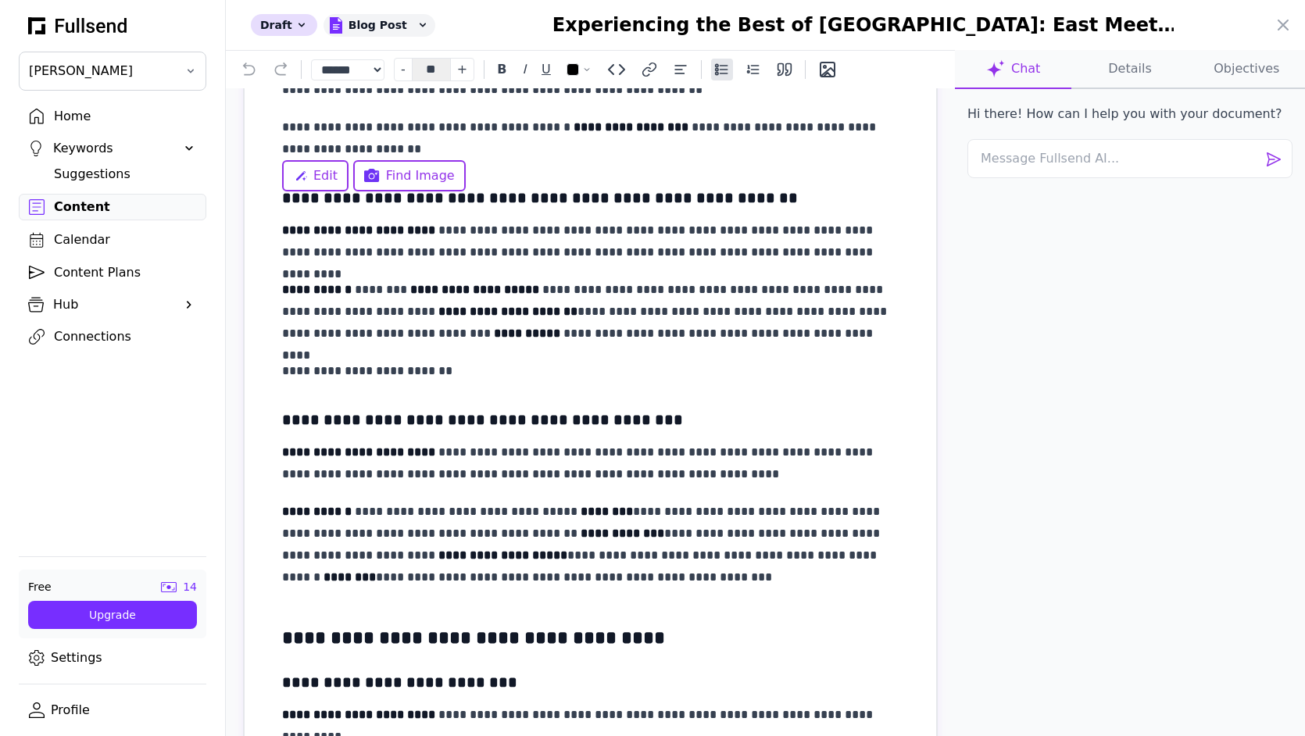
drag, startPoint x: 321, startPoint y: 148, endPoint x: 524, endPoint y: 148, distance: 202.4
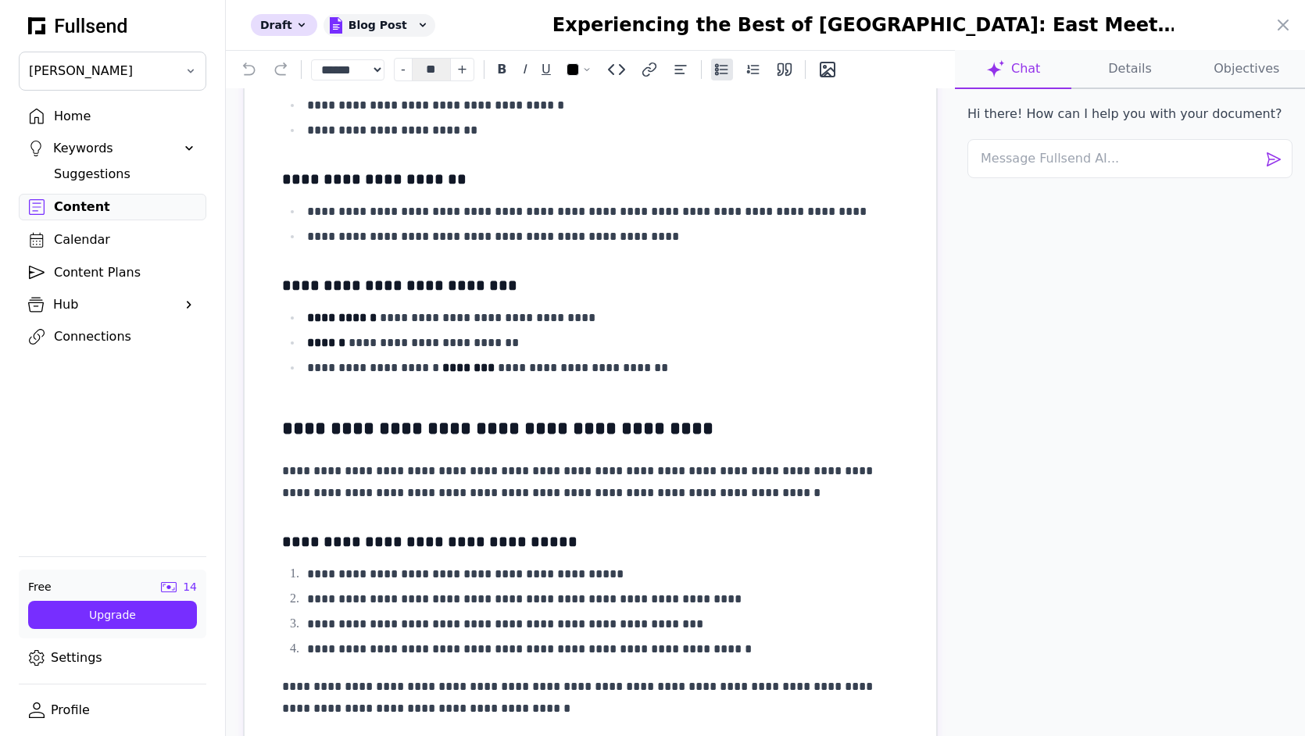
scroll to position [2384, 0]
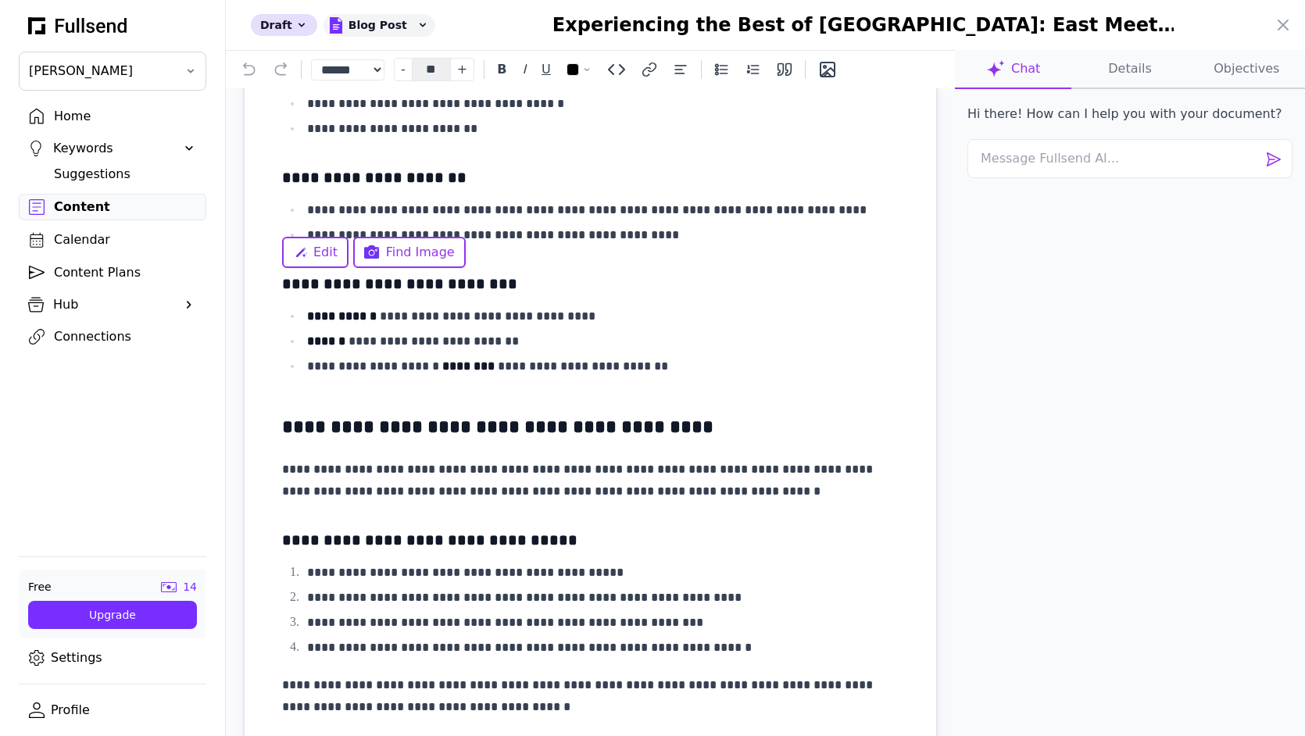
drag, startPoint x: 361, startPoint y: 223, endPoint x: 504, endPoint y: 223, distance: 143.0
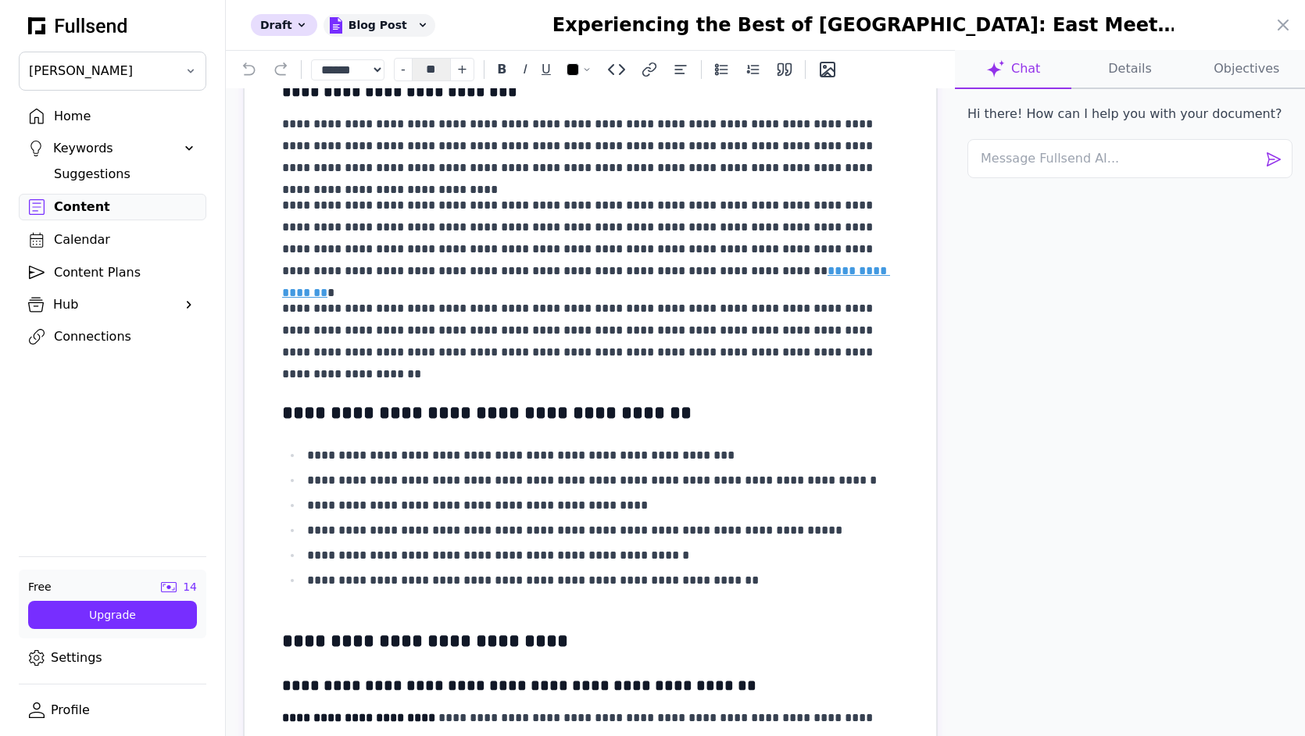
scroll to position [0, 0]
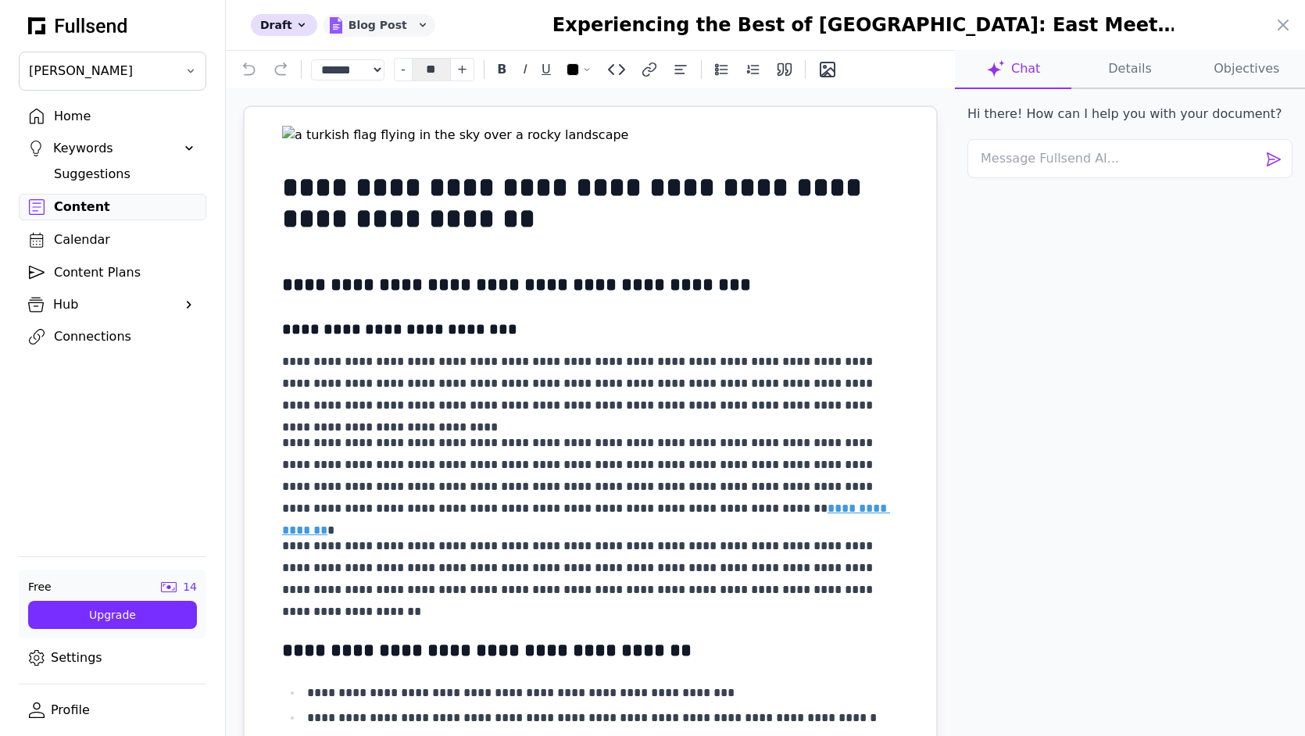
click at [389, 17] on div "Blog Post" at bounding box center [380, 25] width 112 height 23
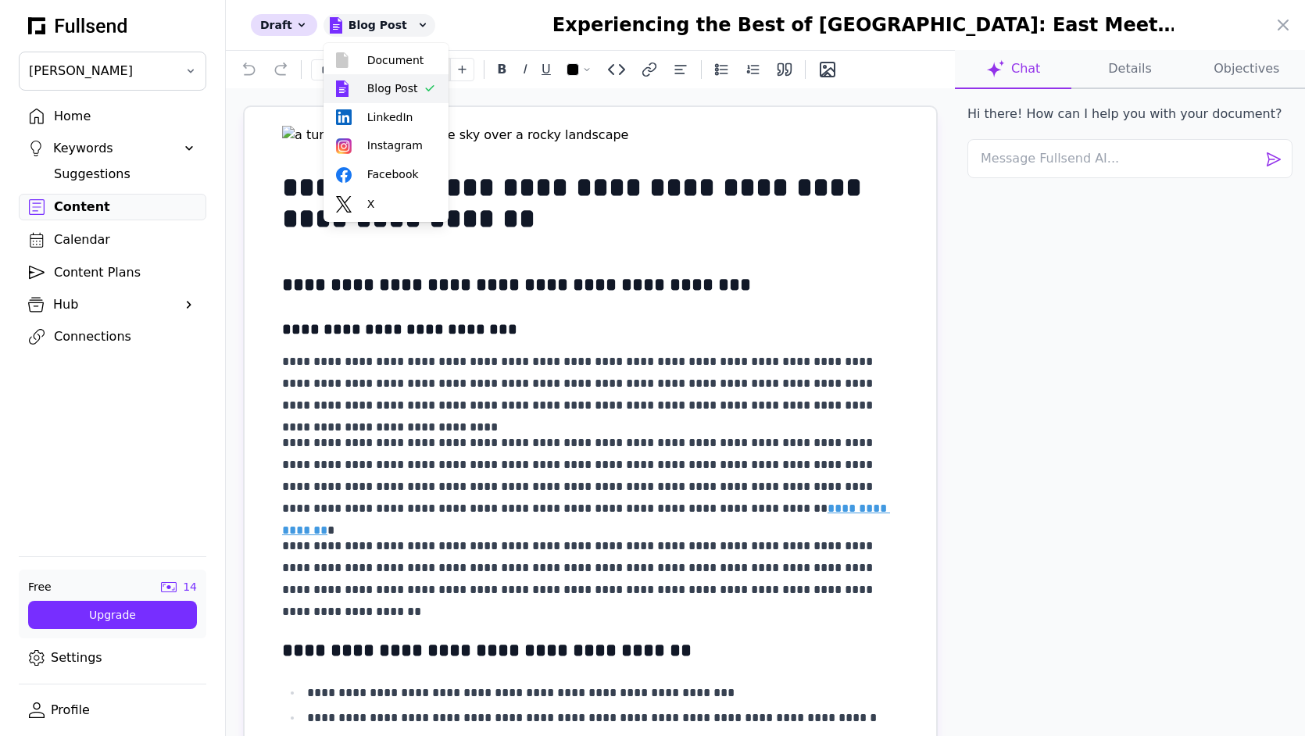
click at [395, 82] on button "Blog Post" at bounding box center [386, 88] width 125 height 29
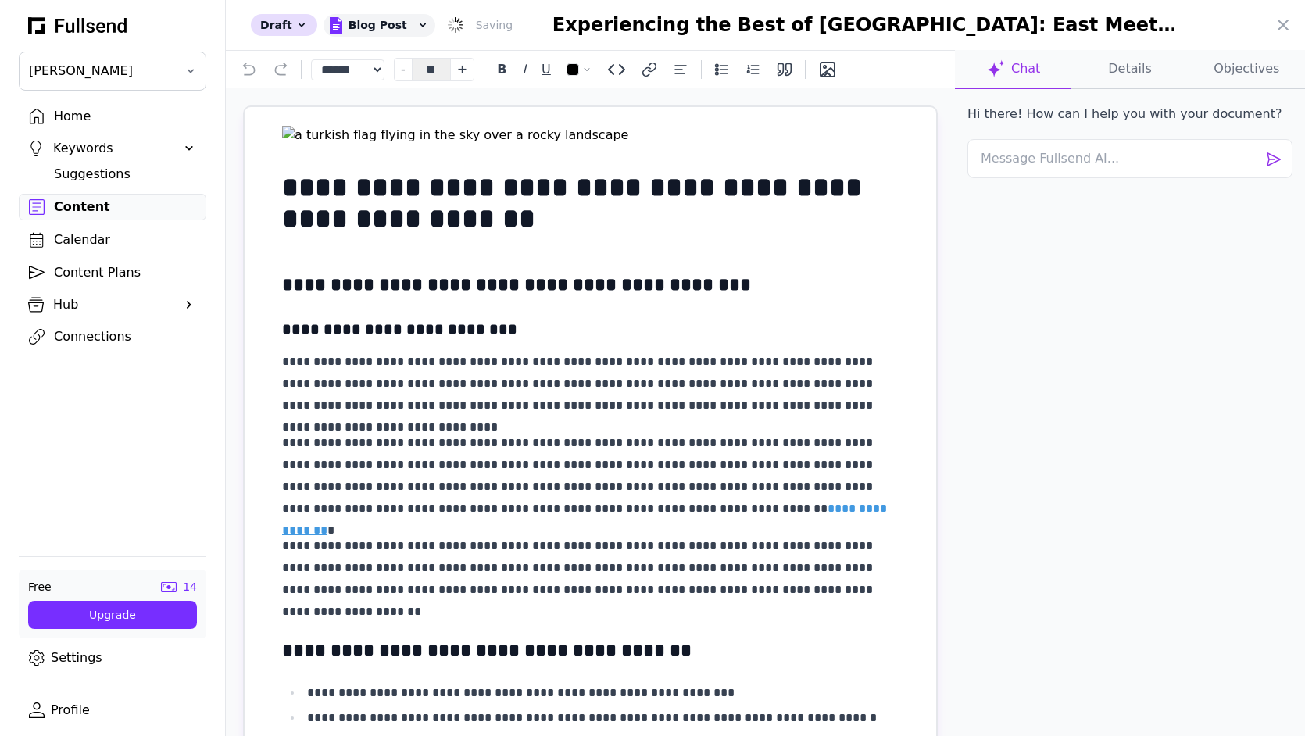
click at [1275, 14] on div "Draft Blog Post Saving Experiencing the Best of [GEOGRAPHIC_DATA]: East Meets W…" at bounding box center [765, 25] width 1079 height 50
click at [1132, 67] on button "Details" at bounding box center [1129, 69] width 116 height 39
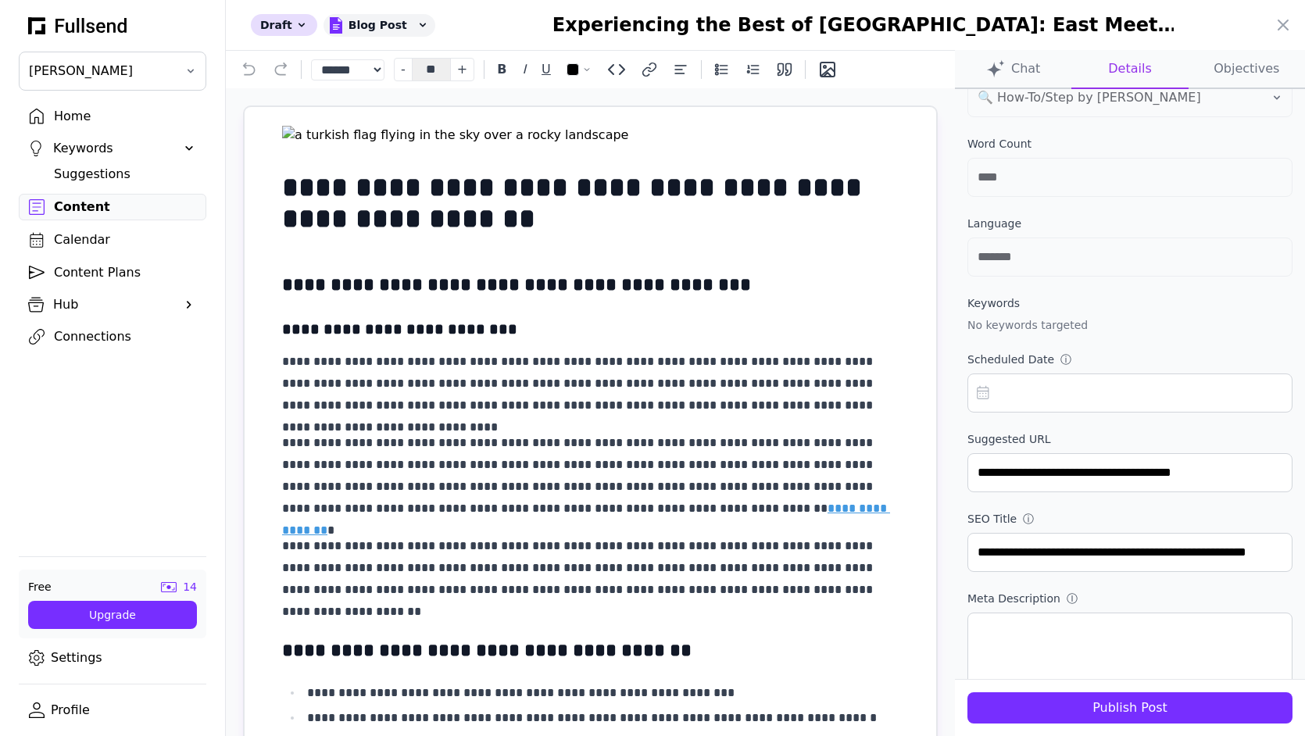
scroll to position [235, 0]
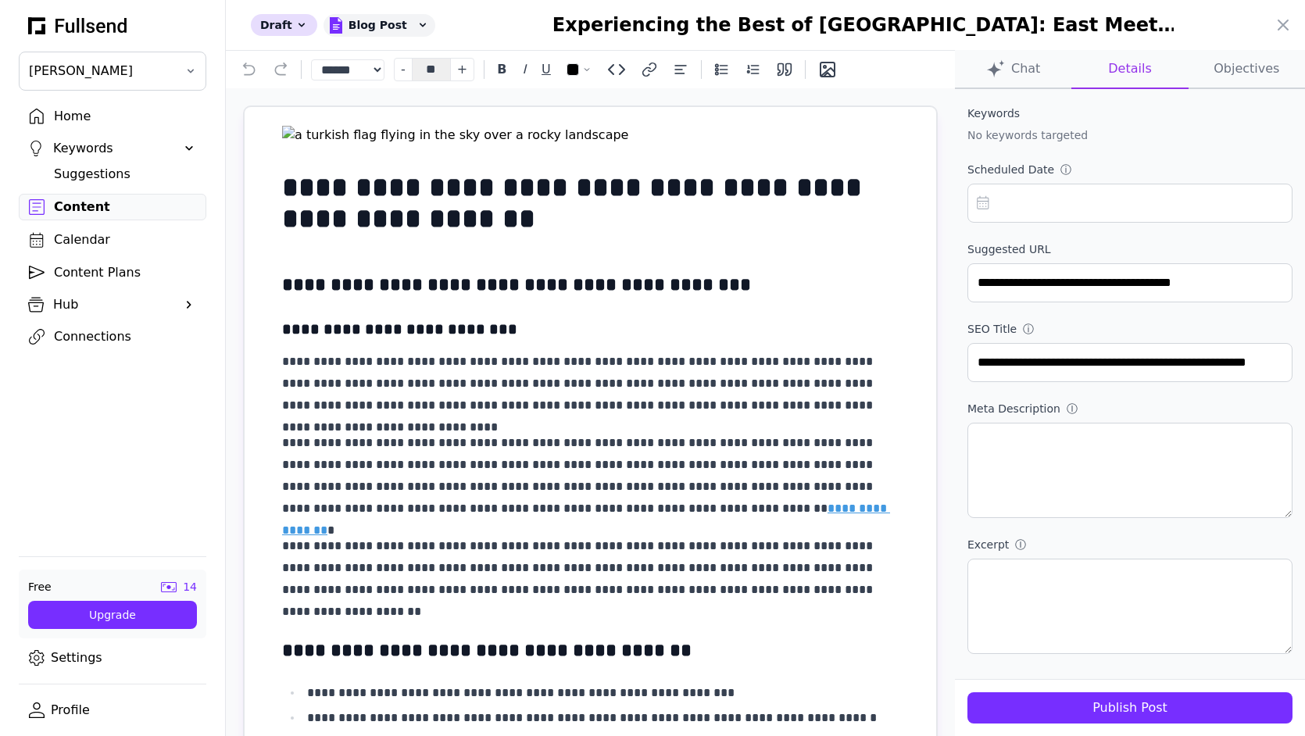
click at [1136, 705] on div "Publish Post" at bounding box center [1130, 708] width 300 height 19
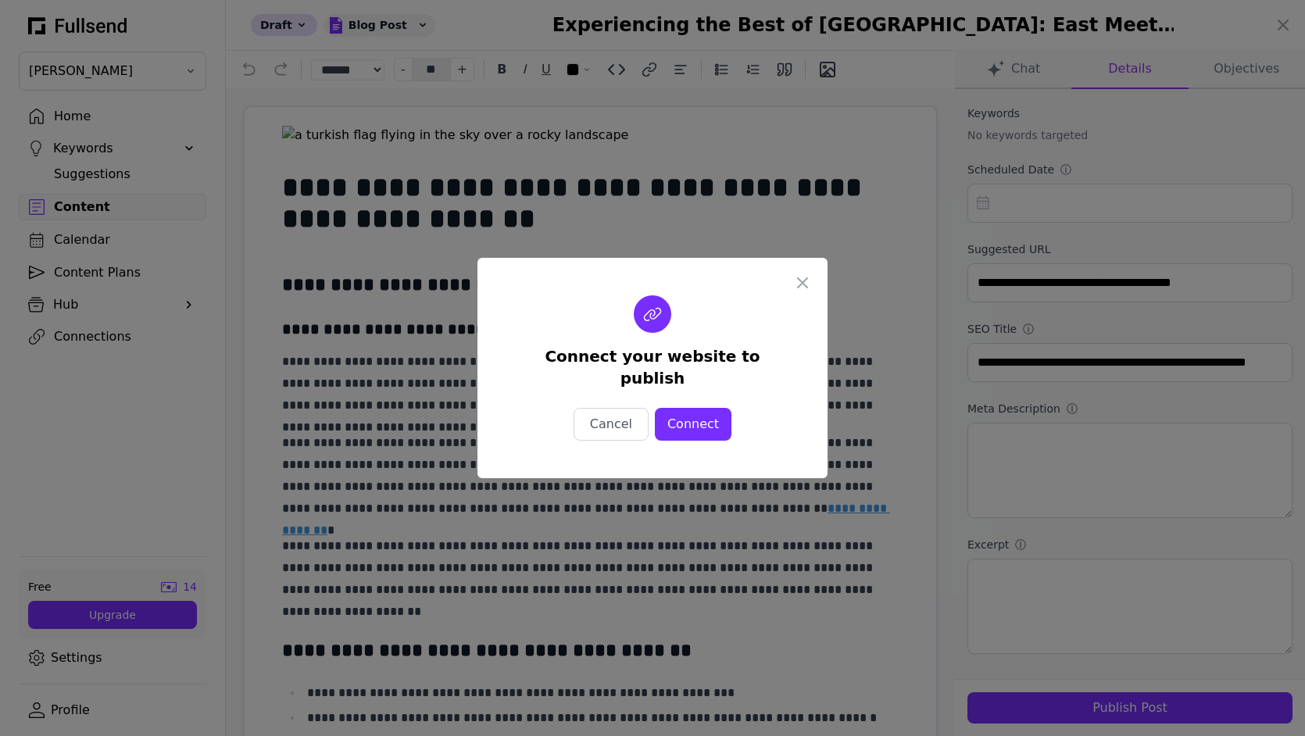
click at [691, 415] on div "Connect" at bounding box center [693, 424] width 52 height 19
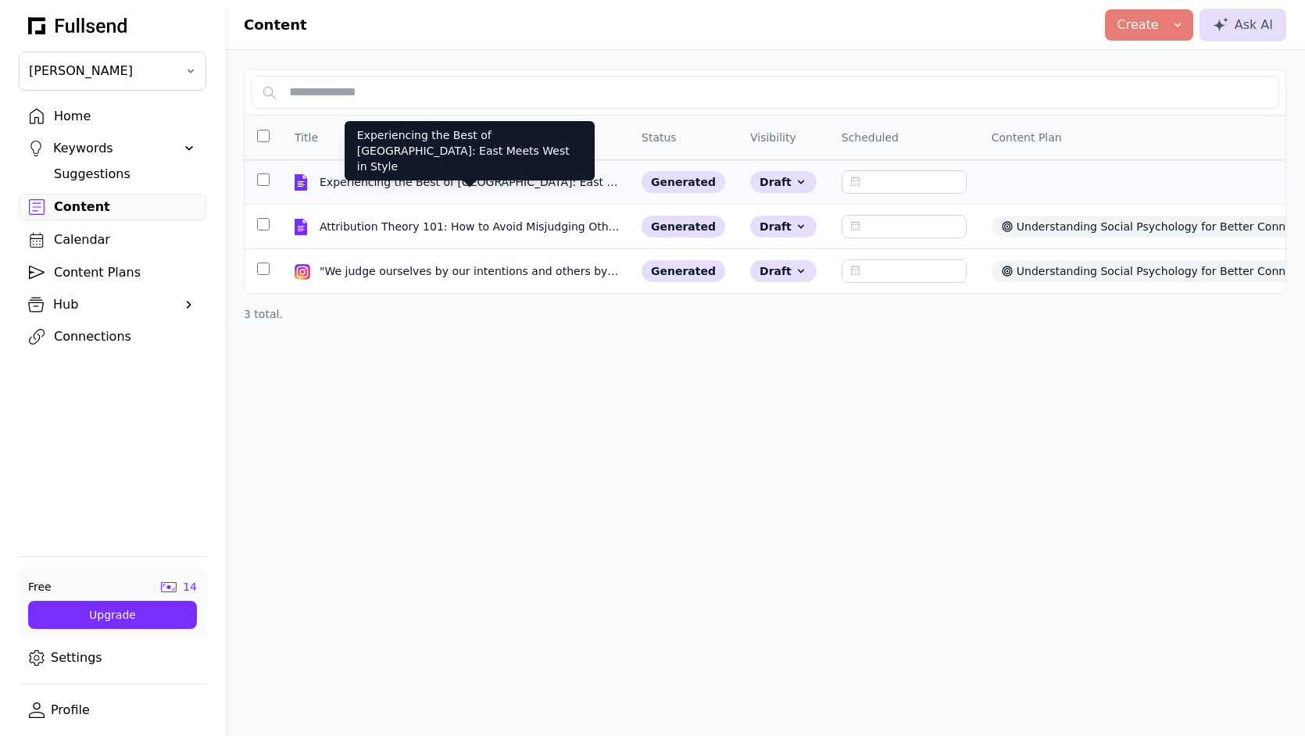
click at [531, 188] on div "Experiencing the Best of [GEOGRAPHIC_DATA]: East Meets West in Style" at bounding box center [470, 182] width 300 height 16
select select "**"
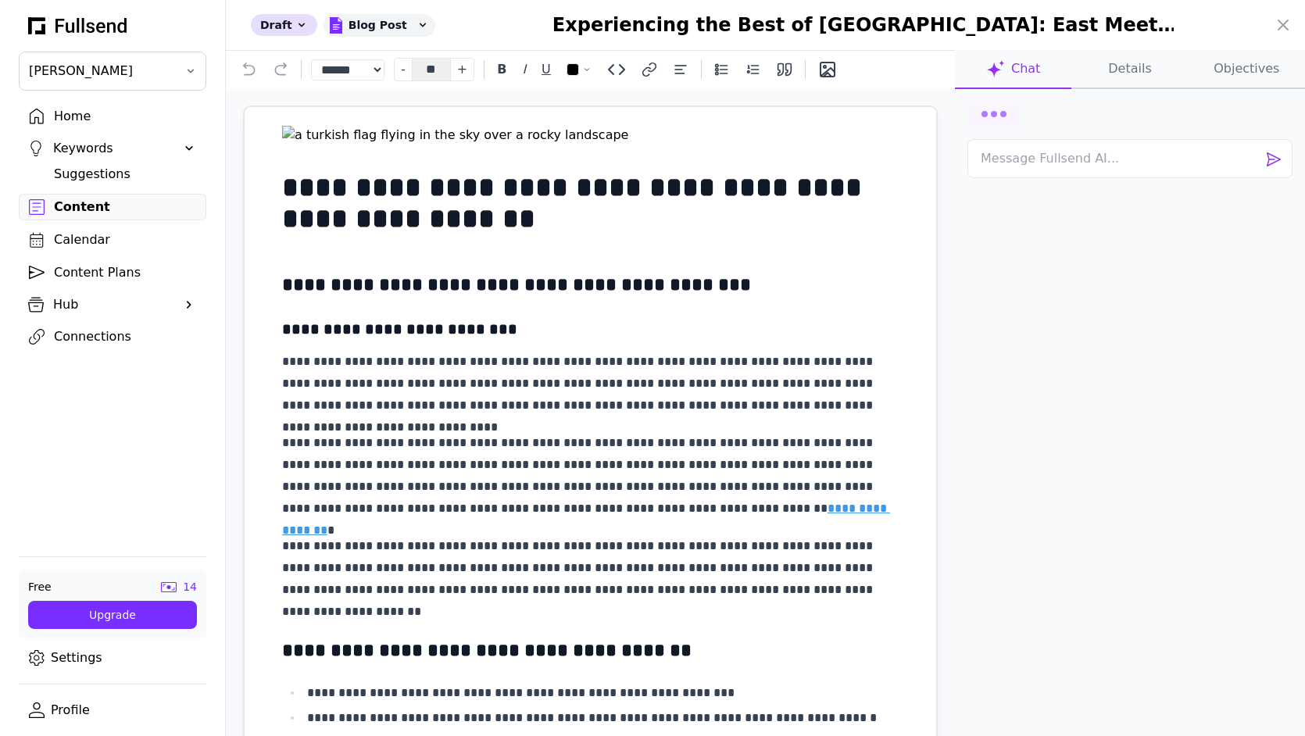
click at [1137, 48] on div "Draft Blog Post Saving Experiencing the Best of [GEOGRAPHIC_DATA]: East Meets W…" at bounding box center [765, 25] width 1079 height 50
click at [1135, 67] on button "Details" at bounding box center [1129, 69] width 116 height 39
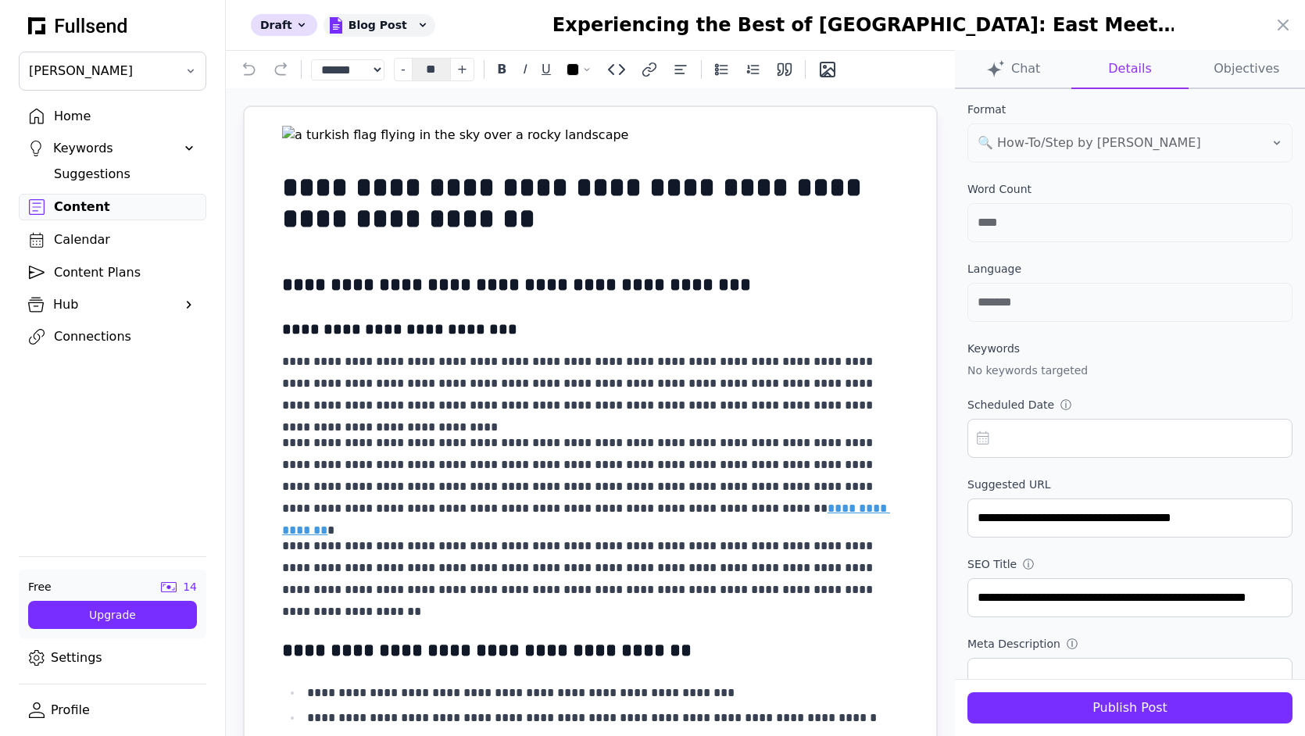
click at [1146, 698] on button "Publish Post" at bounding box center [1130, 707] width 325 height 31
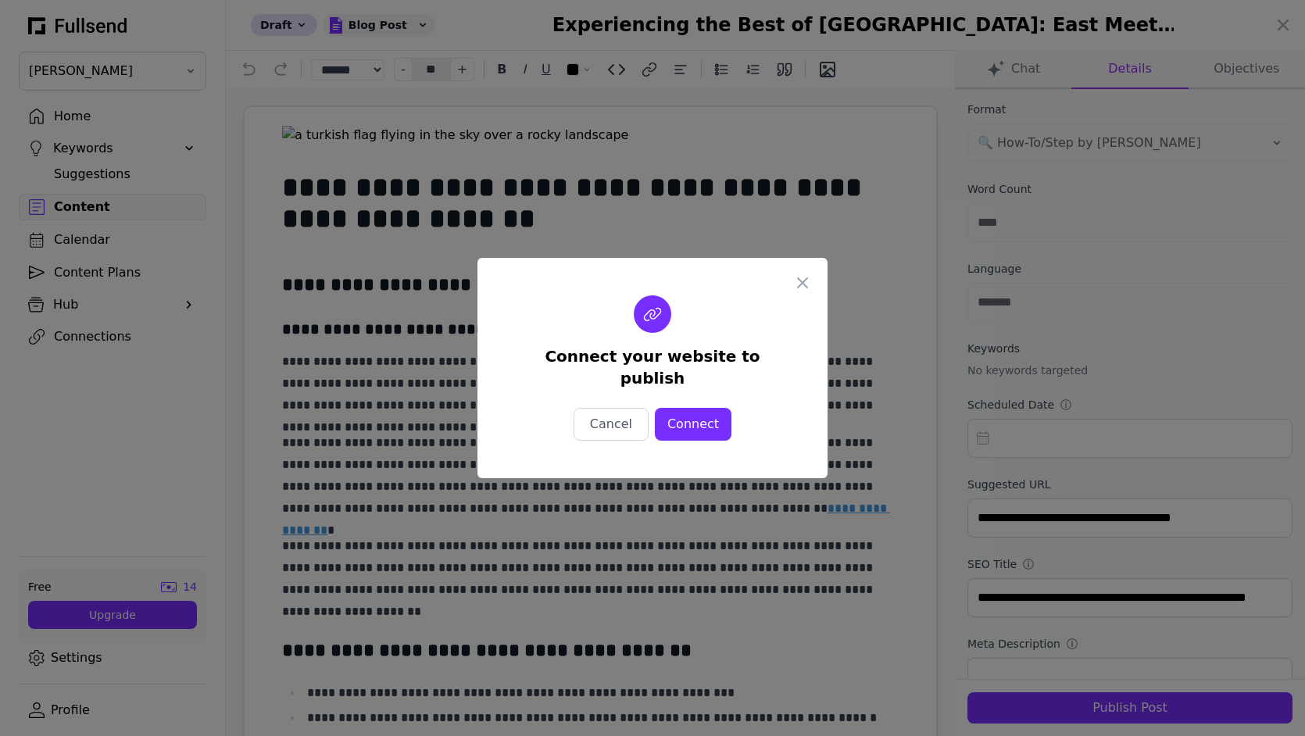
click at [696, 419] on div "Connect" at bounding box center [693, 424] width 52 height 19
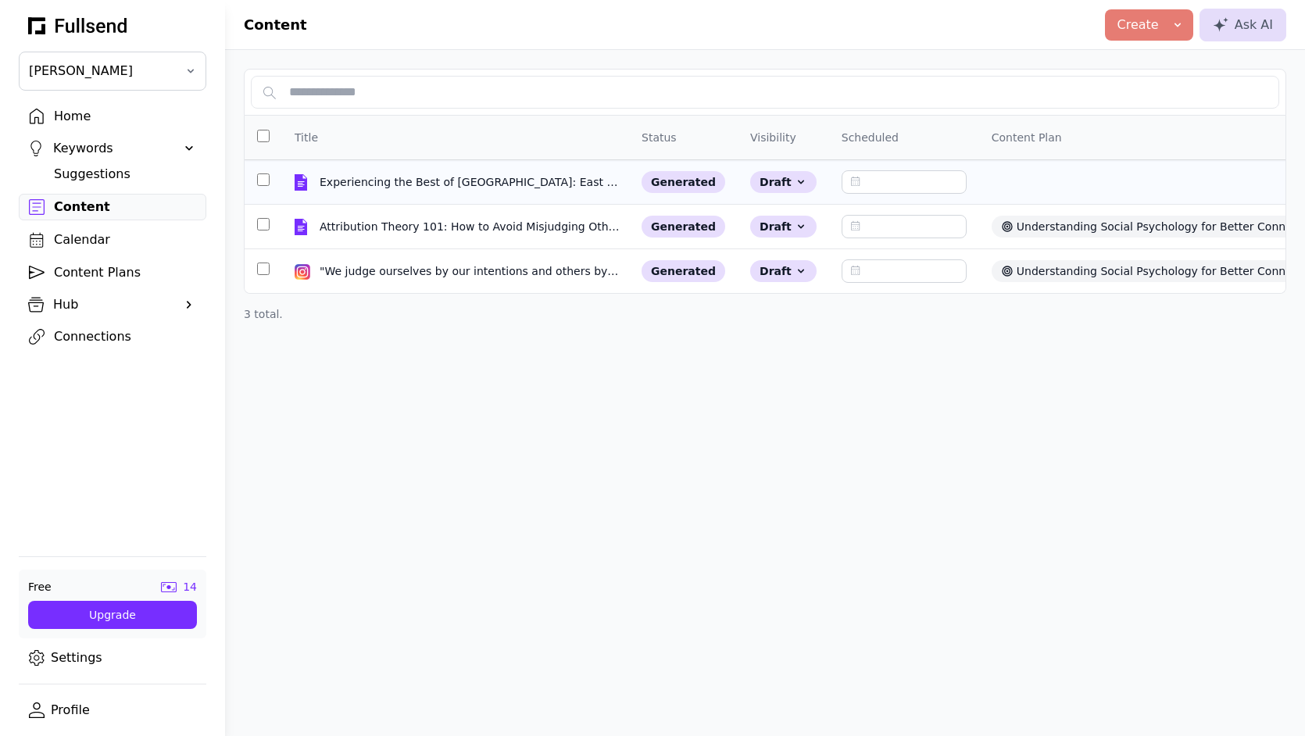
click at [572, 177] on div "Experiencing the Best of [GEOGRAPHIC_DATA]: East Meets West in Style" at bounding box center [470, 182] width 300 height 16
select select "**"
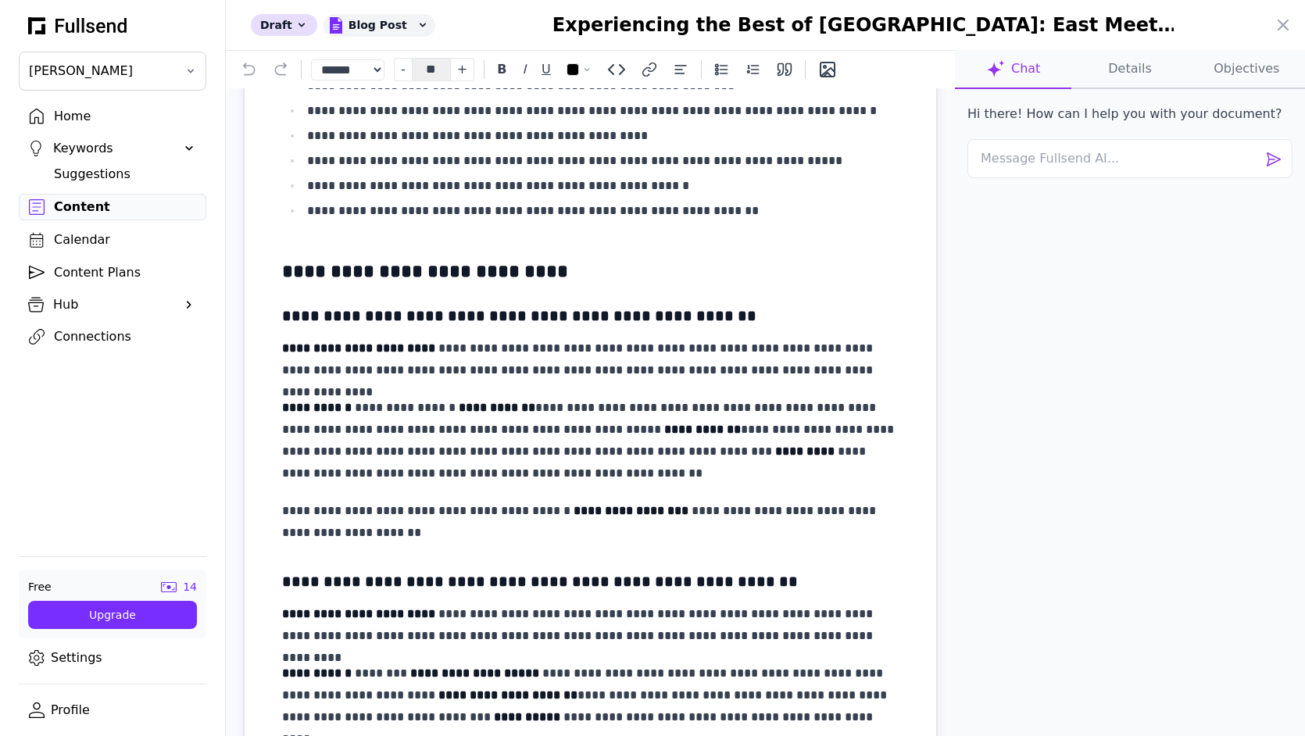
scroll to position [701, 0]
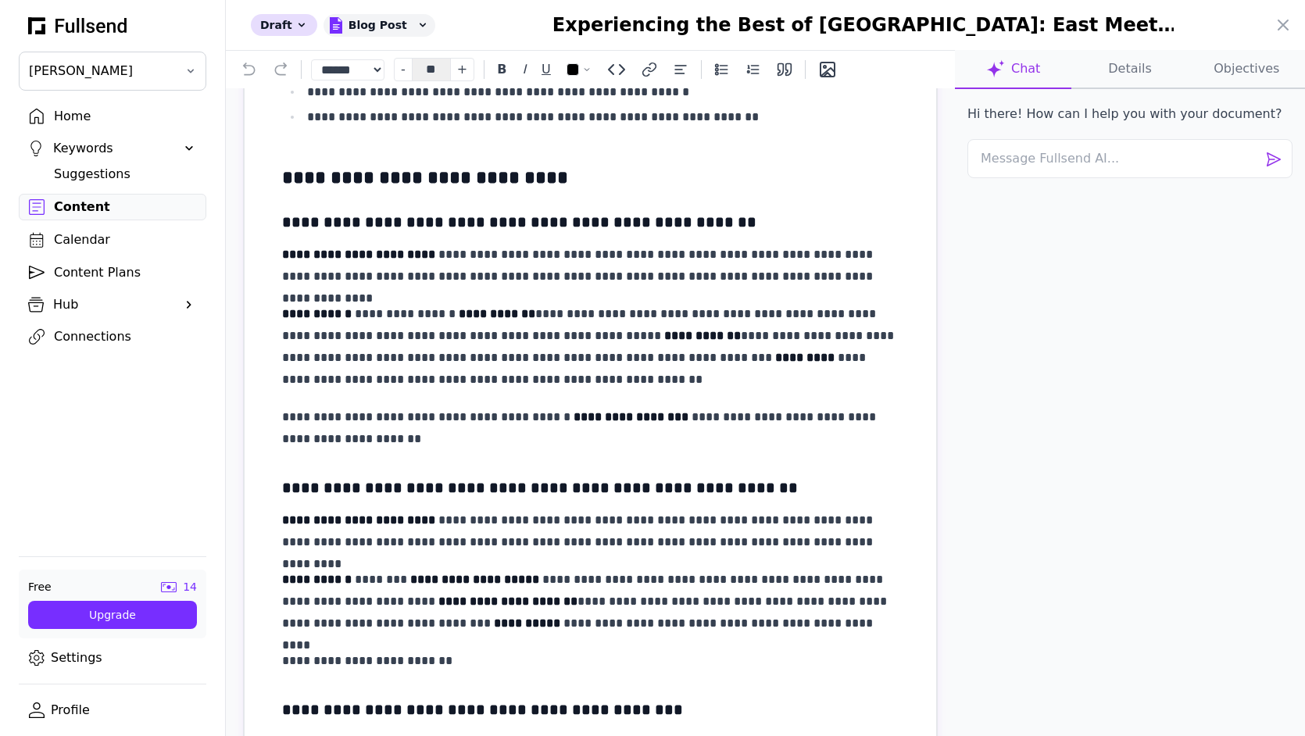
drag, startPoint x: 467, startPoint y: 296, endPoint x: 502, endPoint y: 302, distance: 35.0
drag, startPoint x: 537, startPoint y: 303, endPoint x: 673, endPoint y: 329, distance: 138.4
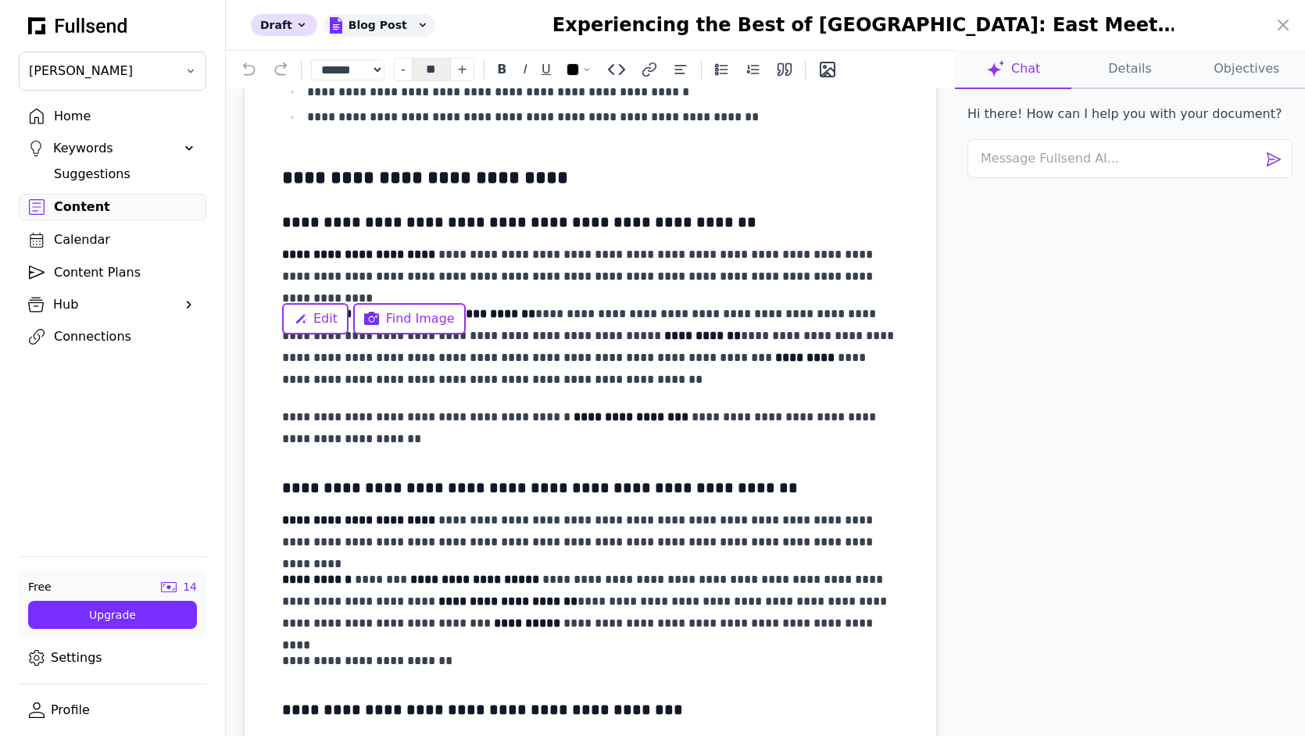
drag, startPoint x: 311, startPoint y: 284, endPoint x: 475, endPoint y: 275, distance: 164.3
click at [320, 319] on span "Edit" at bounding box center [325, 318] width 24 height 19
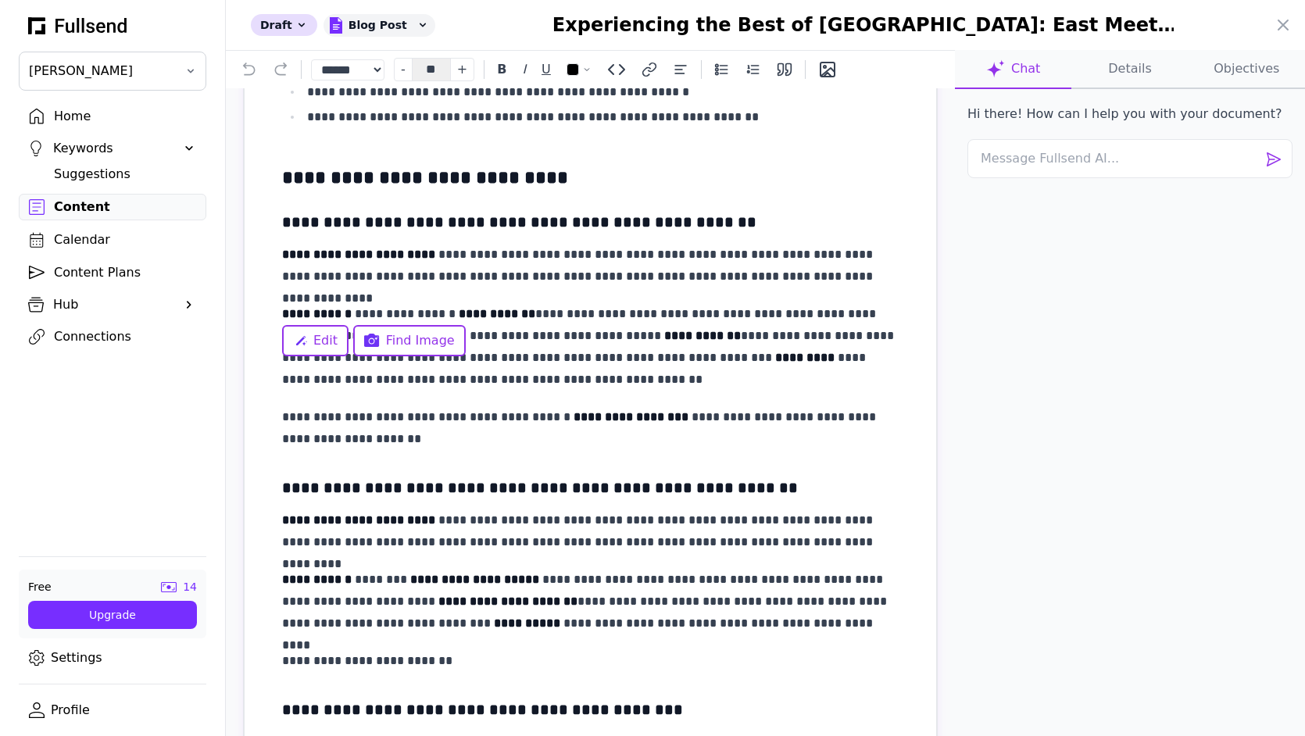
drag, startPoint x: 299, startPoint y: 291, endPoint x: 620, endPoint y: 301, distance: 320.6
click at [316, 340] on span "Edit" at bounding box center [325, 340] width 24 height 19
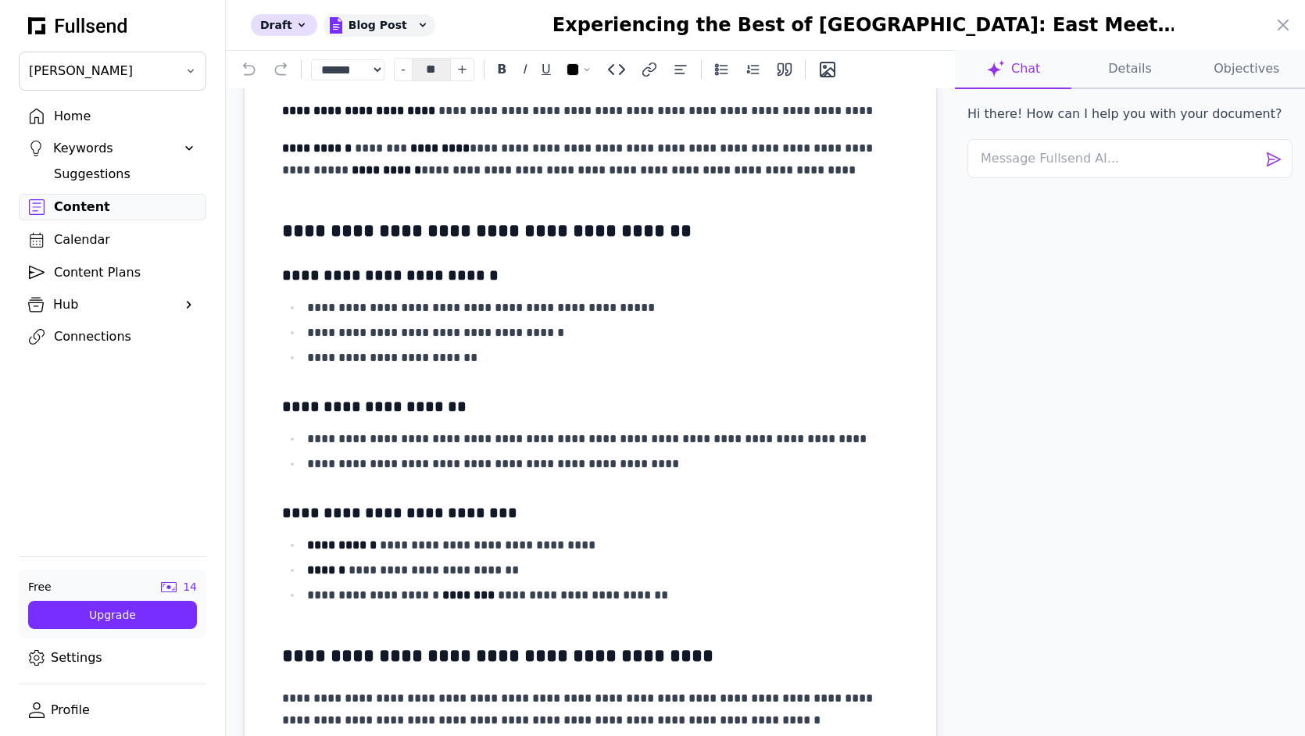
scroll to position [2259, 0]
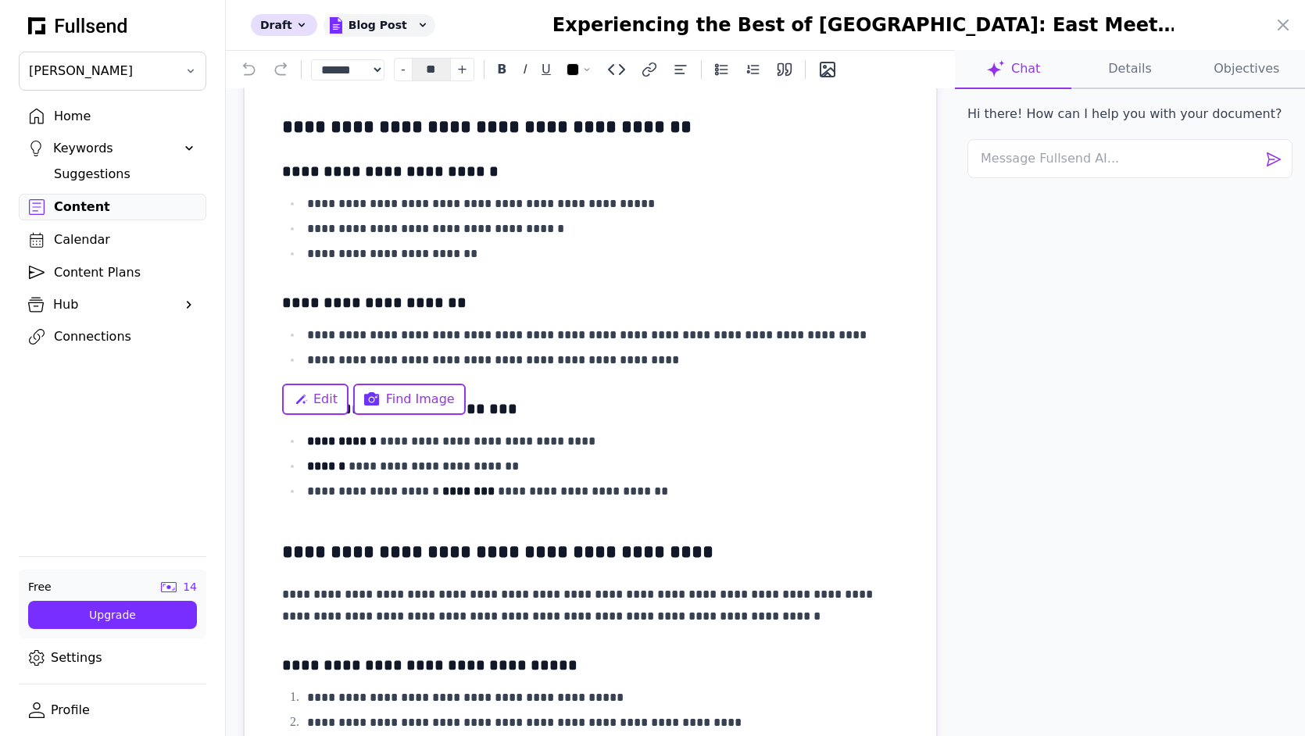
drag, startPoint x: 356, startPoint y: 344, endPoint x: 852, endPoint y: 363, distance: 496.6
click at [306, 406] on icon at bounding box center [300, 399] width 14 height 14
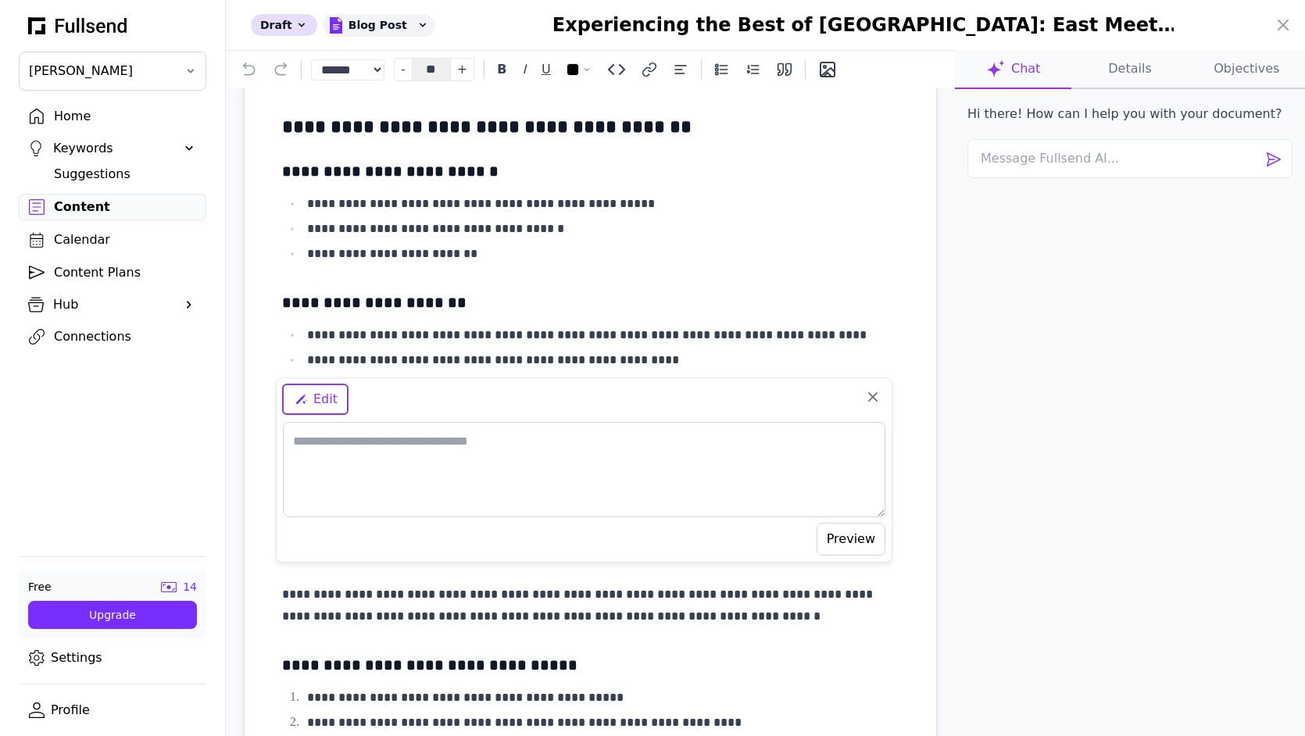
type textarea "*"
click at [841, 523] on button "Preview" at bounding box center [851, 539] width 69 height 33
type textarea "**********"
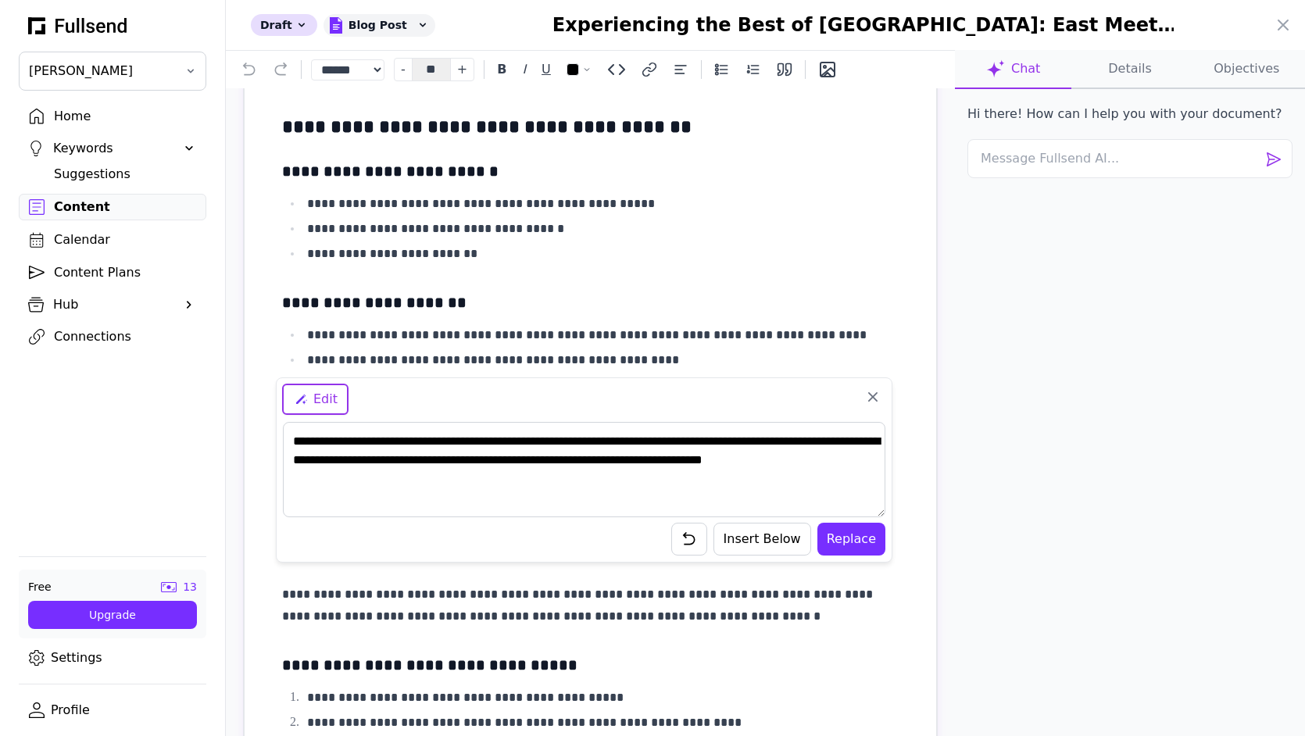
click at [861, 544] on button "Replace" at bounding box center [851, 539] width 68 height 33
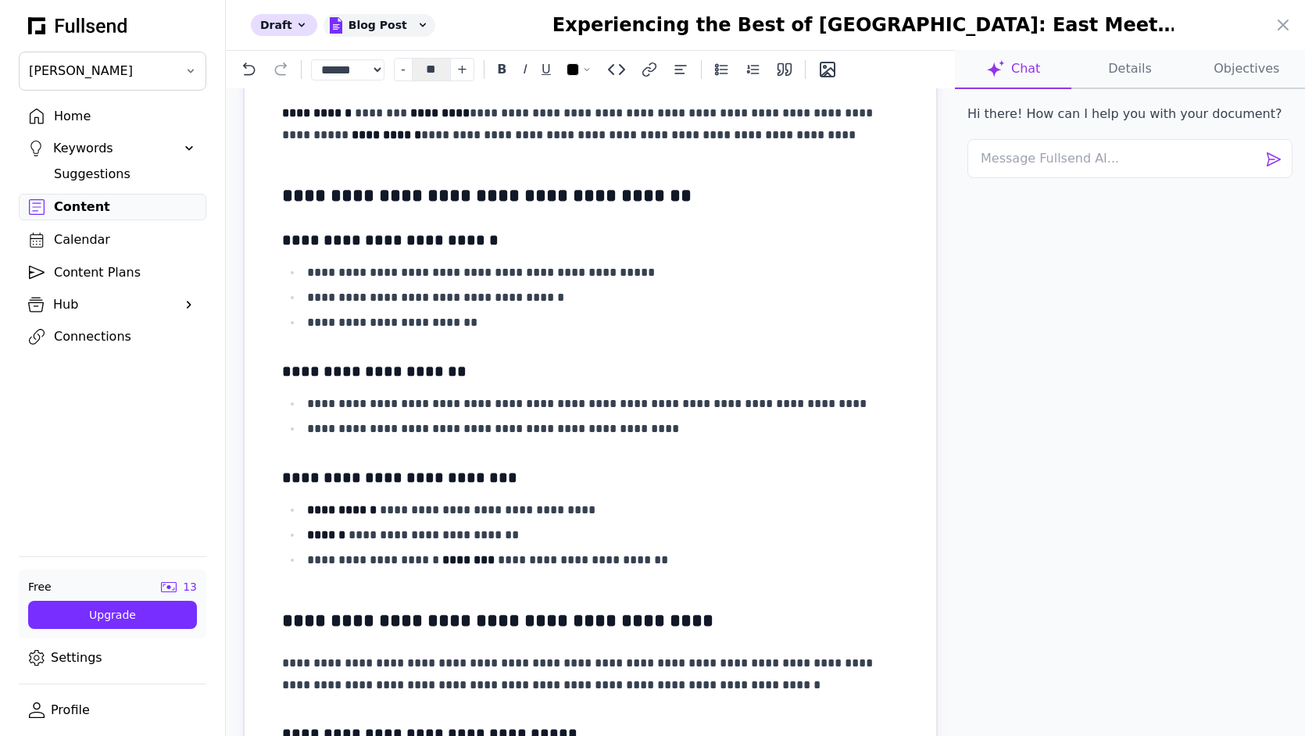
scroll to position [2285, 0]
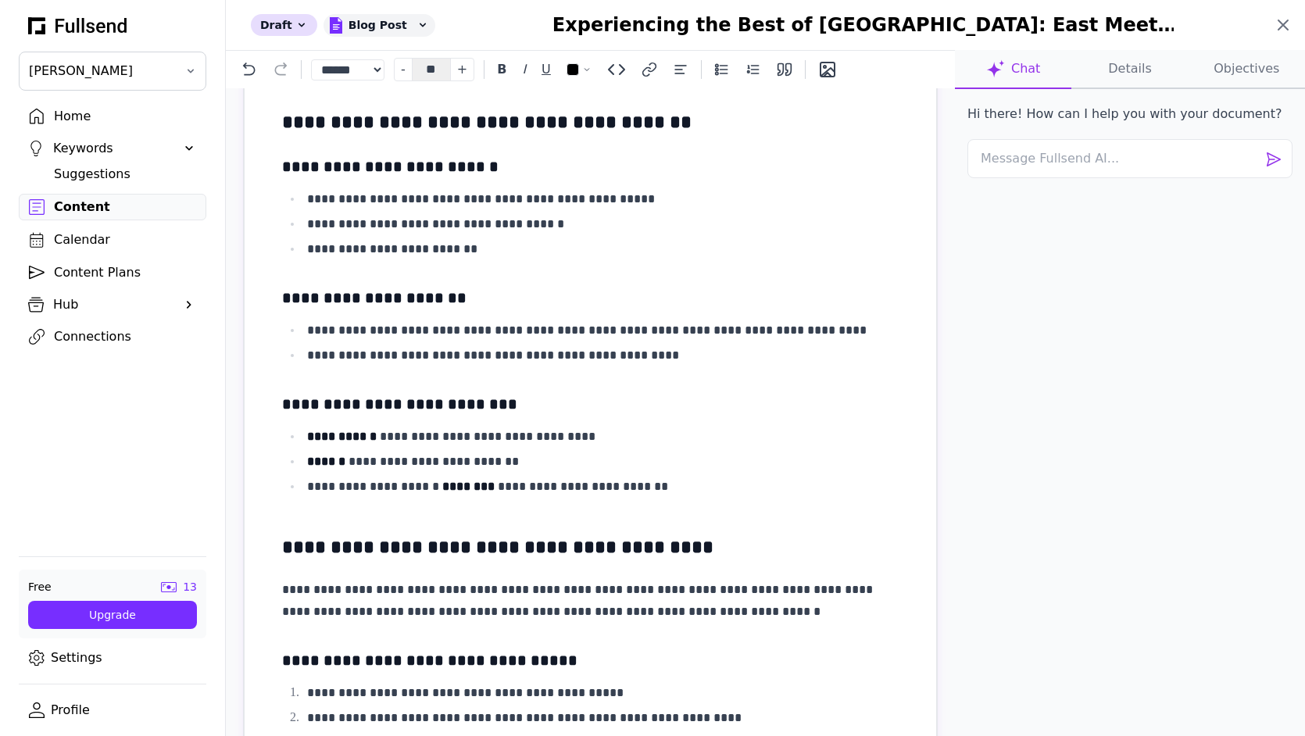
click at [1288, 27] on icon at bounding box center [1283, 25] width 19 height 19
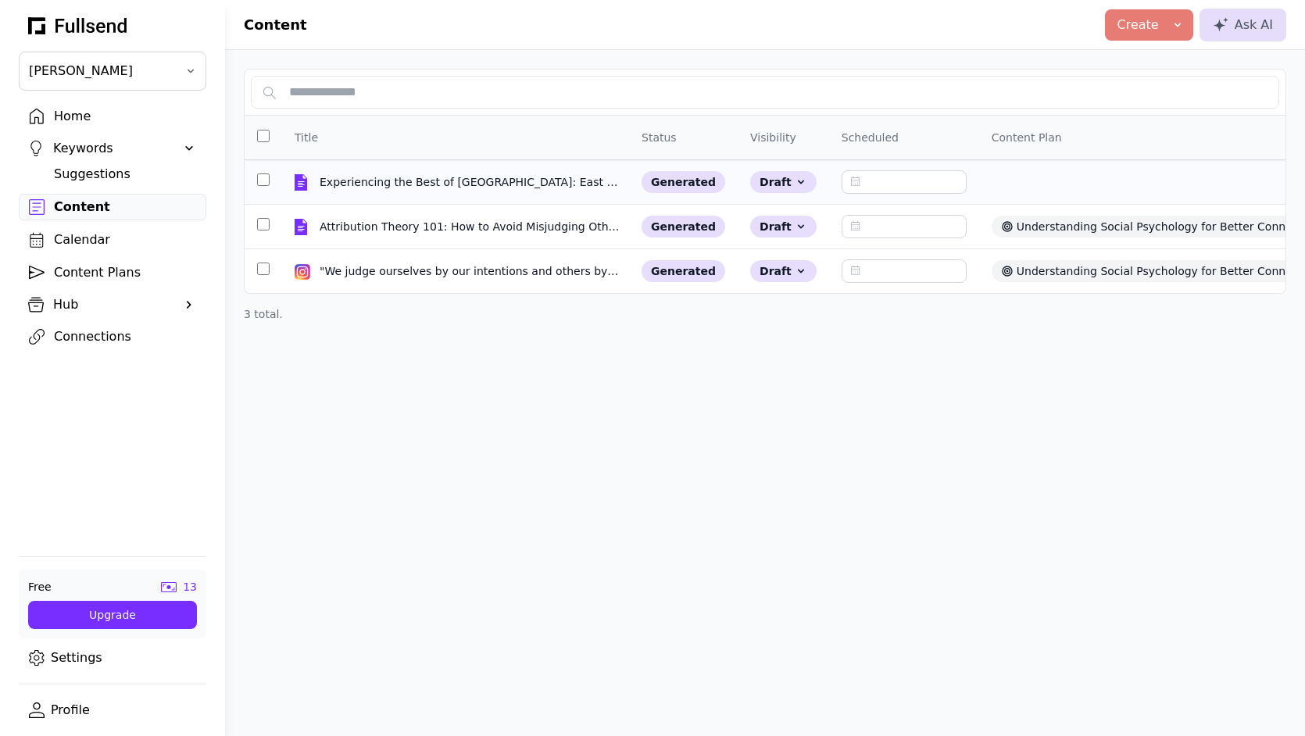
click at [495, 178] on div "Experiencing the Best of [GEOGRAPHIC_DATA]: East Meets West in Style" at bounding box center [470, 182] width 300 height 16
select select "**"
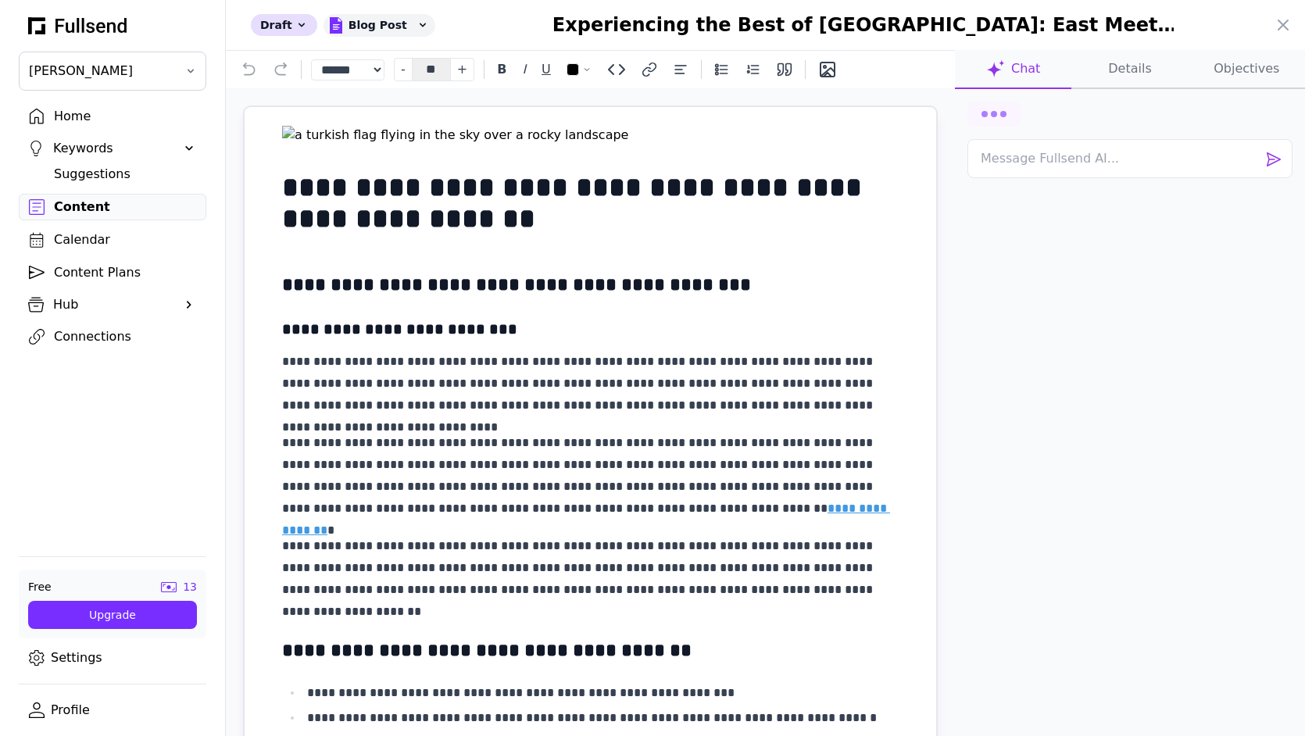
click at [1141, 63] on button "Details" at bounding box center [1129, 69] width 116 height 39
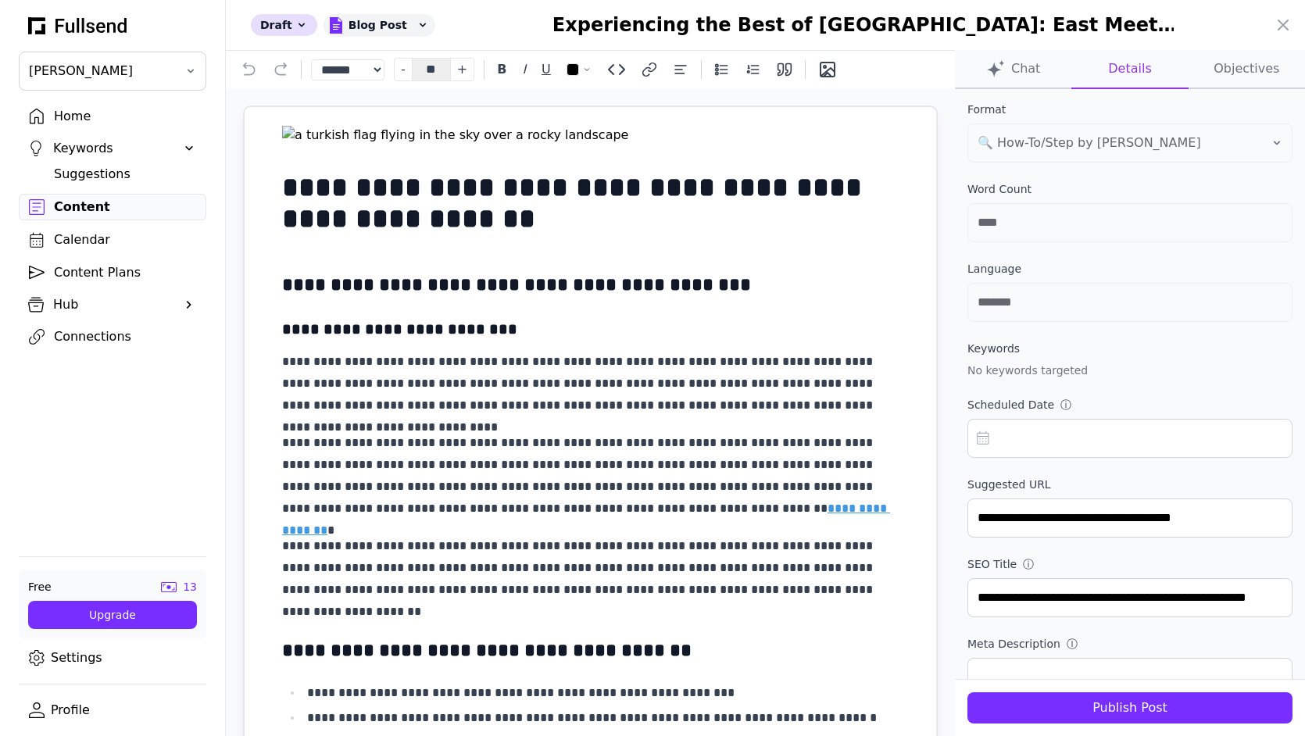
click at [1022, 434] on input "text" at bounding box center [1130, 438] width 325 height 39
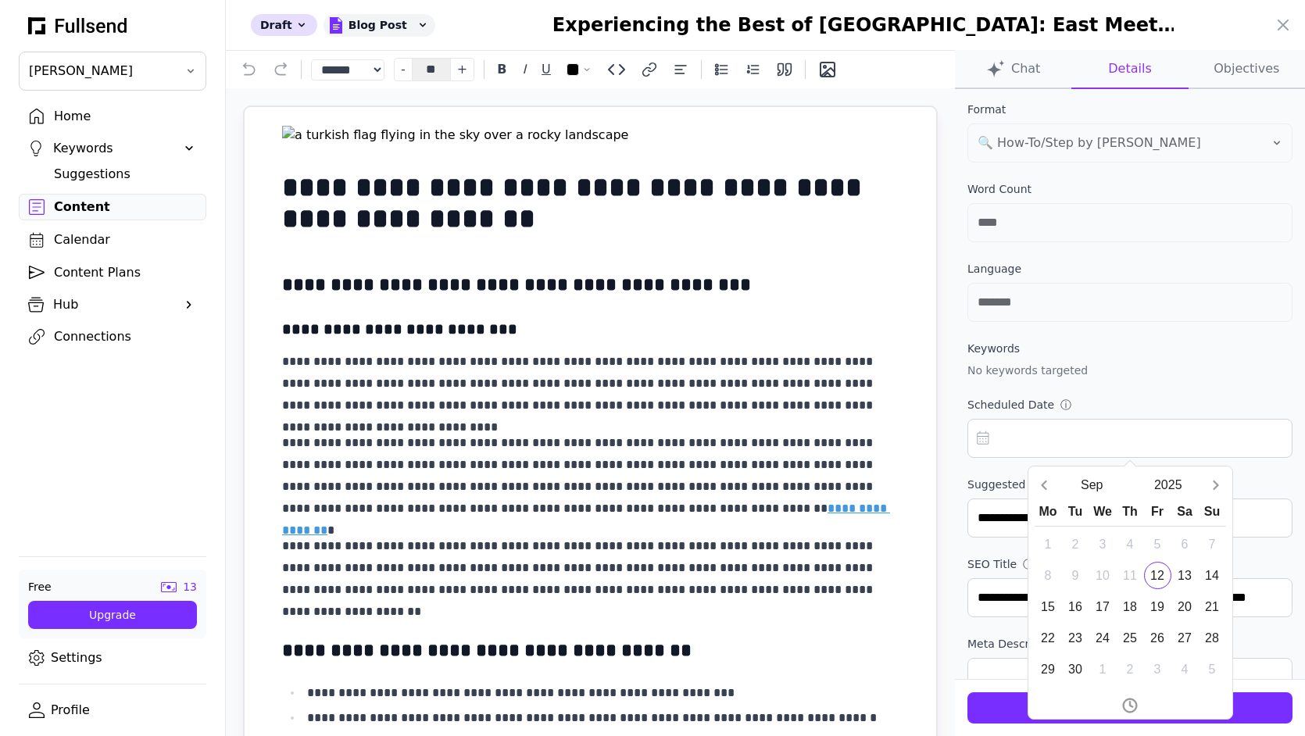
click at [1156, 381] on div "**********" at bounding box center [1130, 495] width 350 height 813
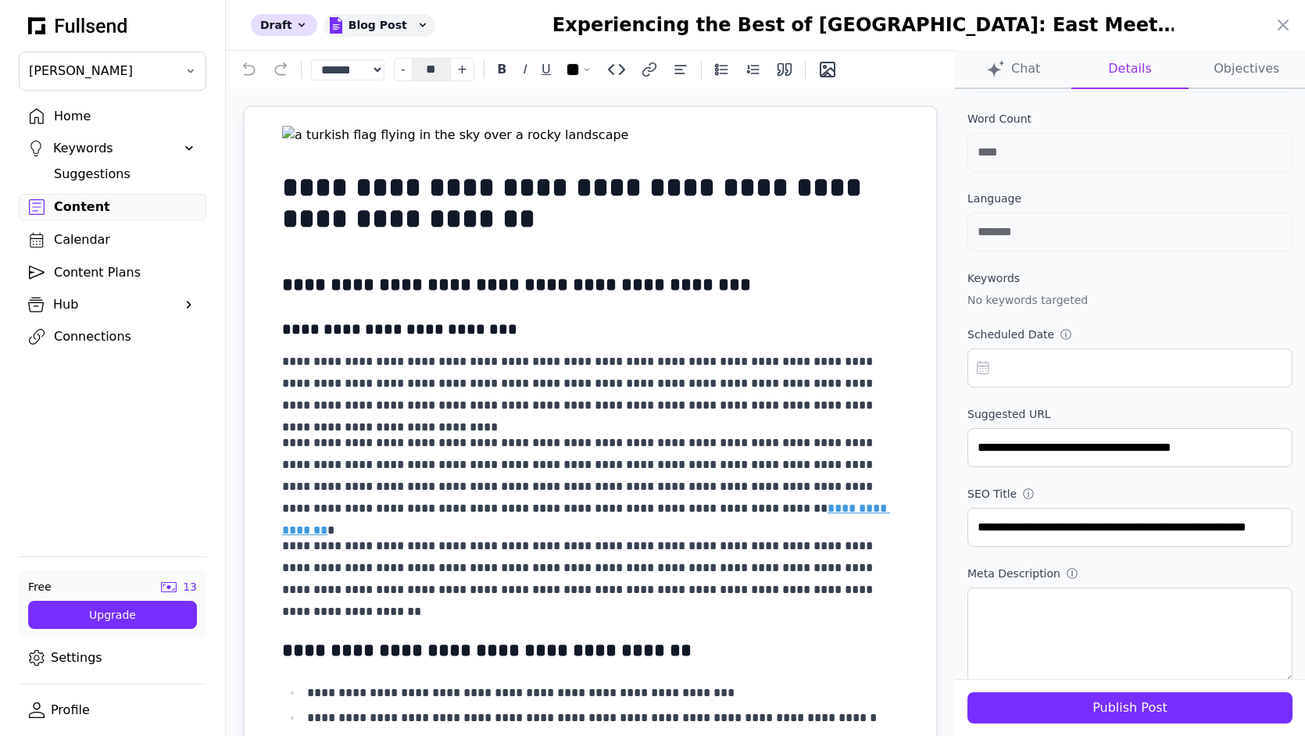
scroll to position [235, 0]
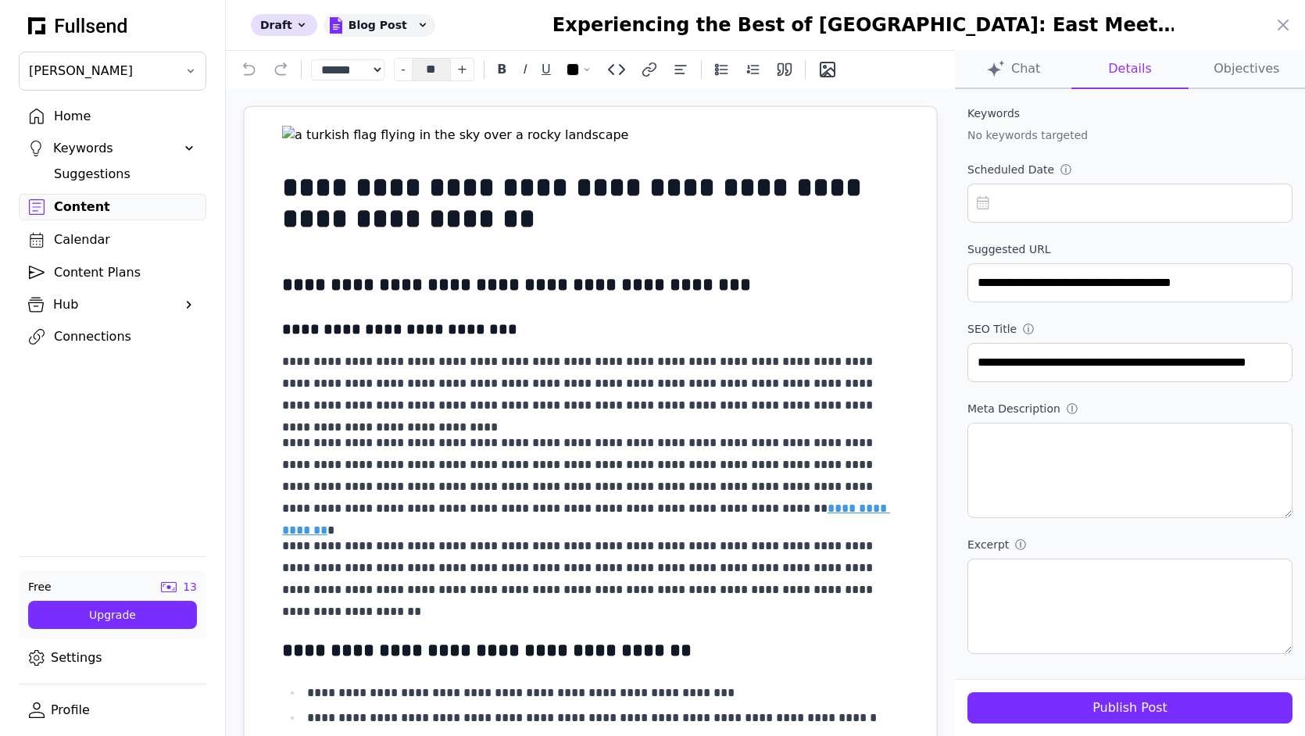
click at [1234, 69] on button "Objectives" at bounding box center [1247, 69] width 116 height 39
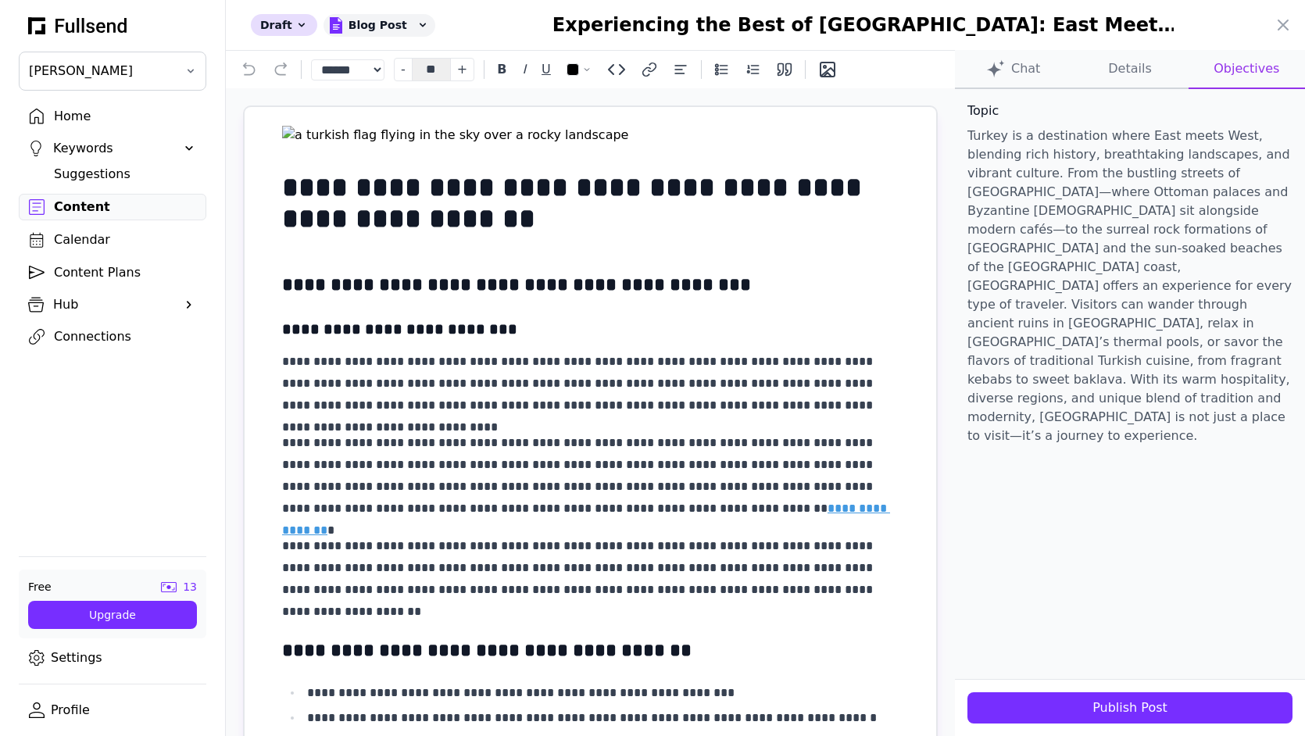
click at [1131, 76] on button "Details" at bounding box center [1129, 69] width 116 height 39
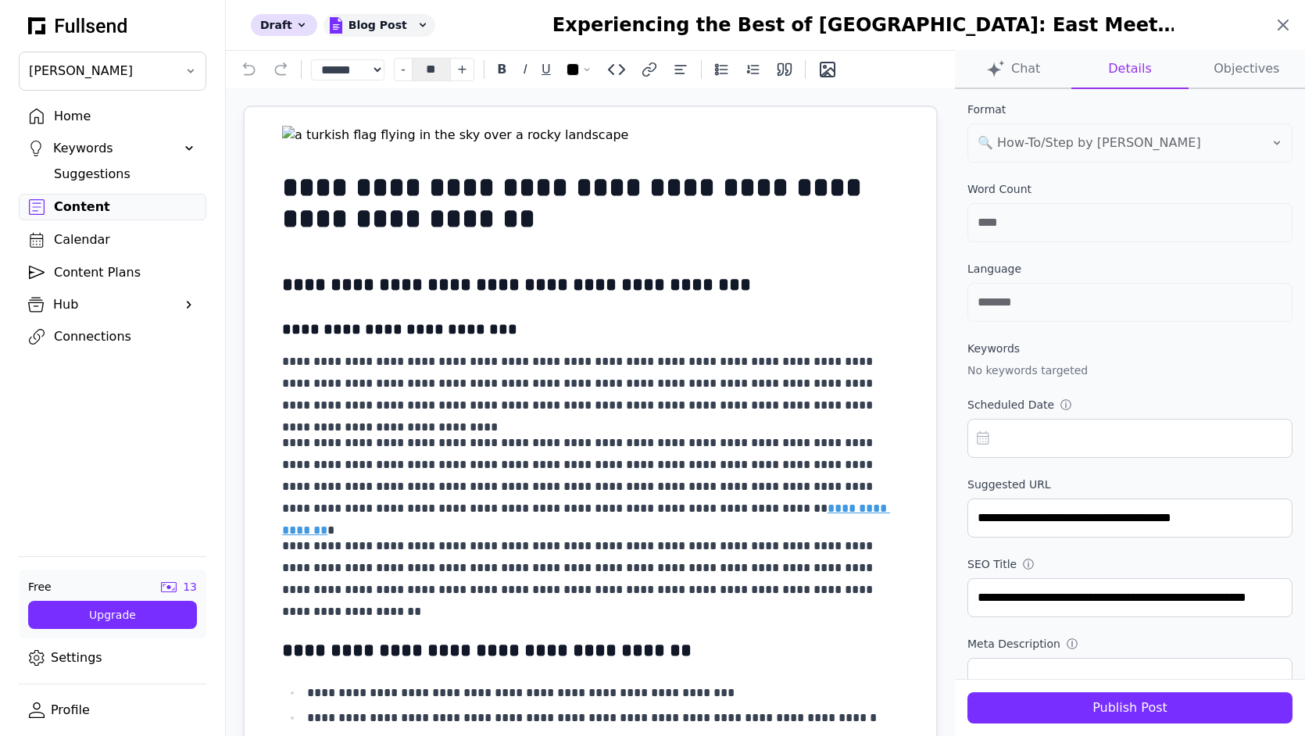
click at [1283, 26] on icon at bounding box center [1283, 25] width 19 height 19
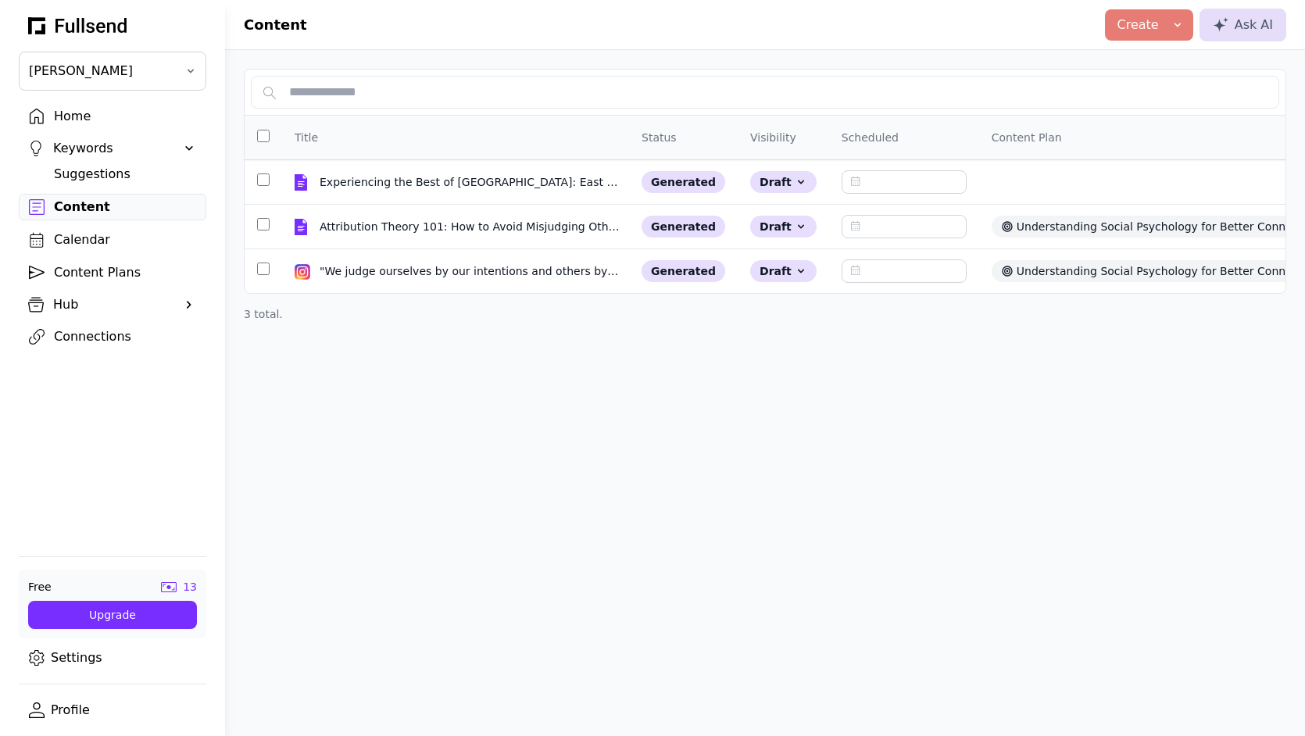
click at [113, 281] on div "Content Plans" at bounding box center [125, 272] width 142 height 19
